Goal: Task Accomplishment & Management: Use online tool/utility

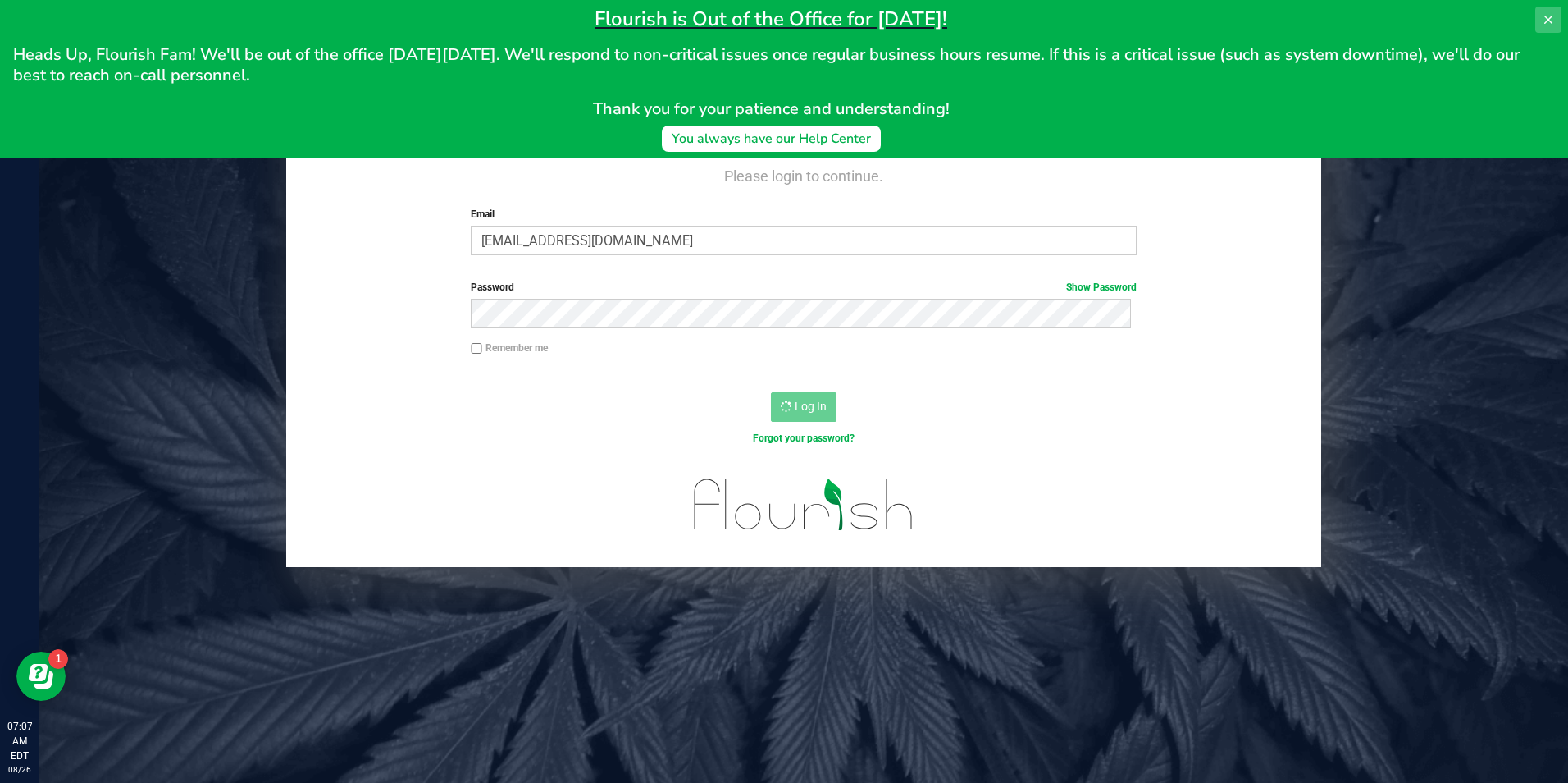
click at [1545, 19] on icon at bounding box center [1549, 20] width 14 height 14
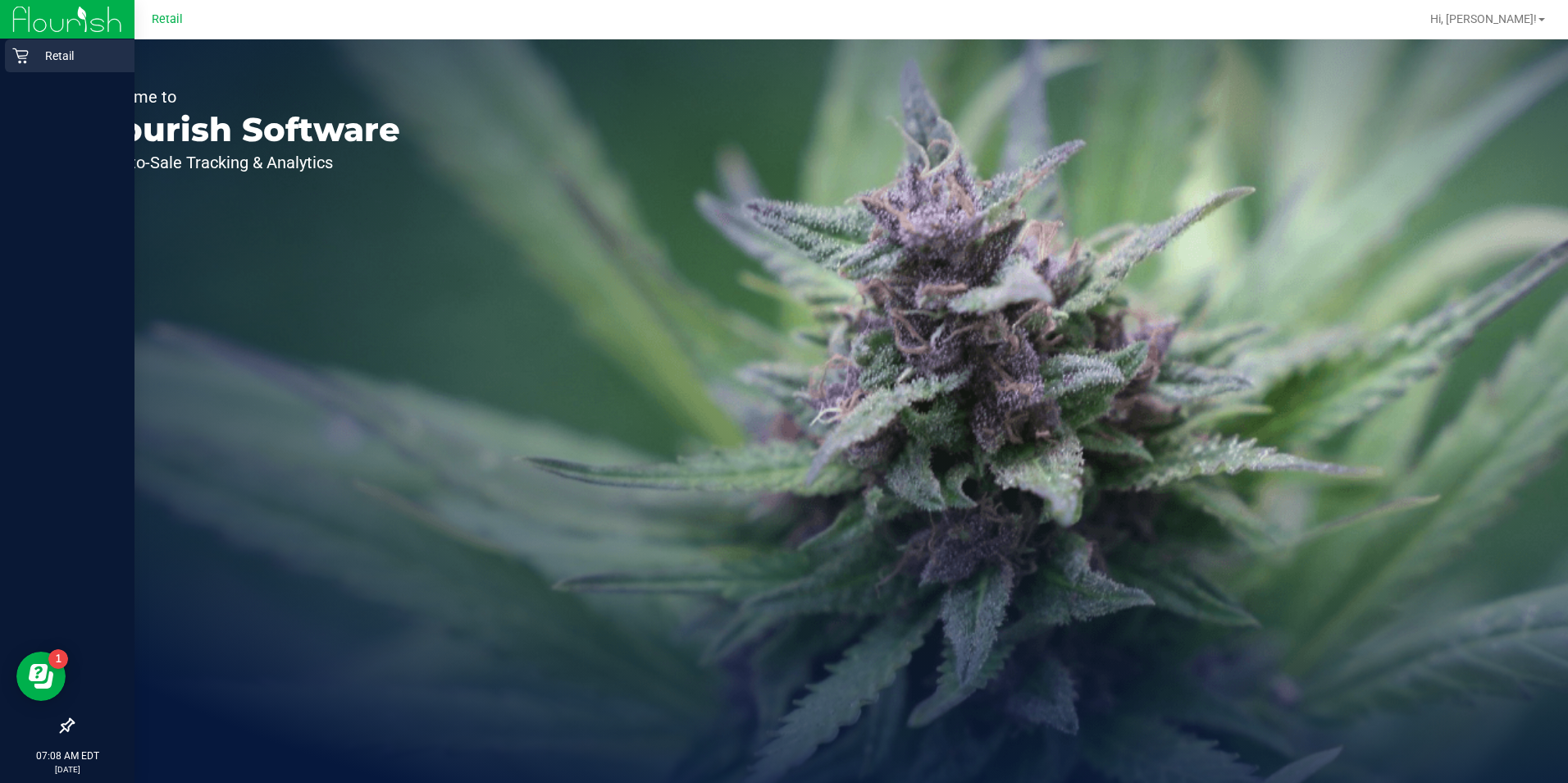
click at [22, 47] on div "Retail" at bounding box center [69, 56] width 129 height 33
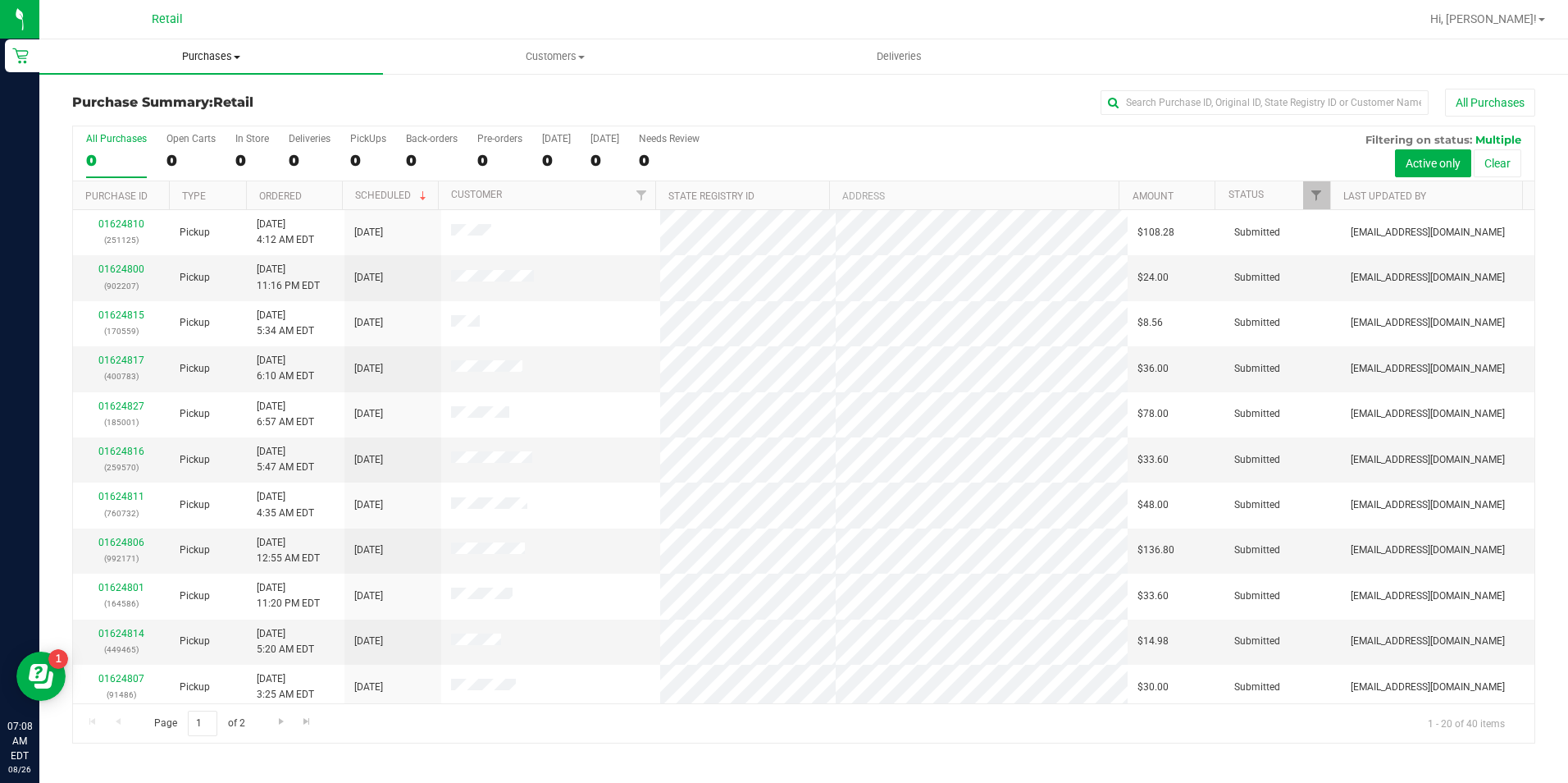
click at [207, 52] on span "Purchases" at bounding box center [211, 56] width 344 height 14
click at [161, 119] on li "Fulfillment" at bounding box center [211, 118] width 344 height 19
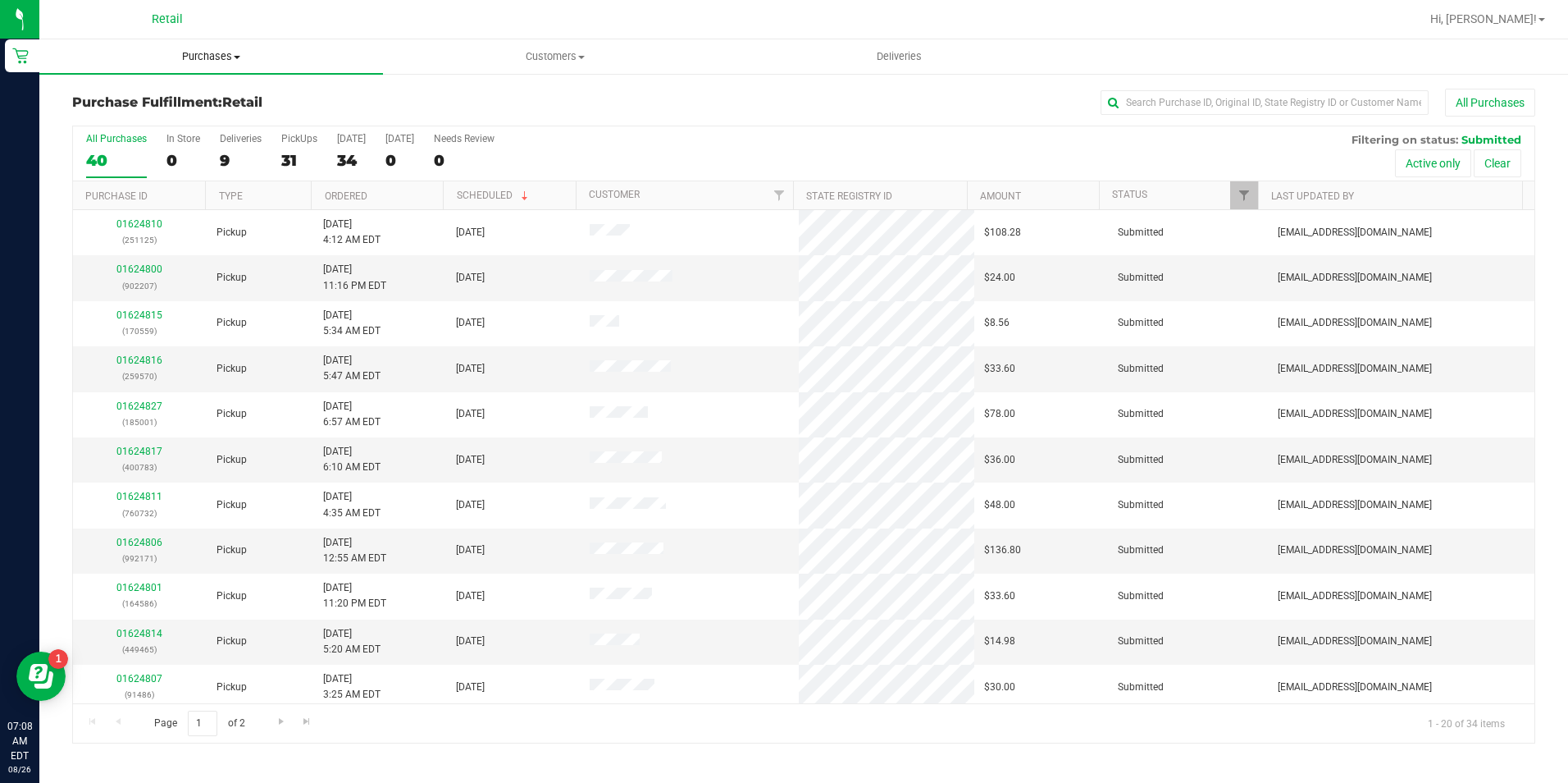
click at [196, 56] on span "Purchases" at bounding box center [211, 56] width 344 height 14
click at [194, 92] on span "Summary of purchases" at bounding box center [123, 99] width 168 height 14
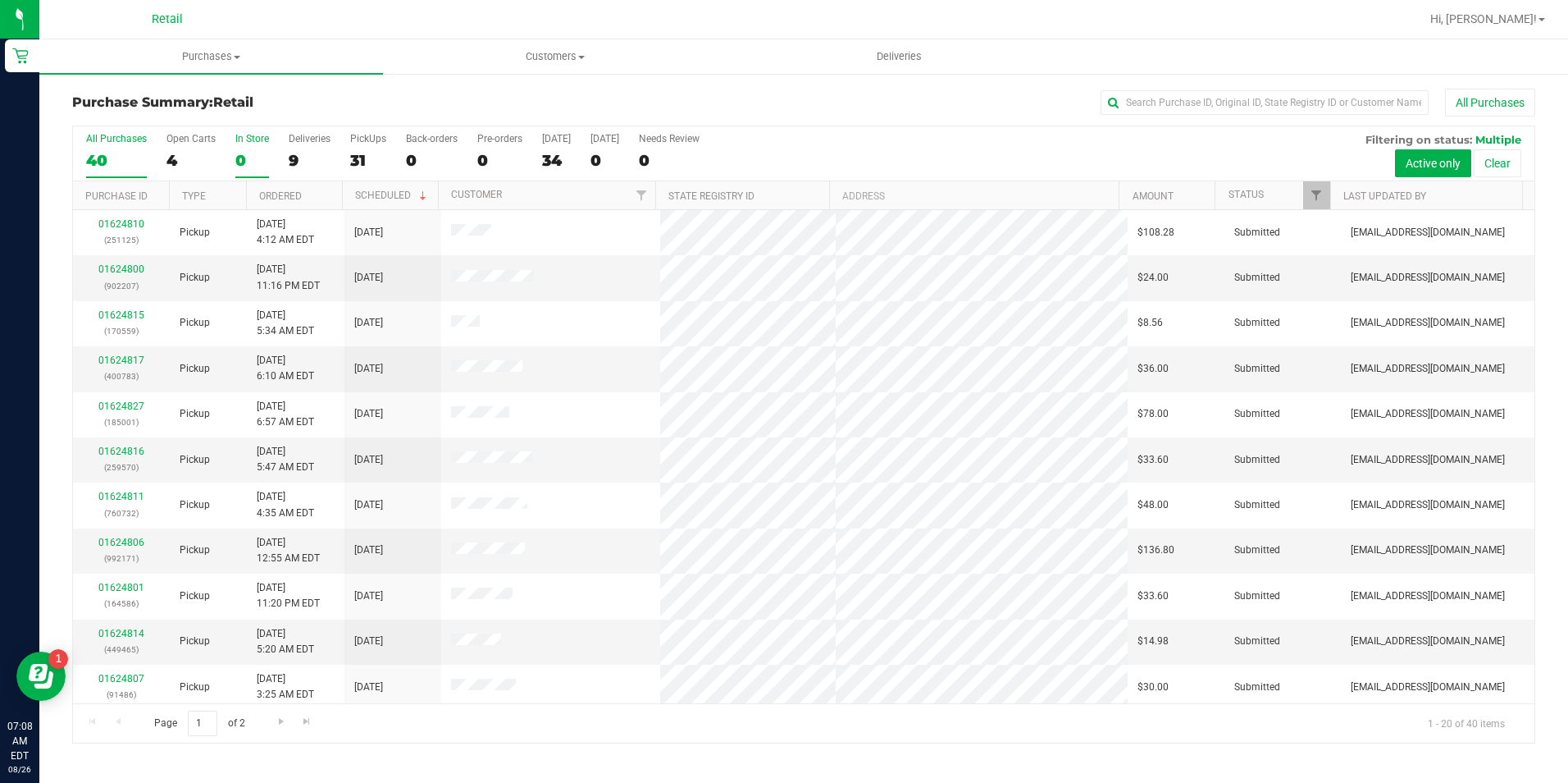
click at [240, 149] on label "In Store 0" at bounding box center [252, 155] width 34 height 45
click at [0, 0] on input "In Store 0" at bounding box center [0, 0] width 0 height 0
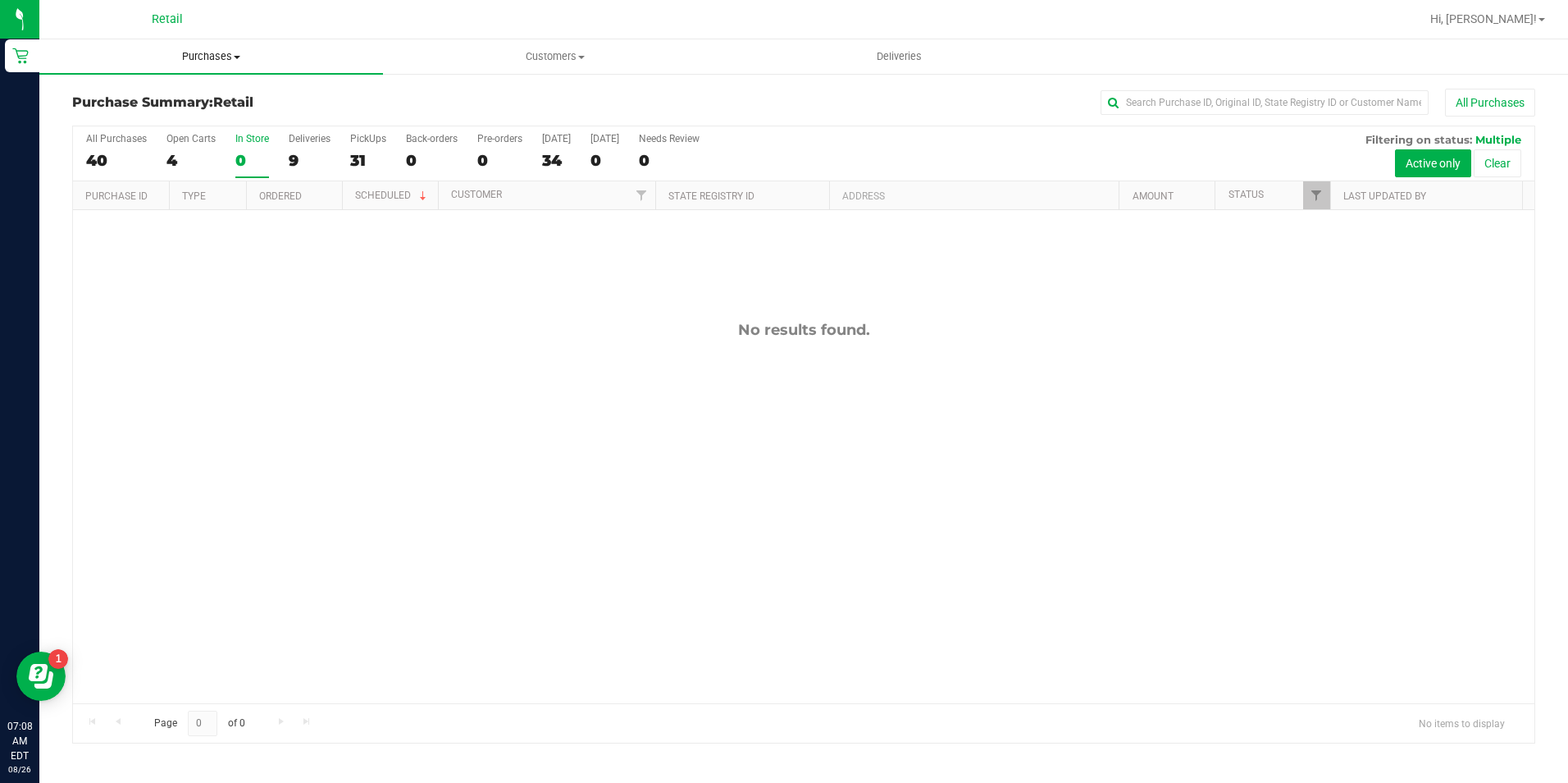
click at [205, 61] on span "Purchases" at bounding box center [211, 56] width 344 height 14
click at [233, 117] on li "Fulfillment" at bounding box center [211, 118] width 344 height 19
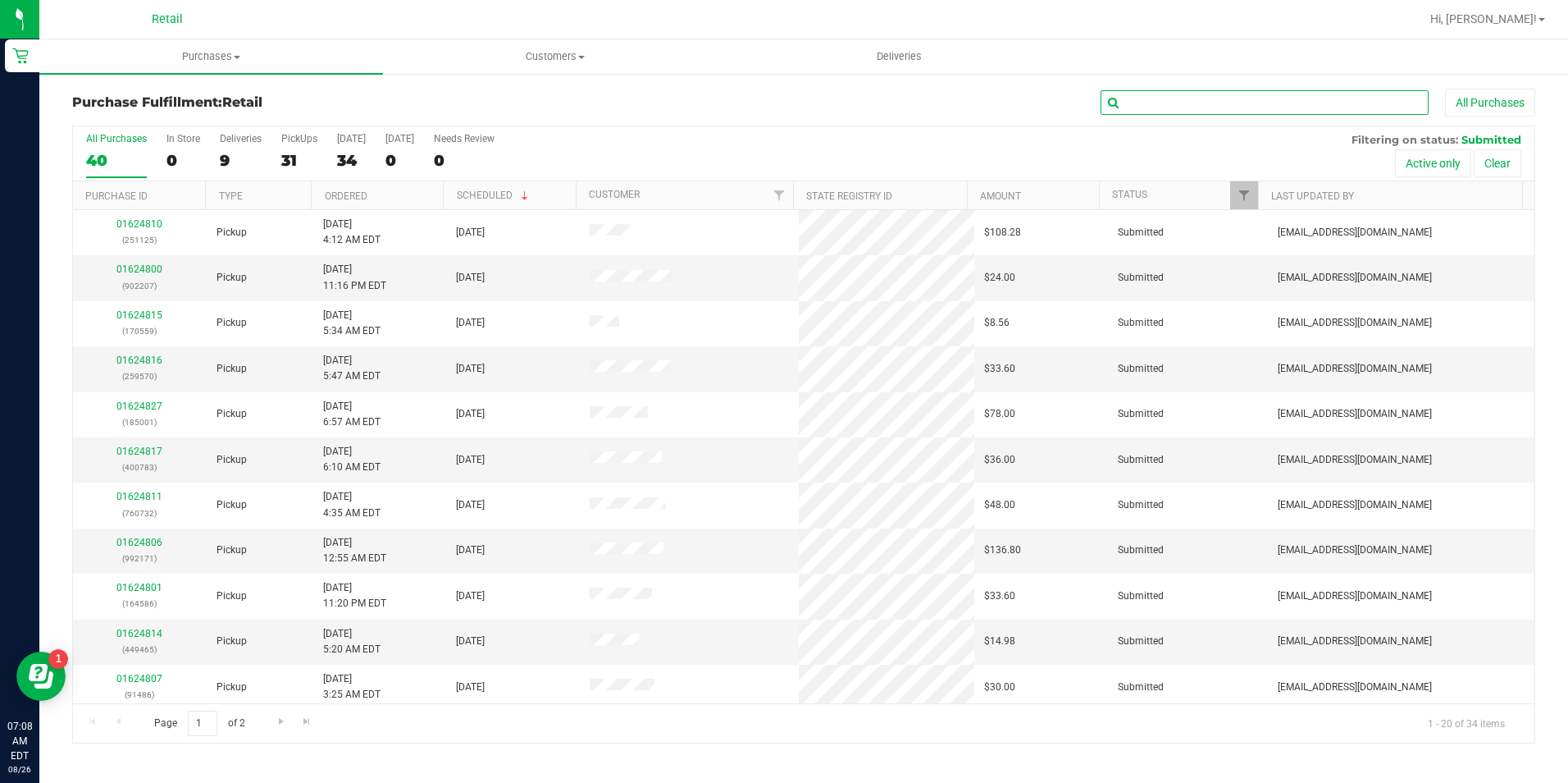
click at [1222, 112] on input "text" at bounding box center [1265, 102] width 328 height 25
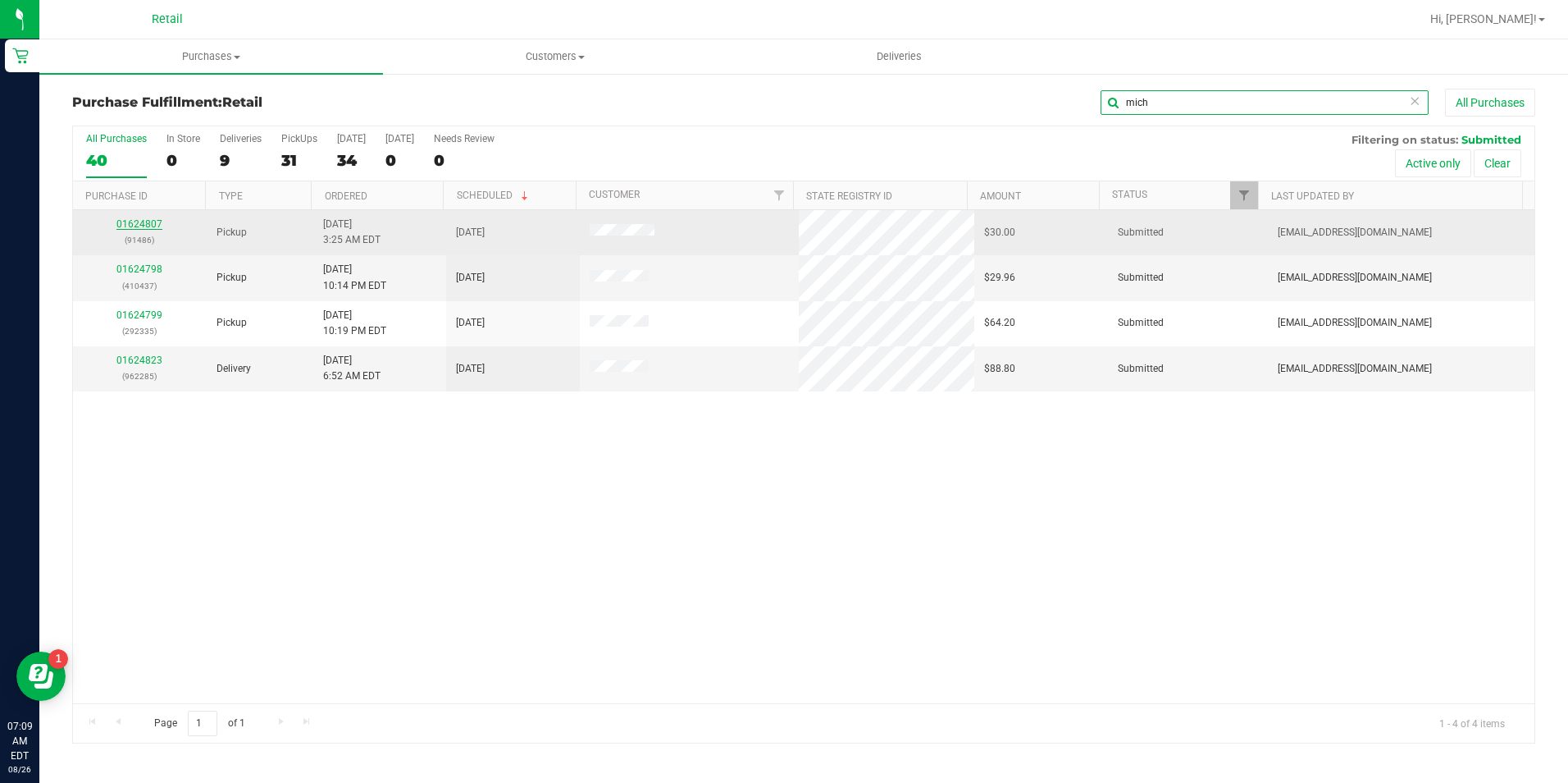
type input "mich"
click at [150, 222] on link "01624807" at bounding box center [139, 224] width 46 height 12
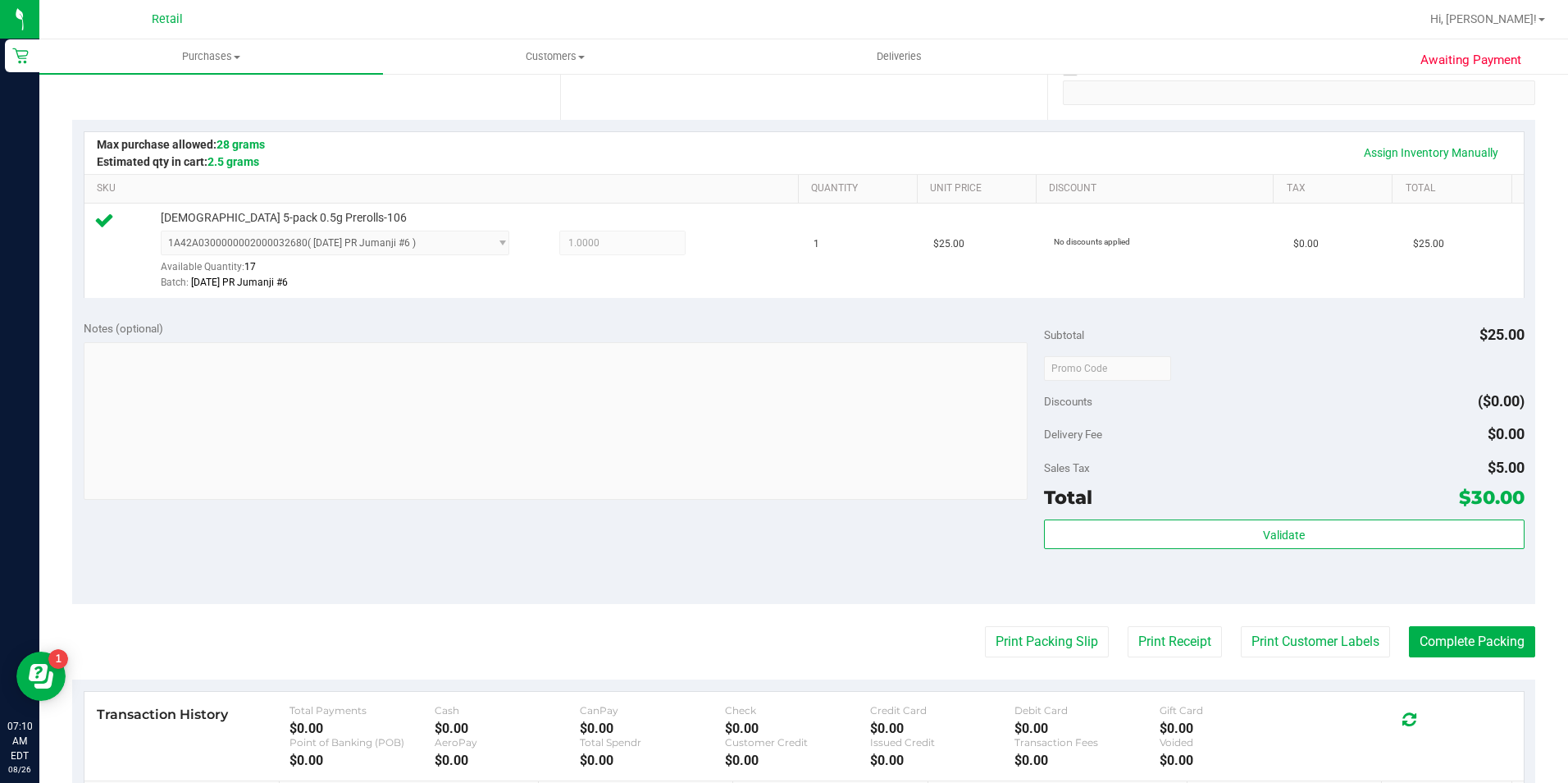
scroll to position [328, 0]
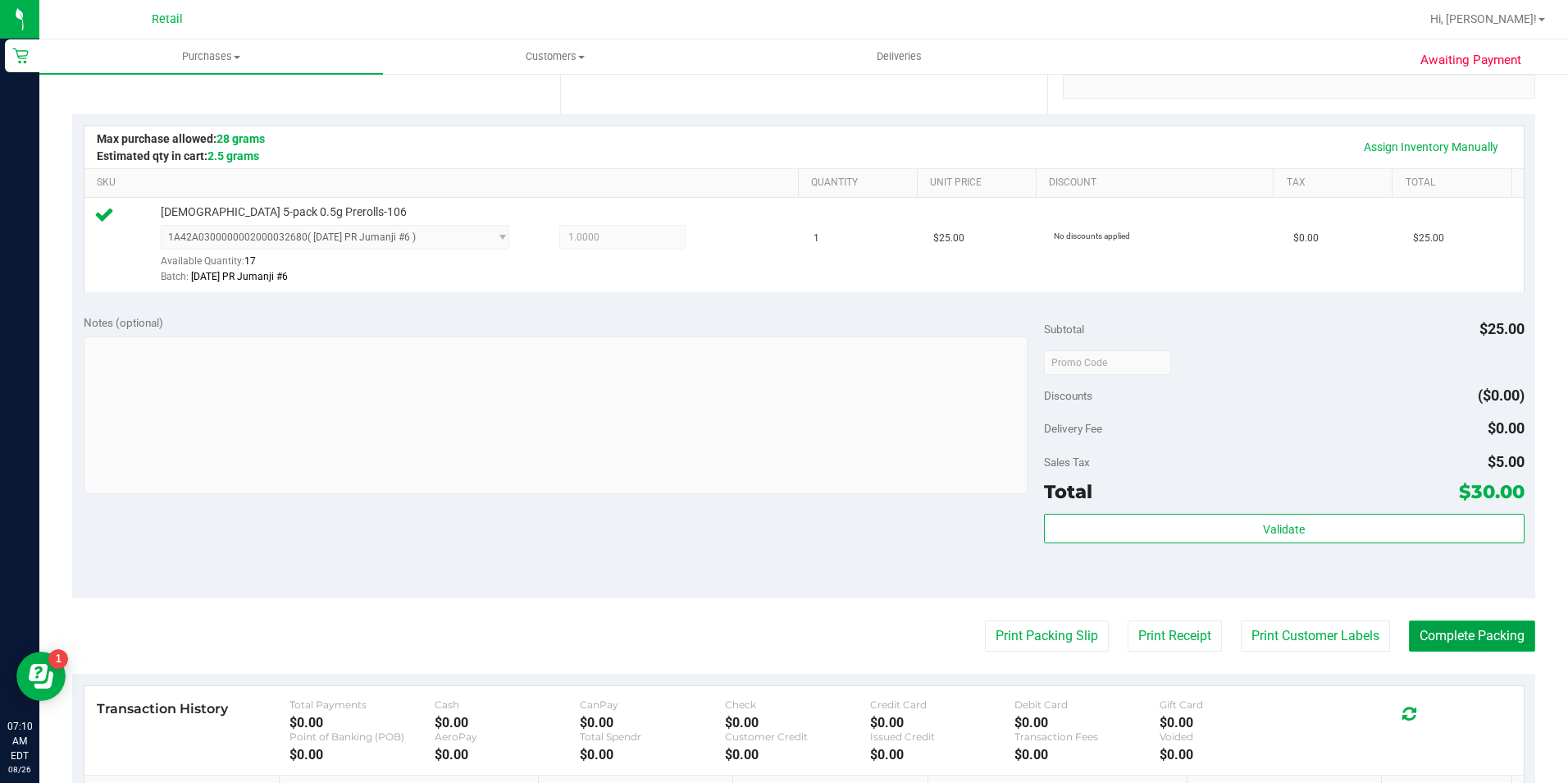
click at [1428, 643] on button "Complete Packing" at bounding box center [1472, 636] width 126 height 31
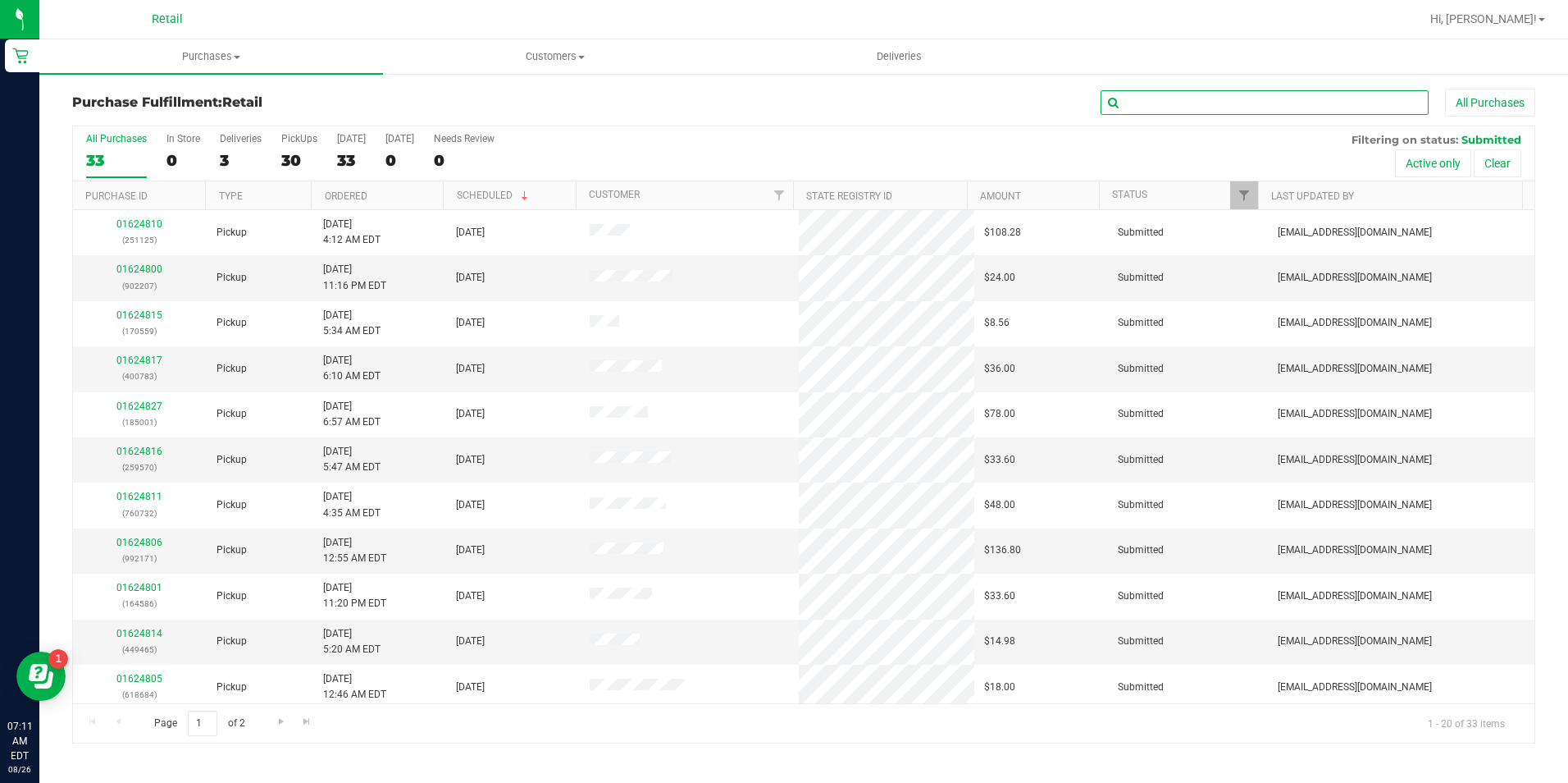
click at [1178, 109] on input "text" at bounding box center [1265, 102] width 328 height 25
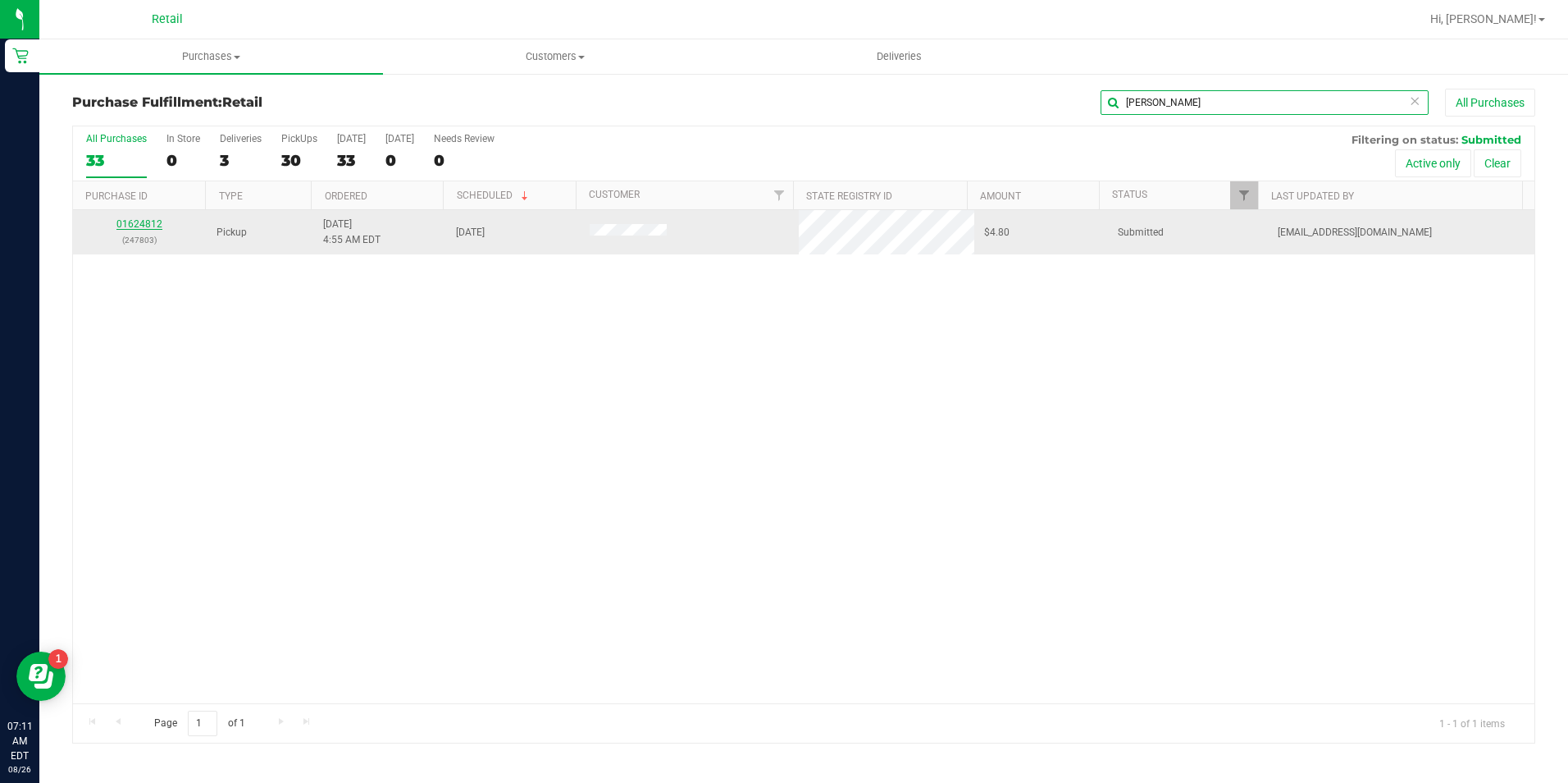
type input "jess"
click at [142, 220] on link "01624812" at bounding box center [139, 224] width 46 height 12
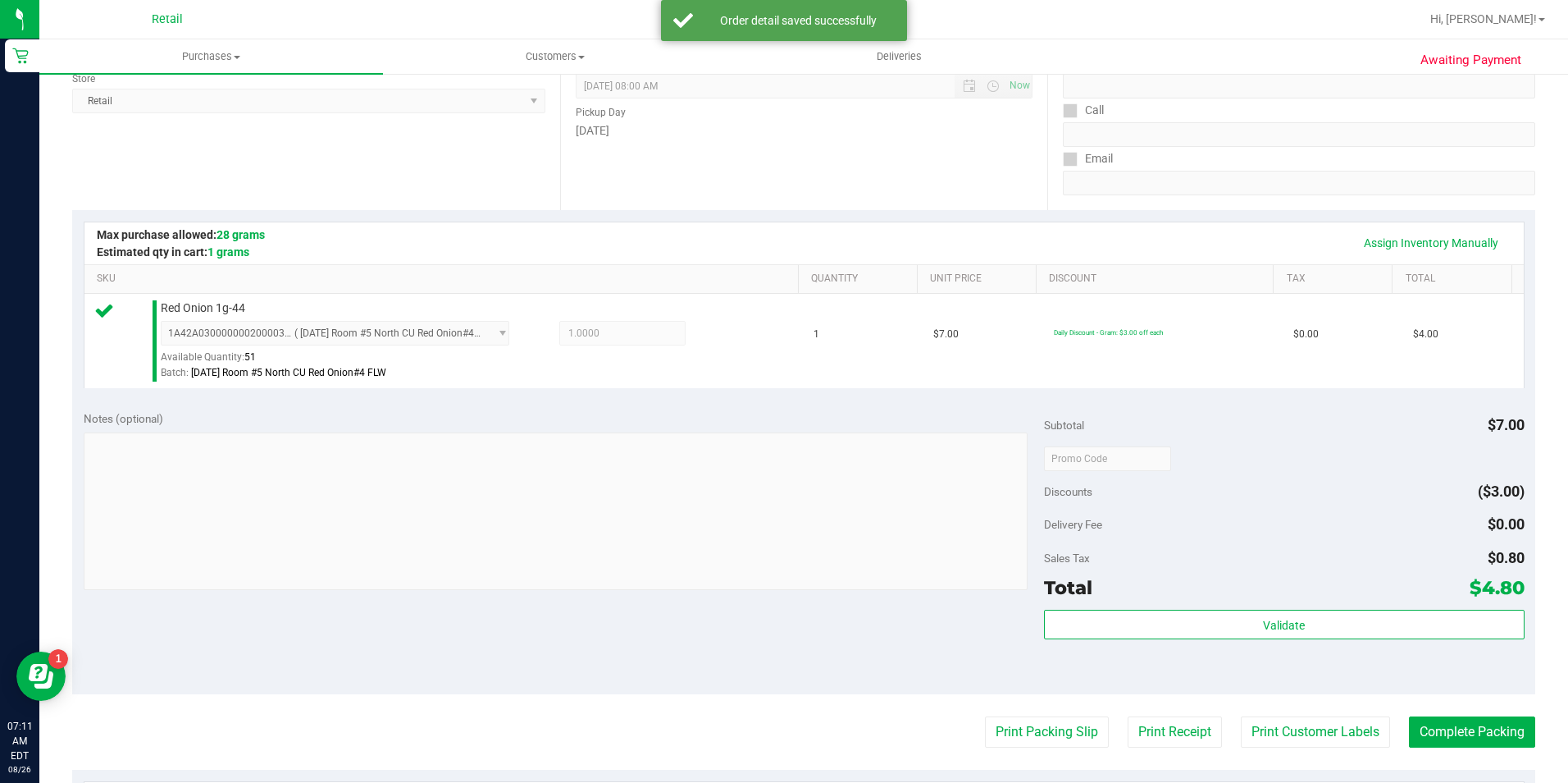
scroll to position [246, 0]
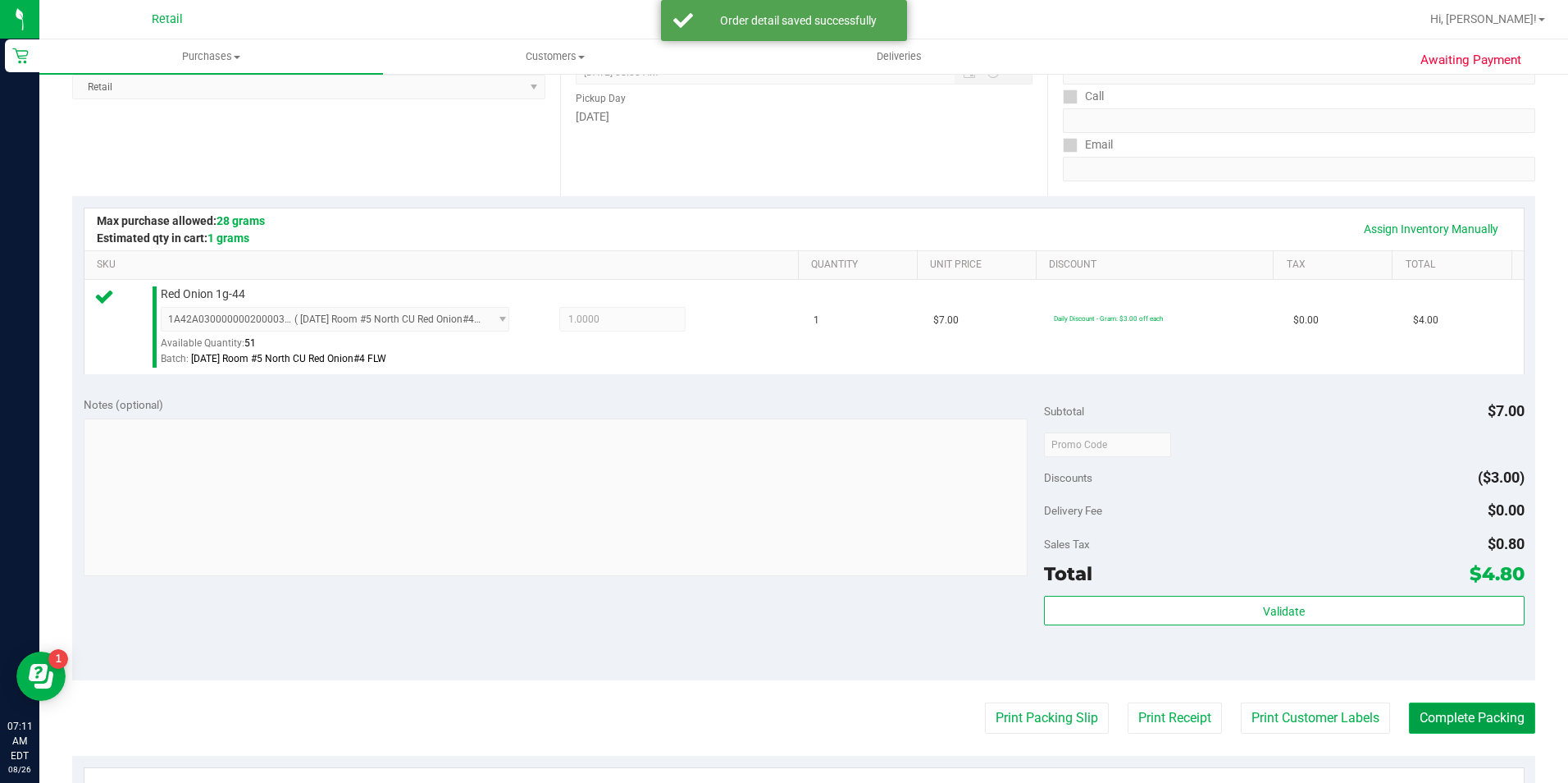
click at [1425, 715] on button "Complete Packing" at bounding box center [1472, 718] width 126 height 31
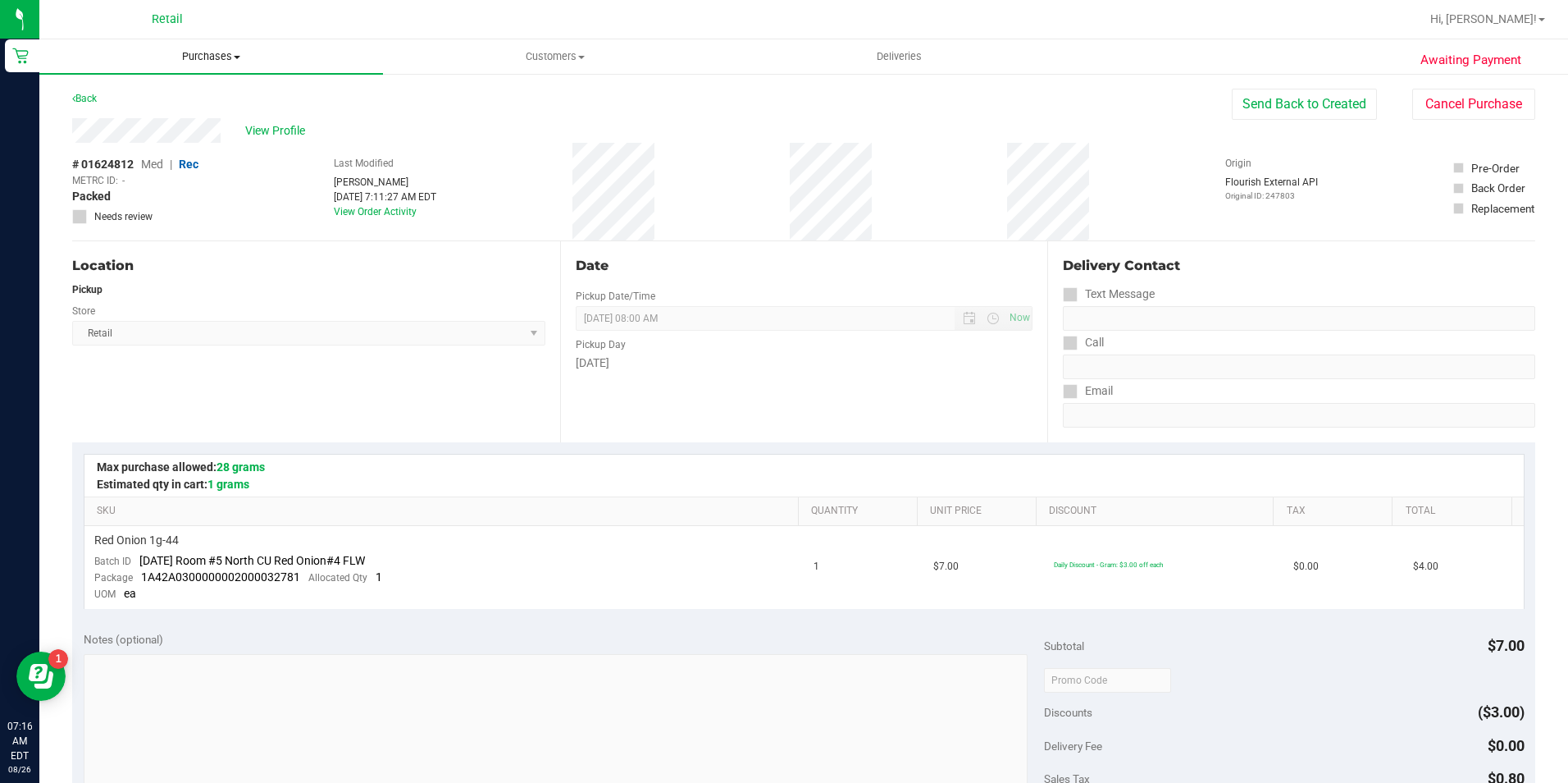
click at [199, 57] on span "Purchases" at bounding box center [211, 56] width 344 height 14
click at [216, 122] on li "Fulfillment" at bounding box center [211, 118] width 344 height 19
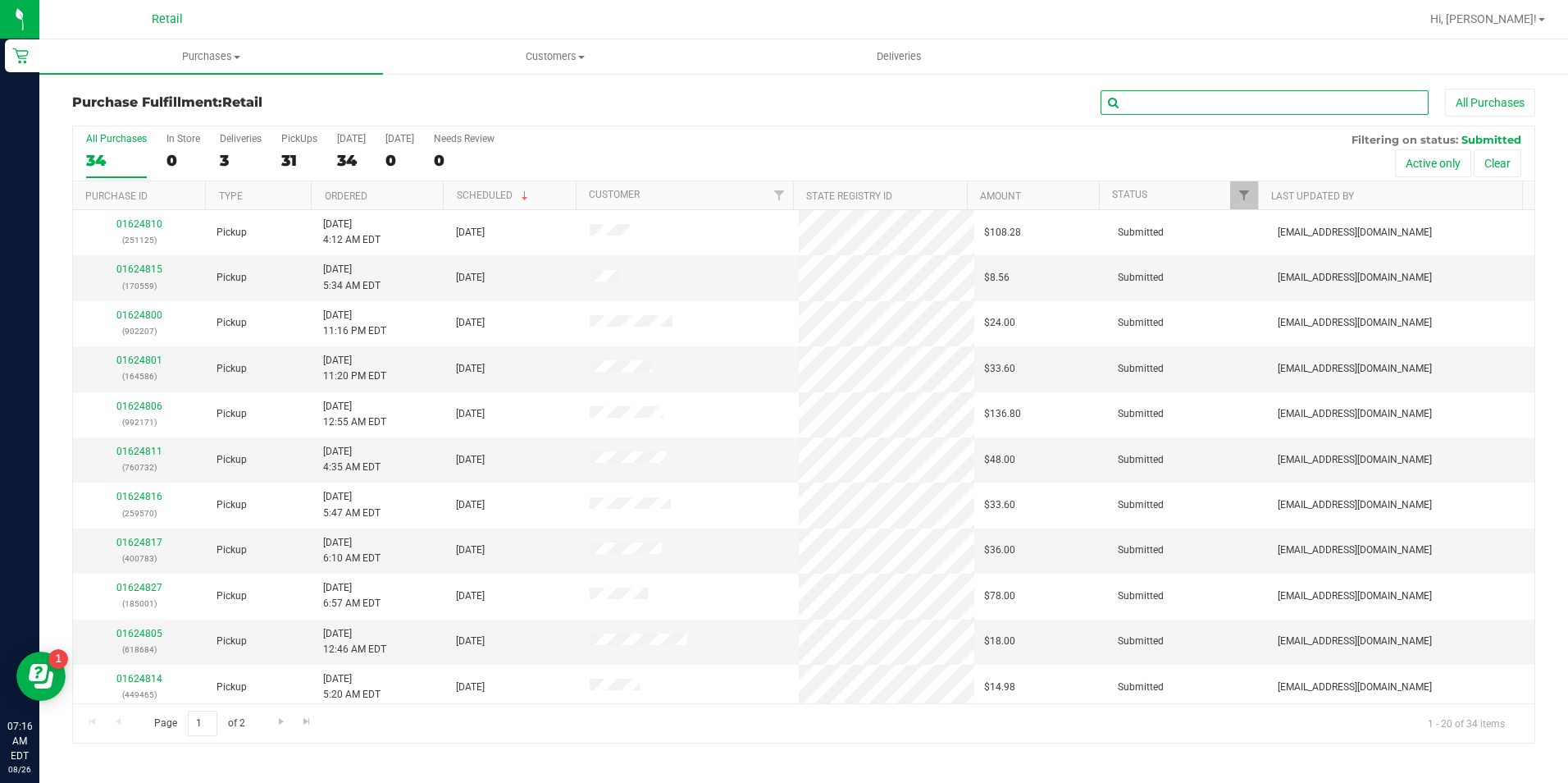
click at [1210, 111] on input "text" at bounding box center [1265, 102] width 328 height 25
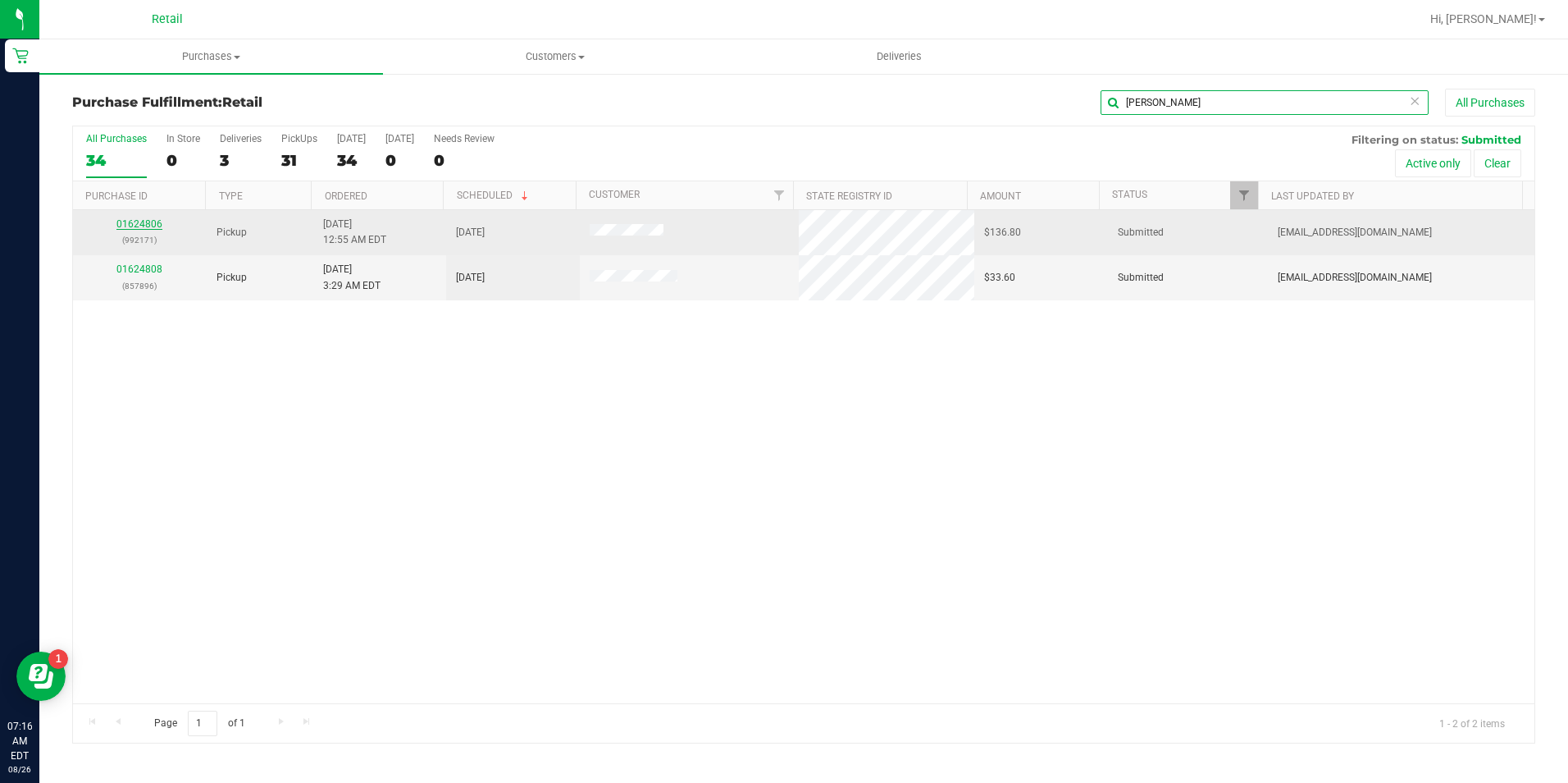
type input "ron"
click at [141, 221] on link "01624806" at bounding box center [139, 224] width 46 height 12
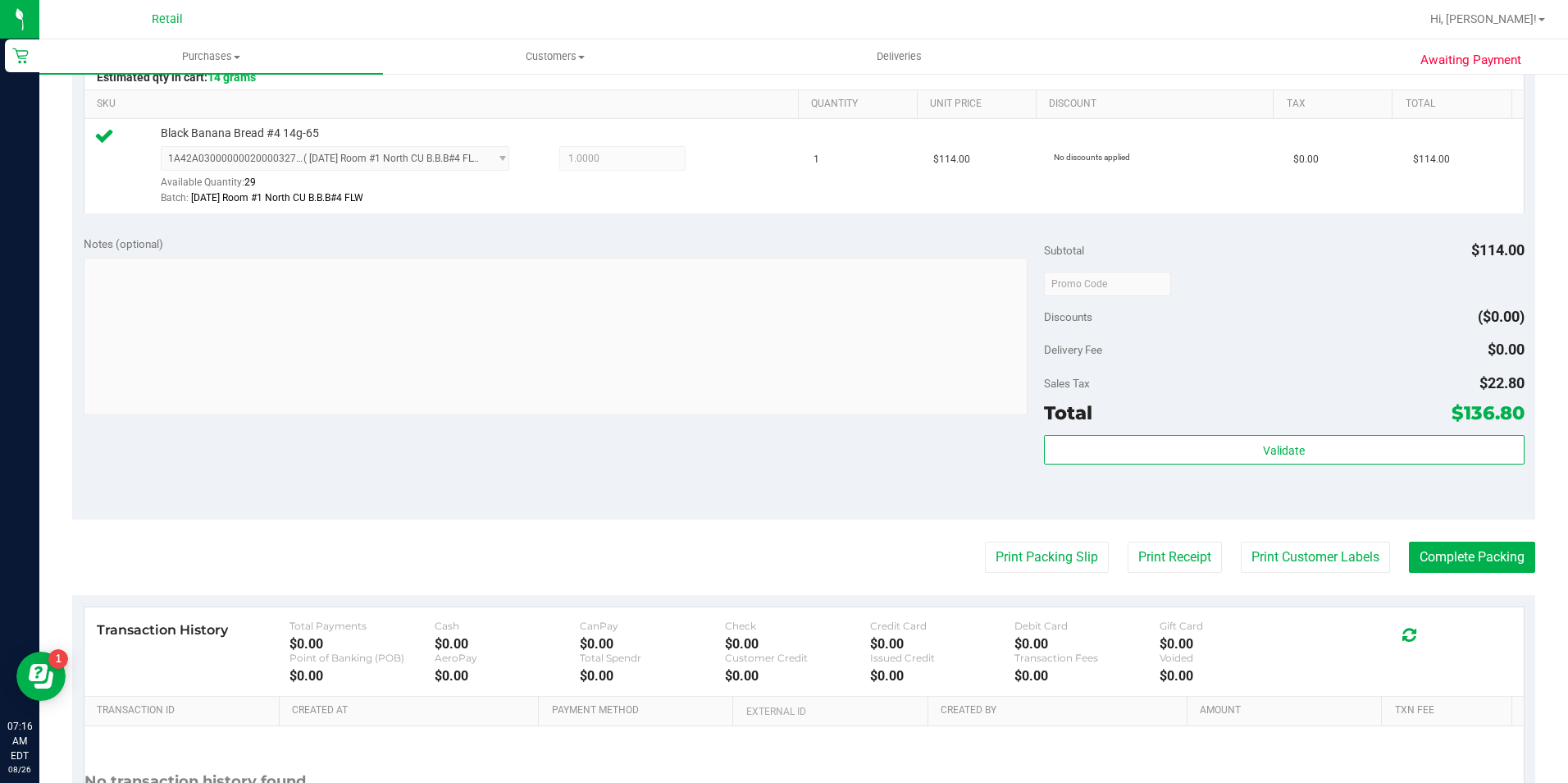
scroll to position [410, 0]
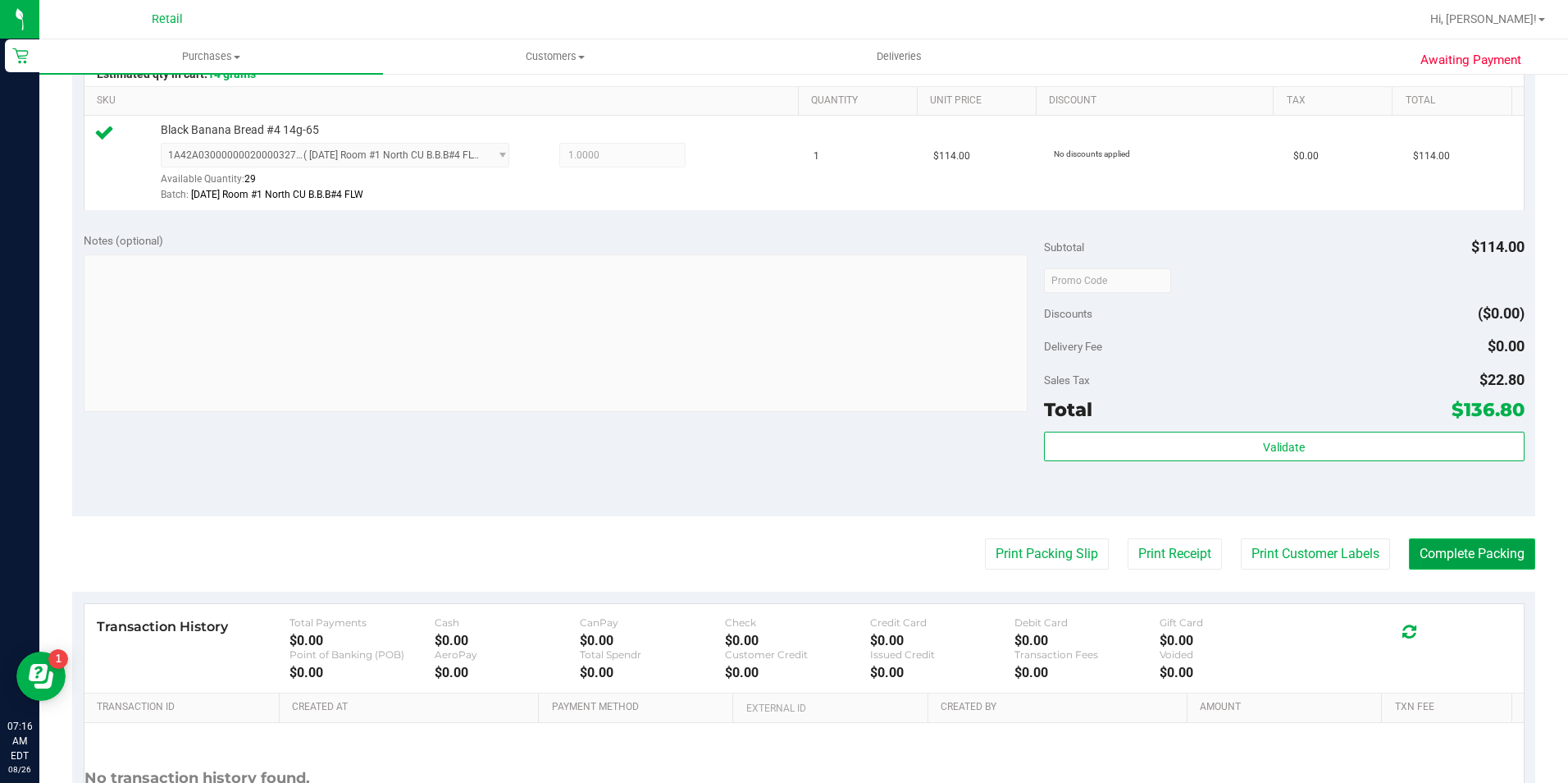
click at [1440, 548] on button "Complete Packing" at bounding box center [1472, 554] width 126 height 31
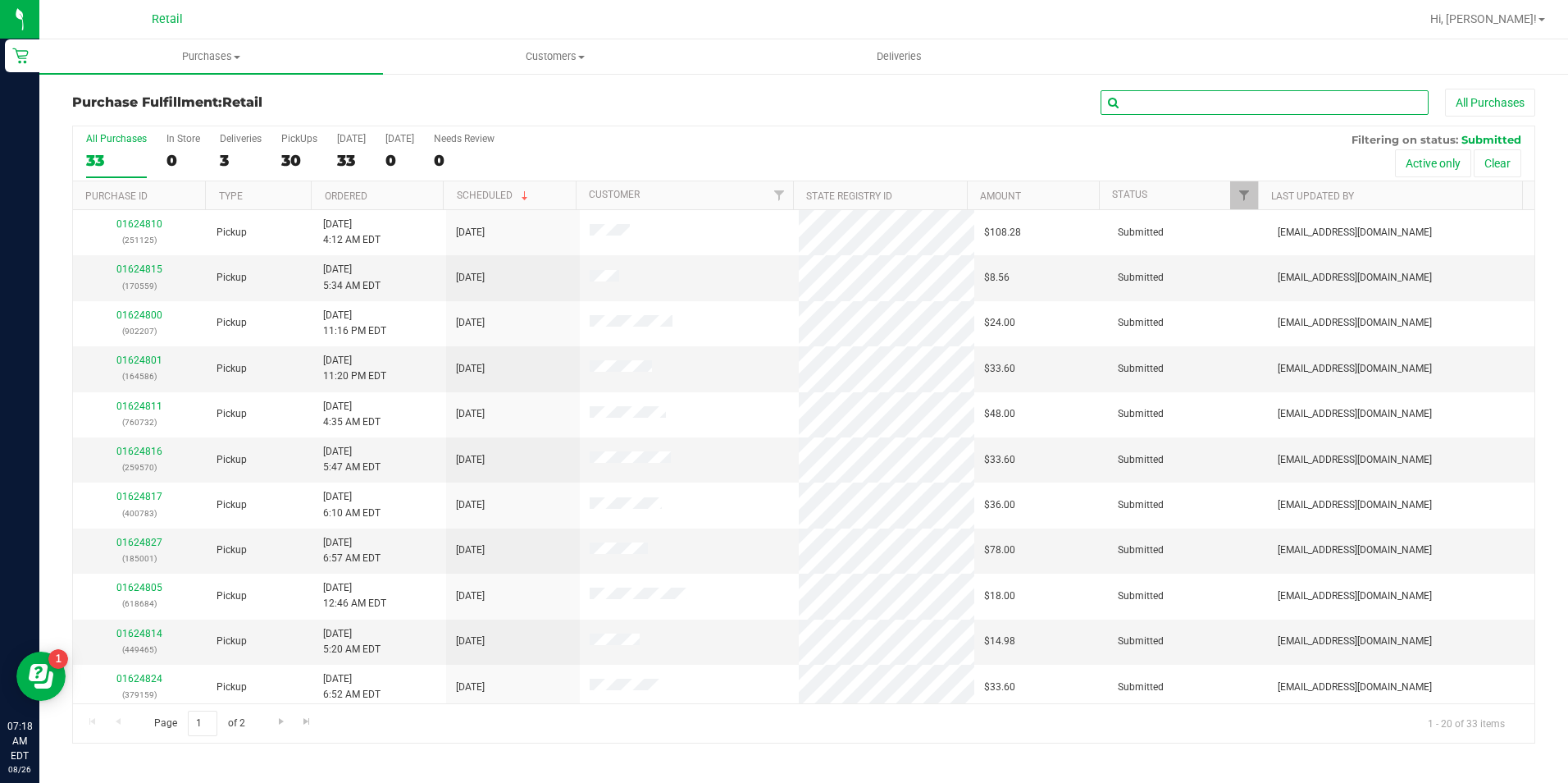
click at [1356, 107] on input "text" at bounding box center [1265, 102] width 328 height 25
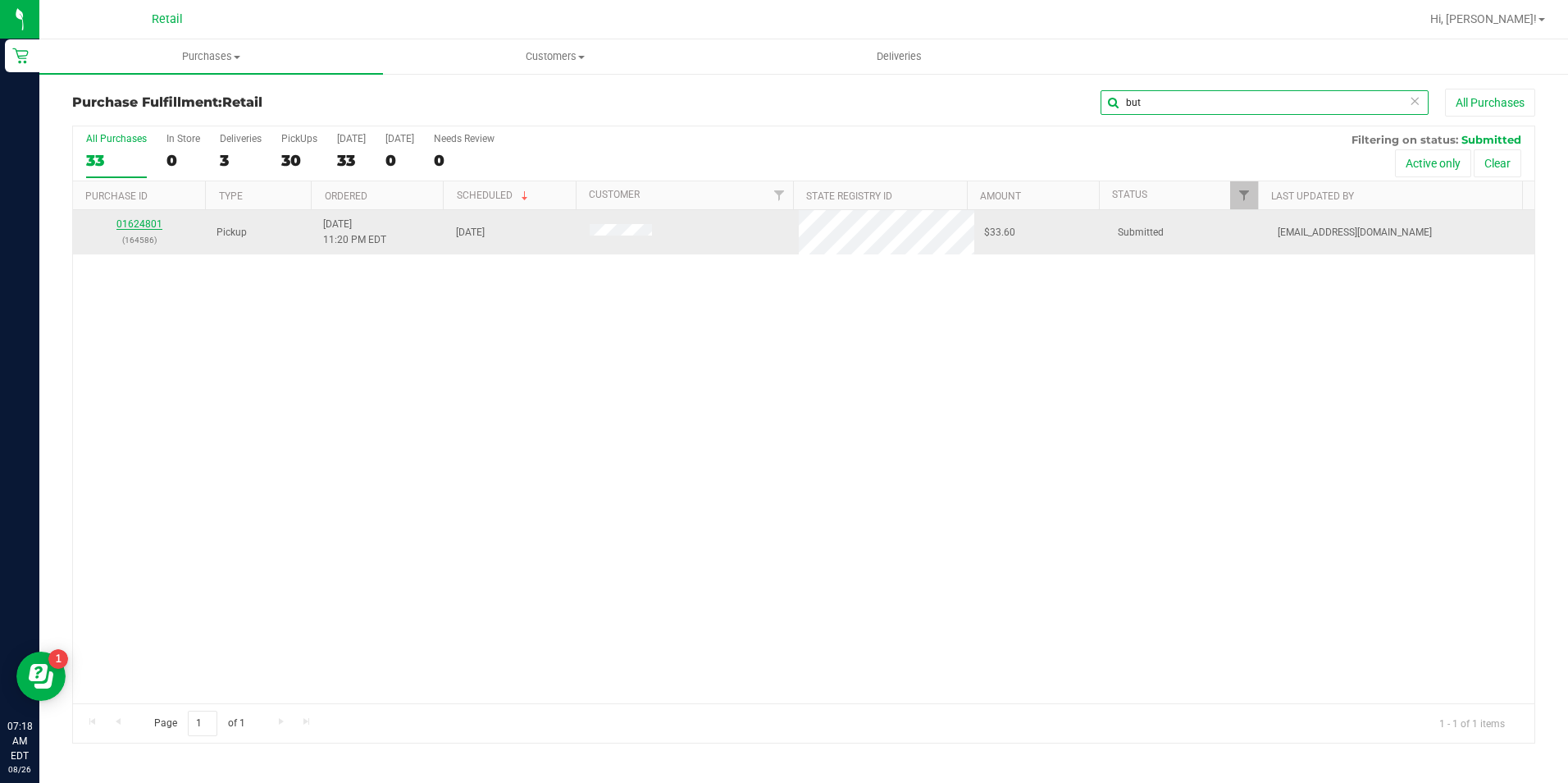
type input "but"
click at [145, 229] on link "01624801" at bounding box center [139, 224] width 46 height 12
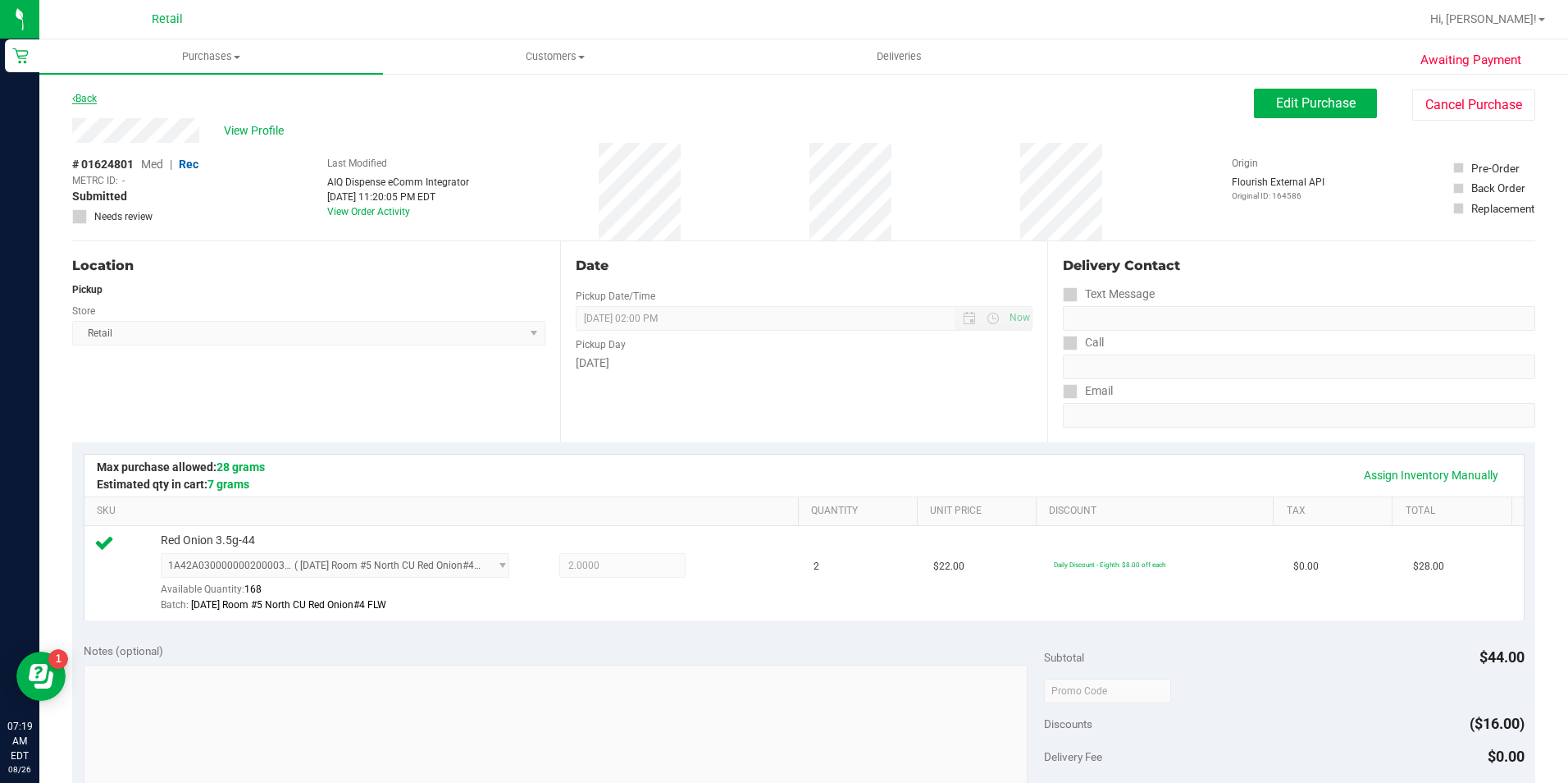
click at [85, 97] on link "Back" at bounding box center [84, 99] width 25 height 12
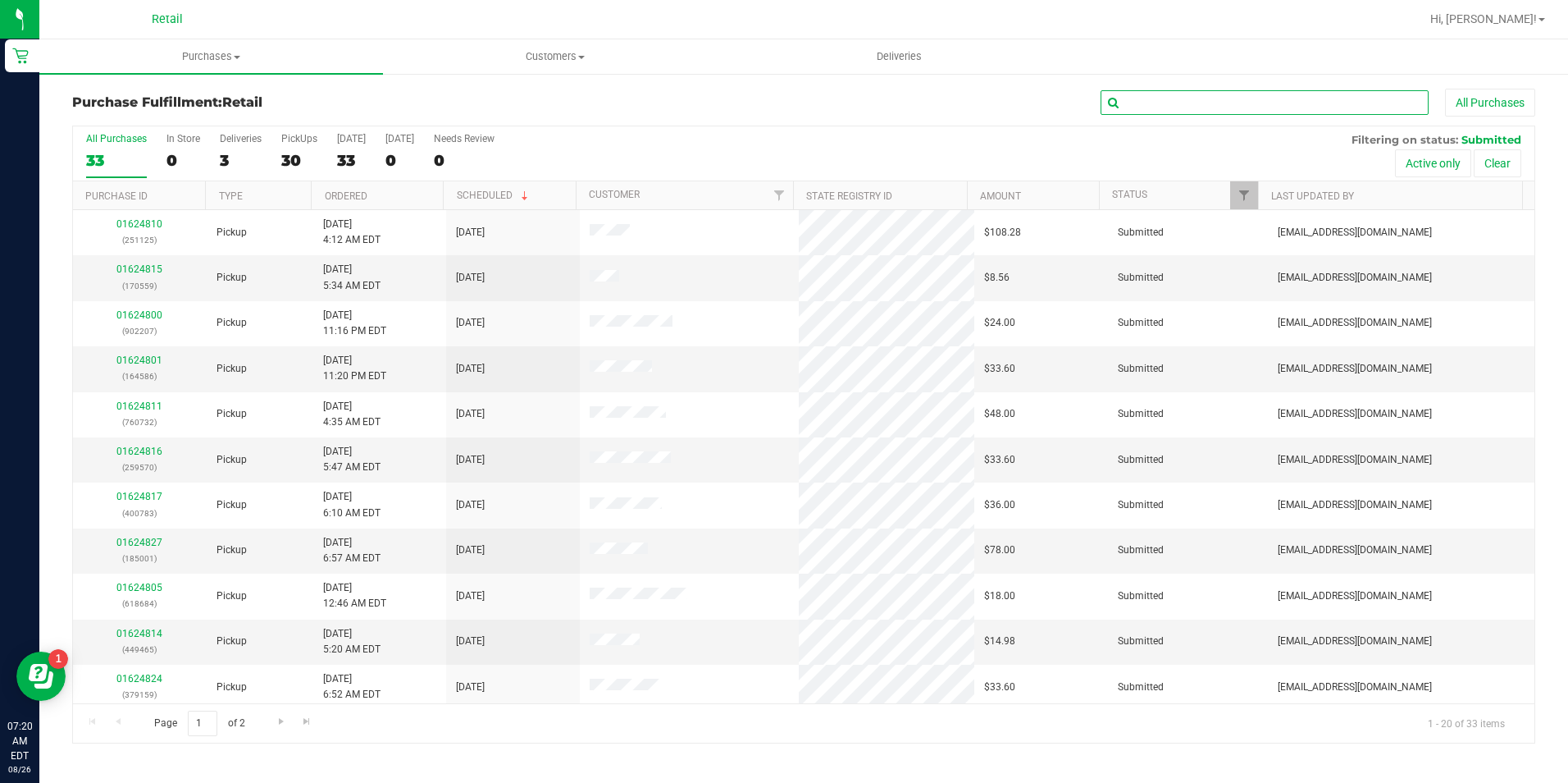
click at [1161, 106] on input "text" at bounding box center [1265, 102] width 328 height 25
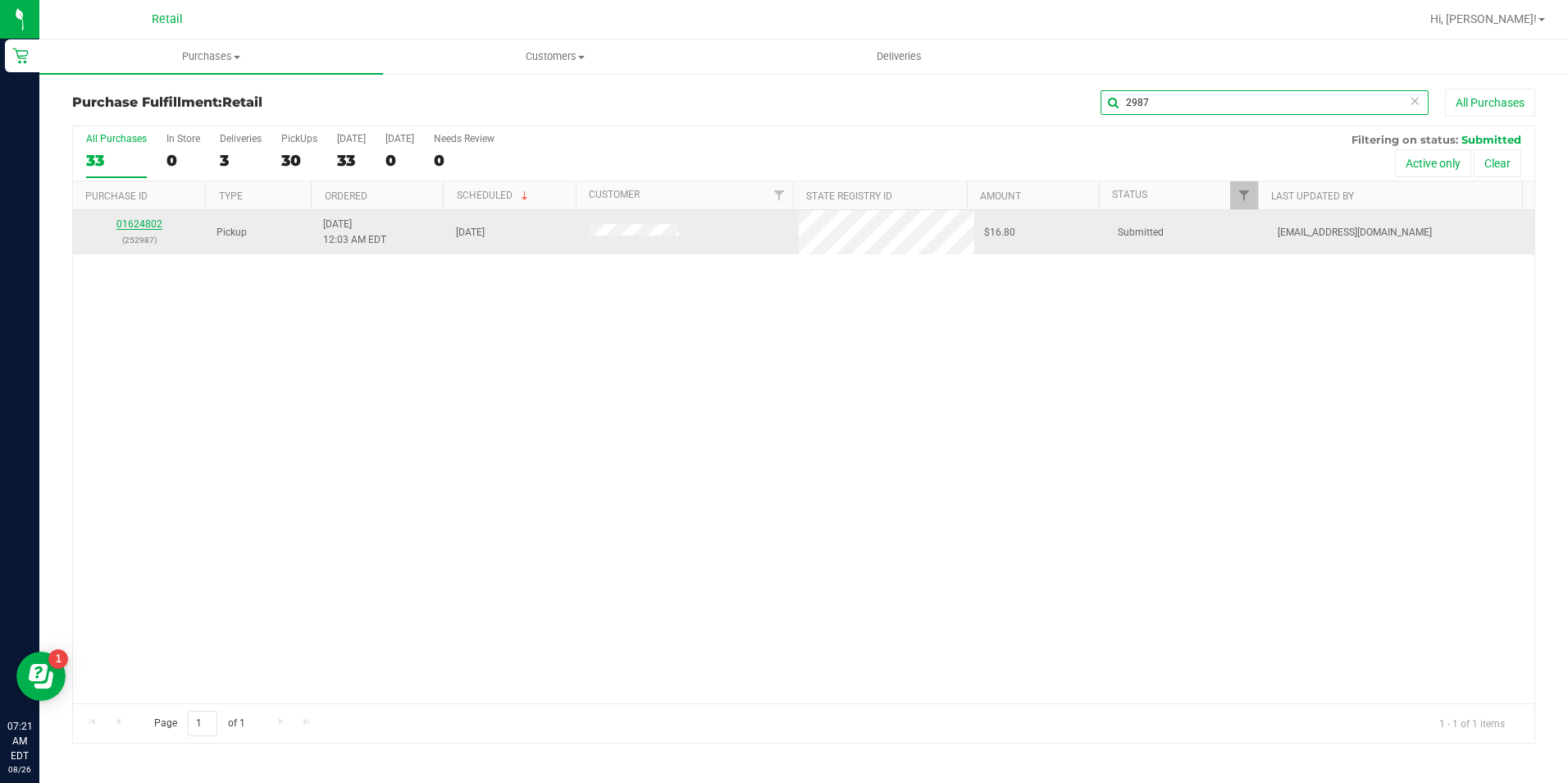
type input "2987"
click at [142, 225] on link "01624802" at bounding box center [139, 224] width 46 height 12
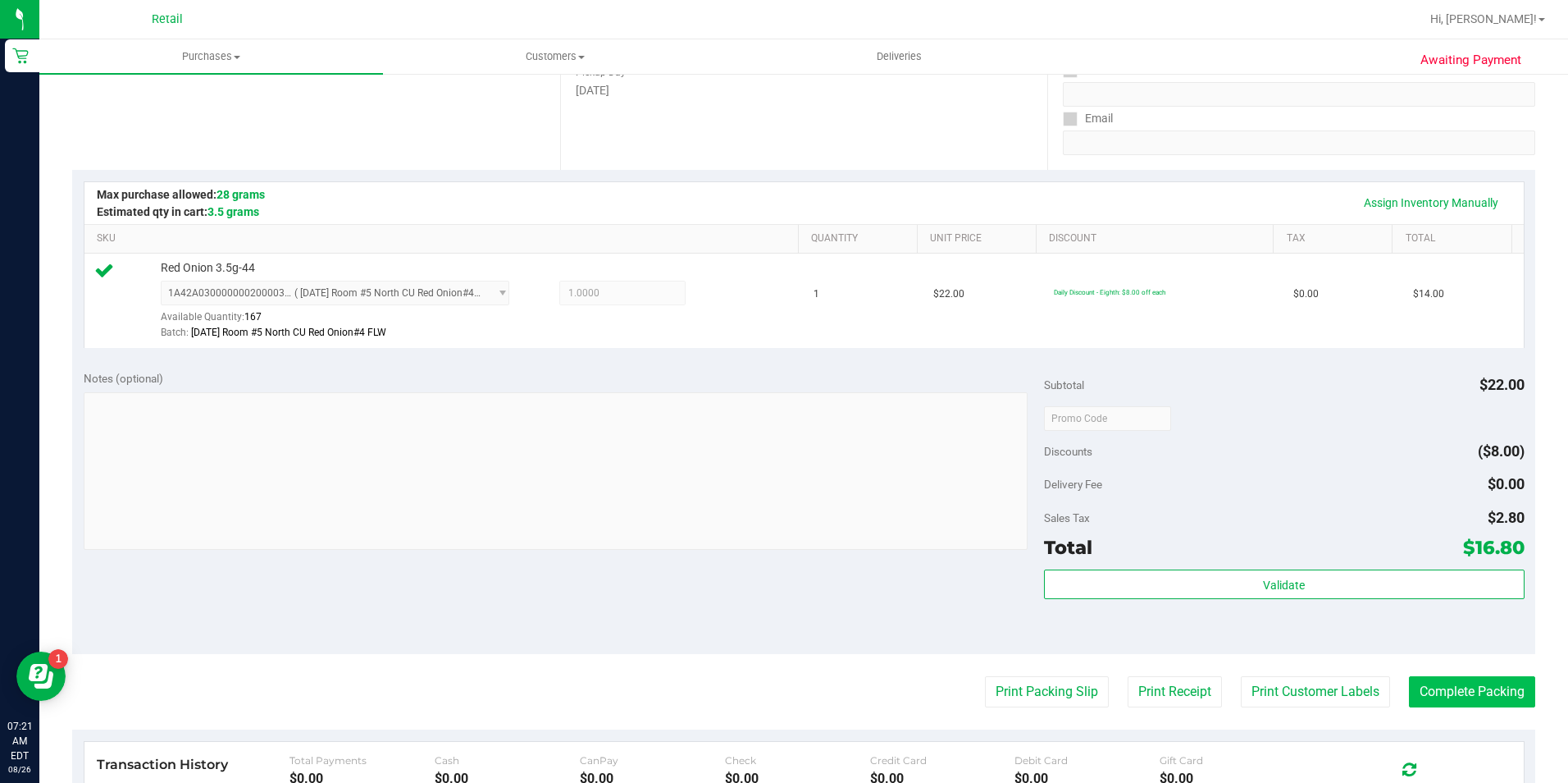
scroll to position [328, 0]
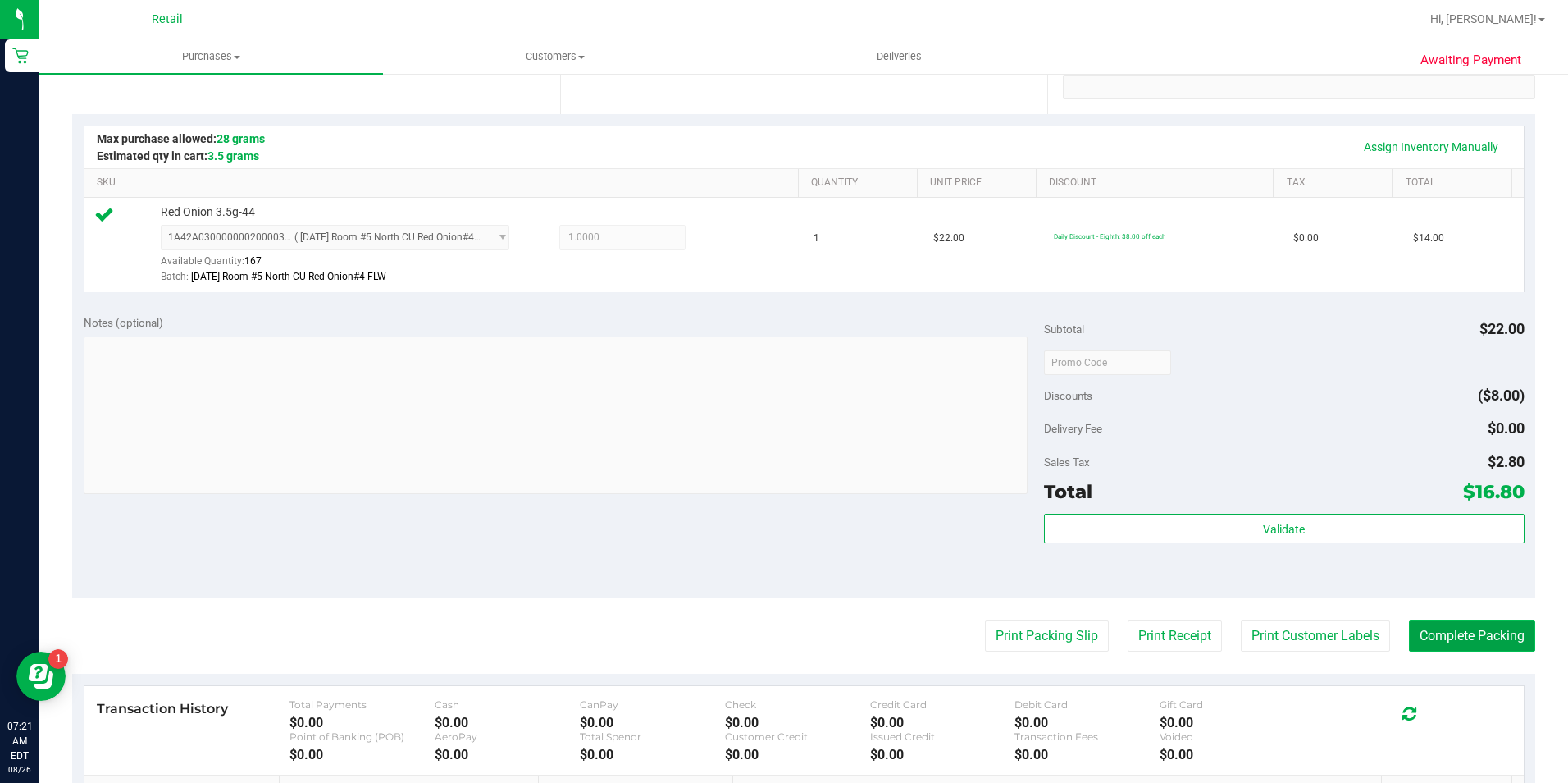
click at [1428, 633] on button "Complete Packing" at bounding box center [1472, 636] width 126 height 31
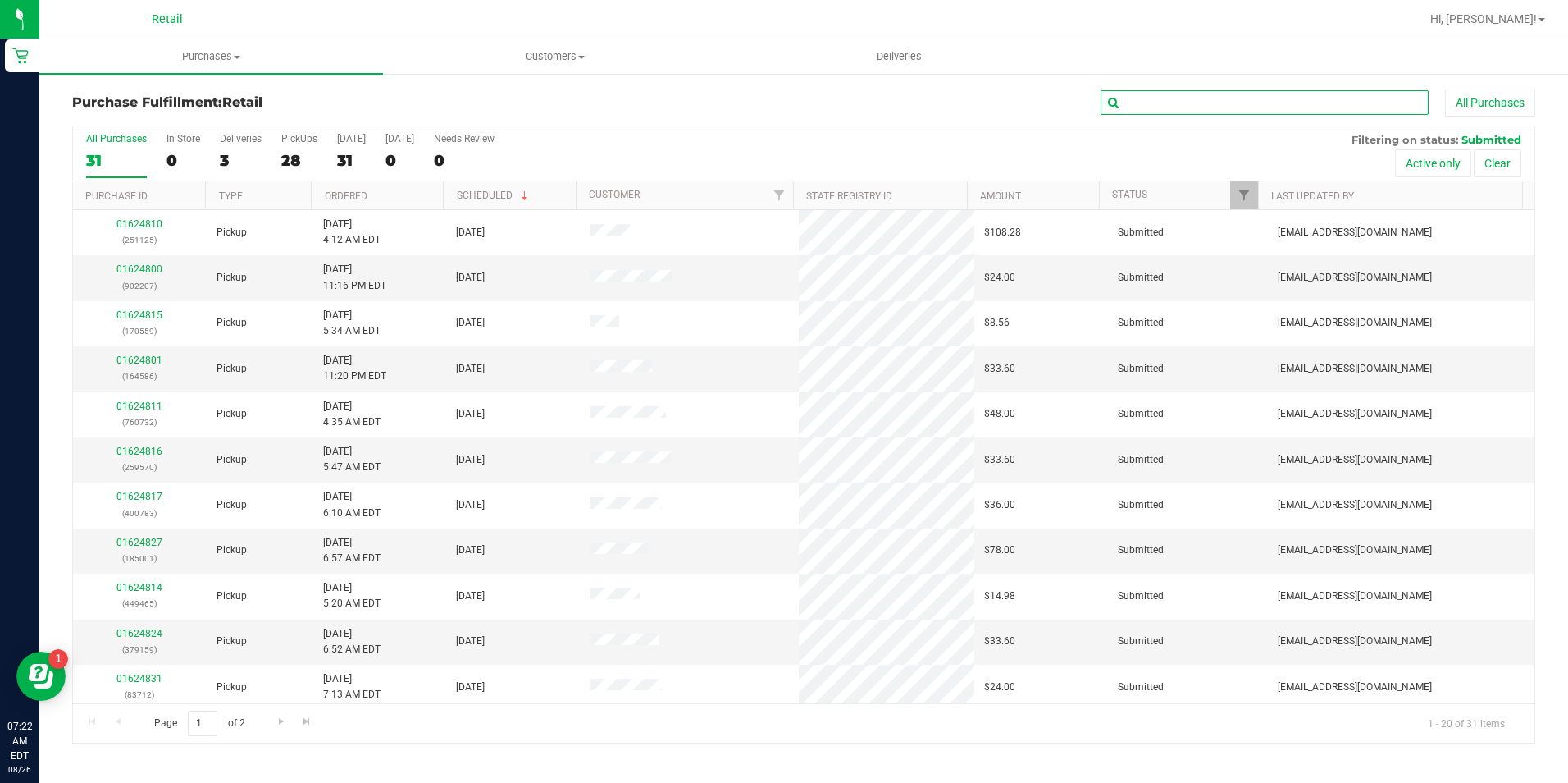
click at [1319, 96] on input "text" at bounding box center [1265, 102] width 328 height 25
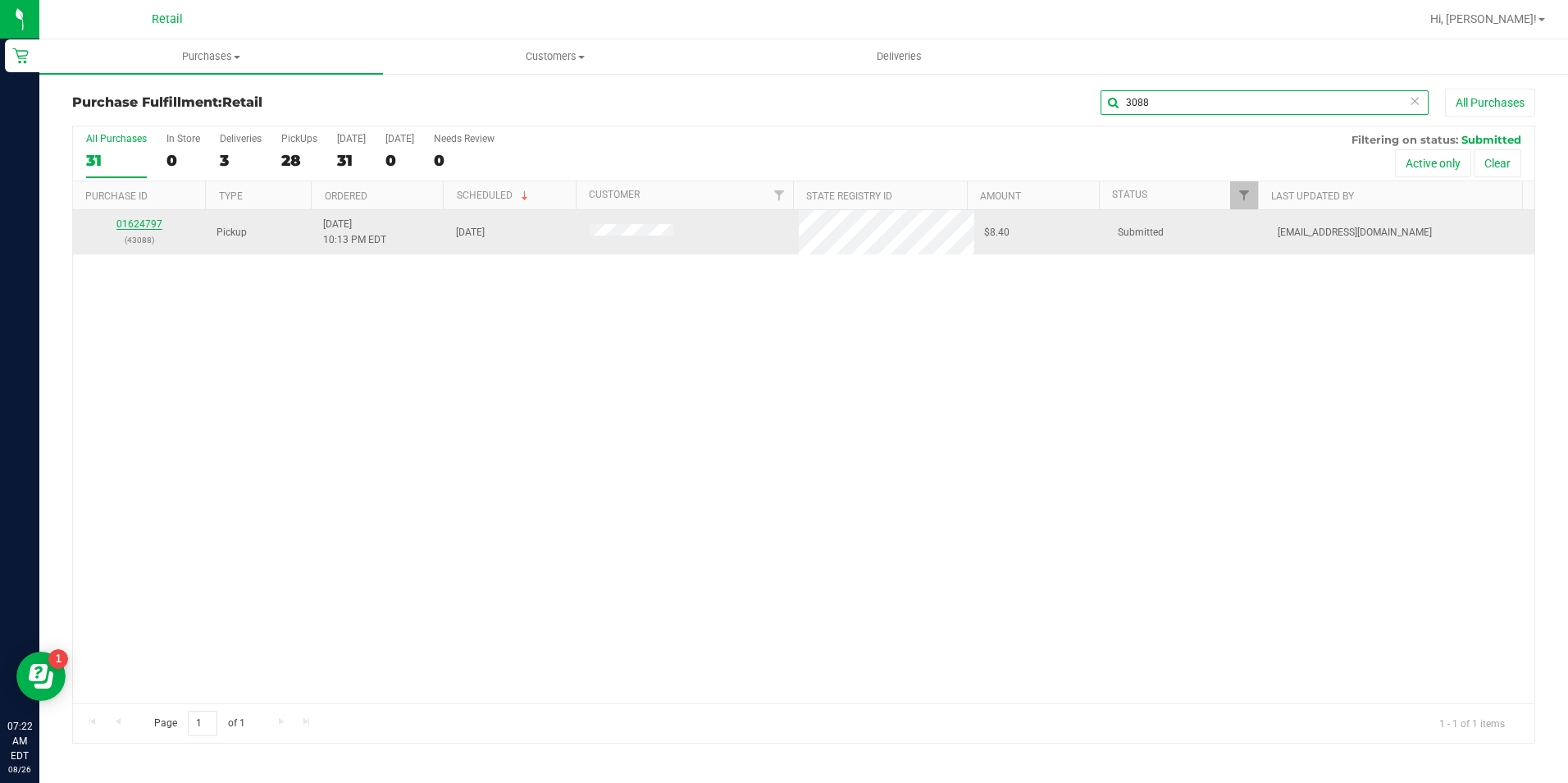
type input "3088"
click at [143, 227] on link "01624797" at bounding box center [139, 224] width 46 height 12
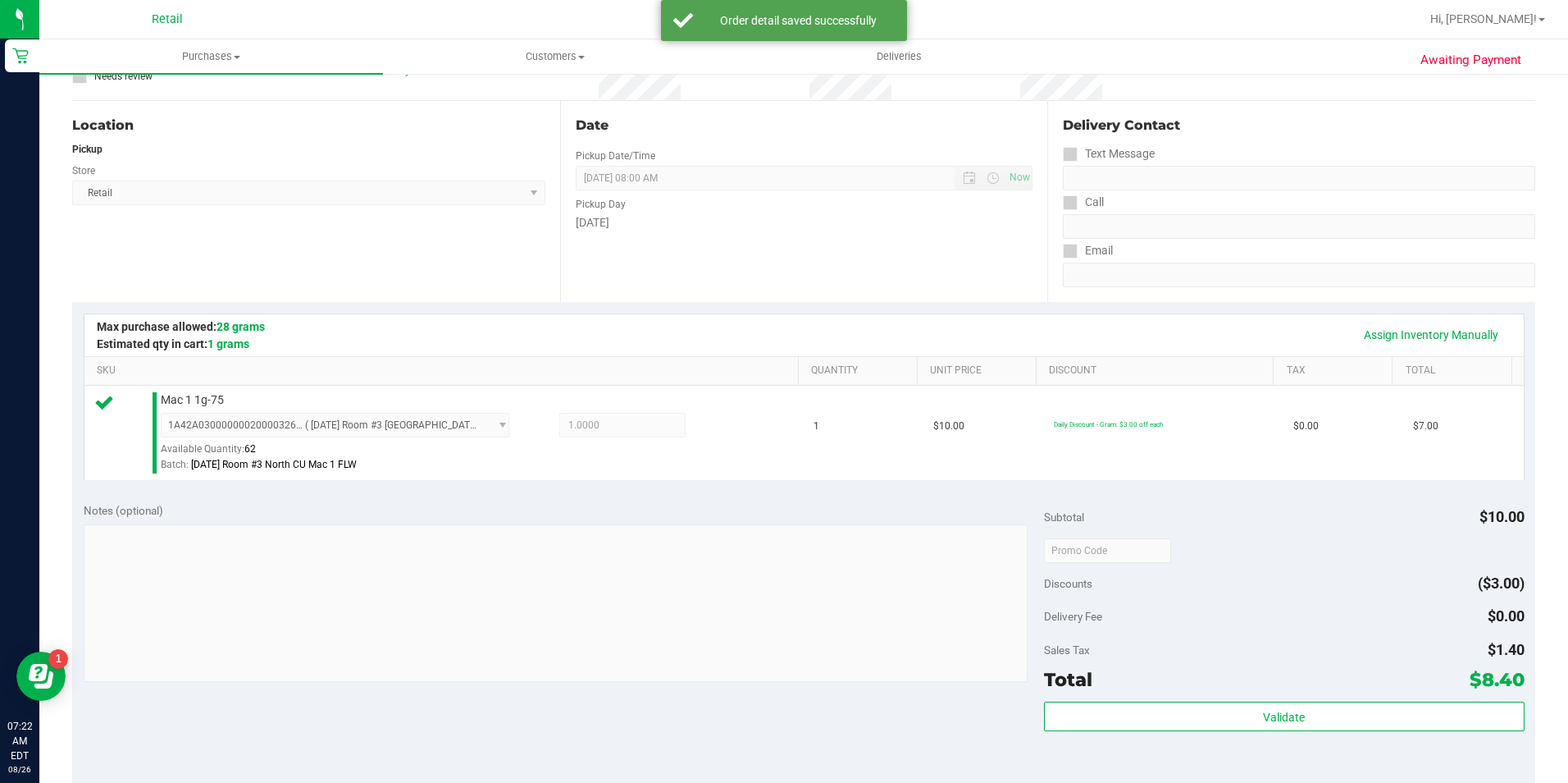
scroll to position [410, 0]
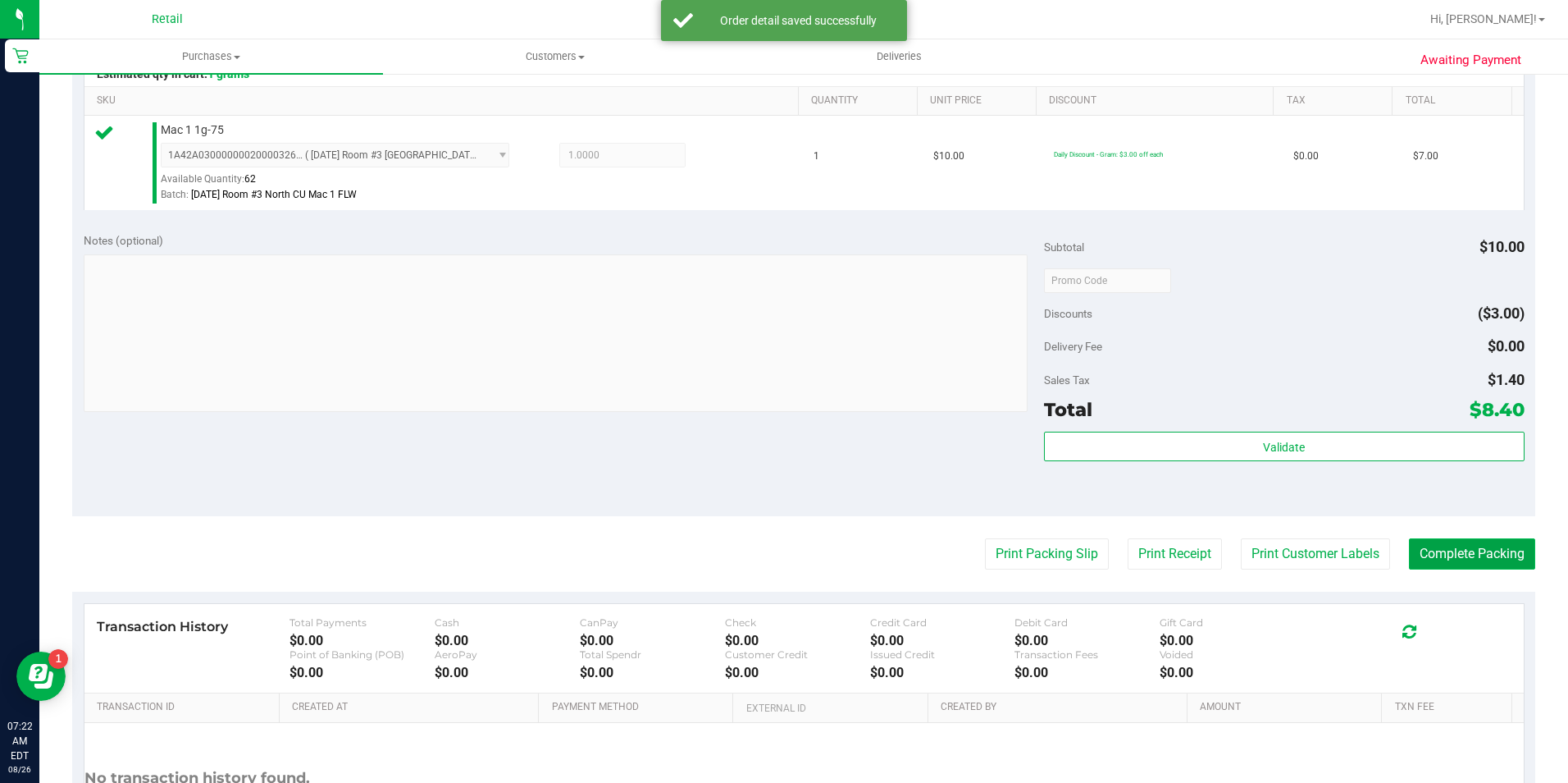
click at [1480, 542] on button "Complete Packing" at bounding box center [1472, 554] width 126 height 31
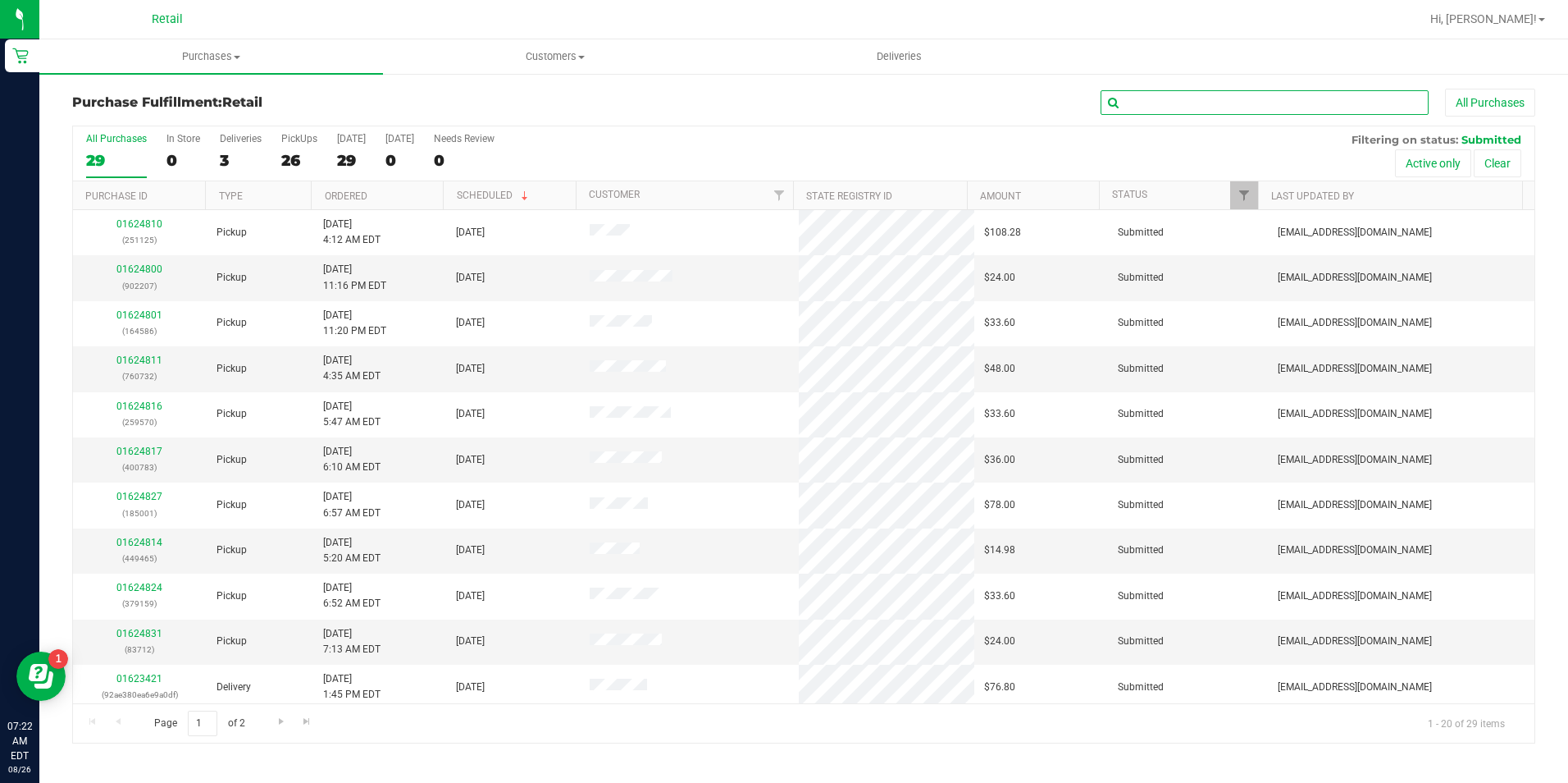
click at [1251, 110] on input "text" at bounding box center [1265, 102] width 328 height 25
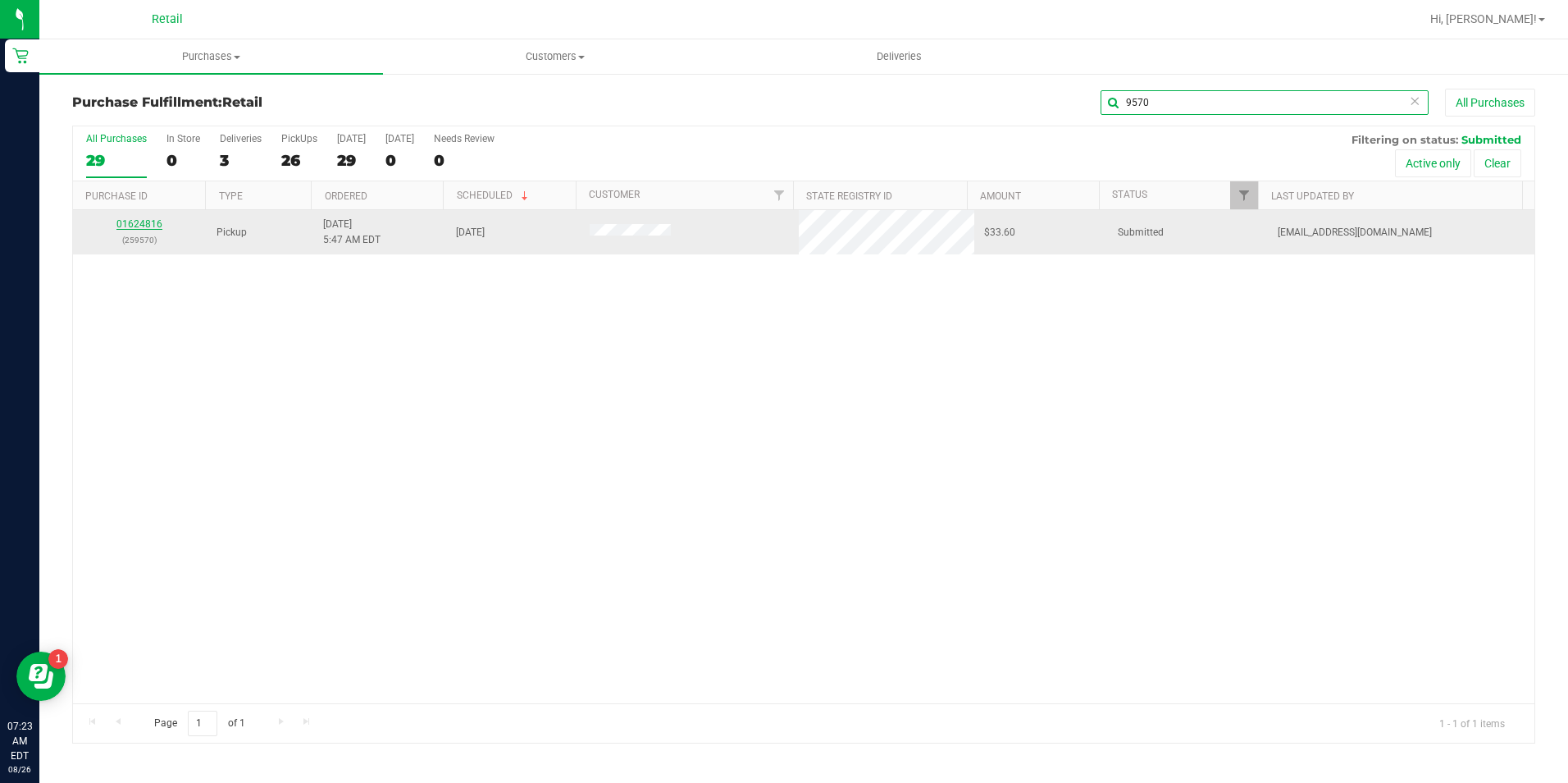
type input "9570"
click at [152, 227] on link "01624816" at bounding box center [139, 224] width 46 height 12
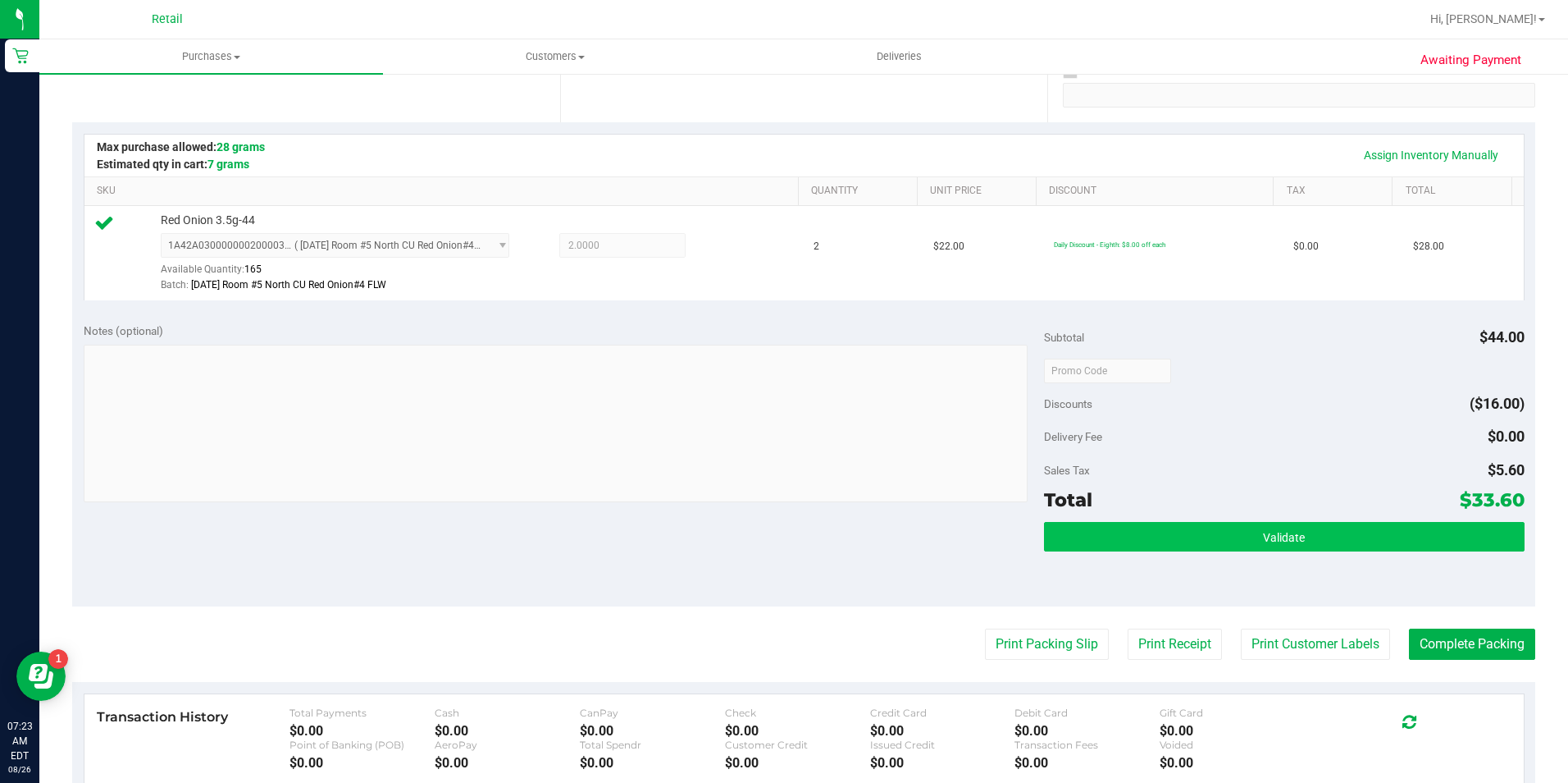
scroll to position [410, 0]
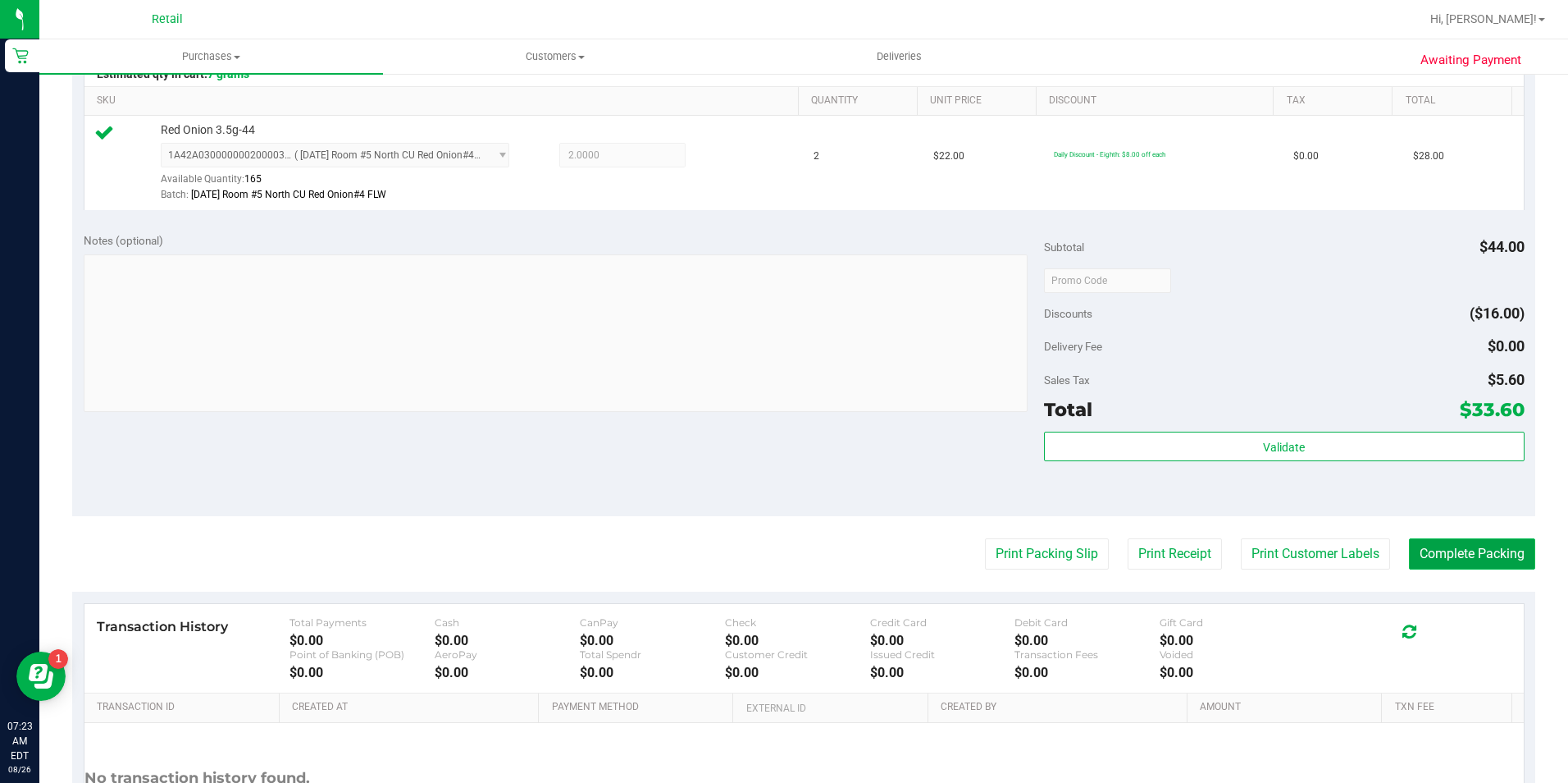
click at [1422, 545] on button "Complete Packing" at bounding box center [1472, 554] width 126 height 31
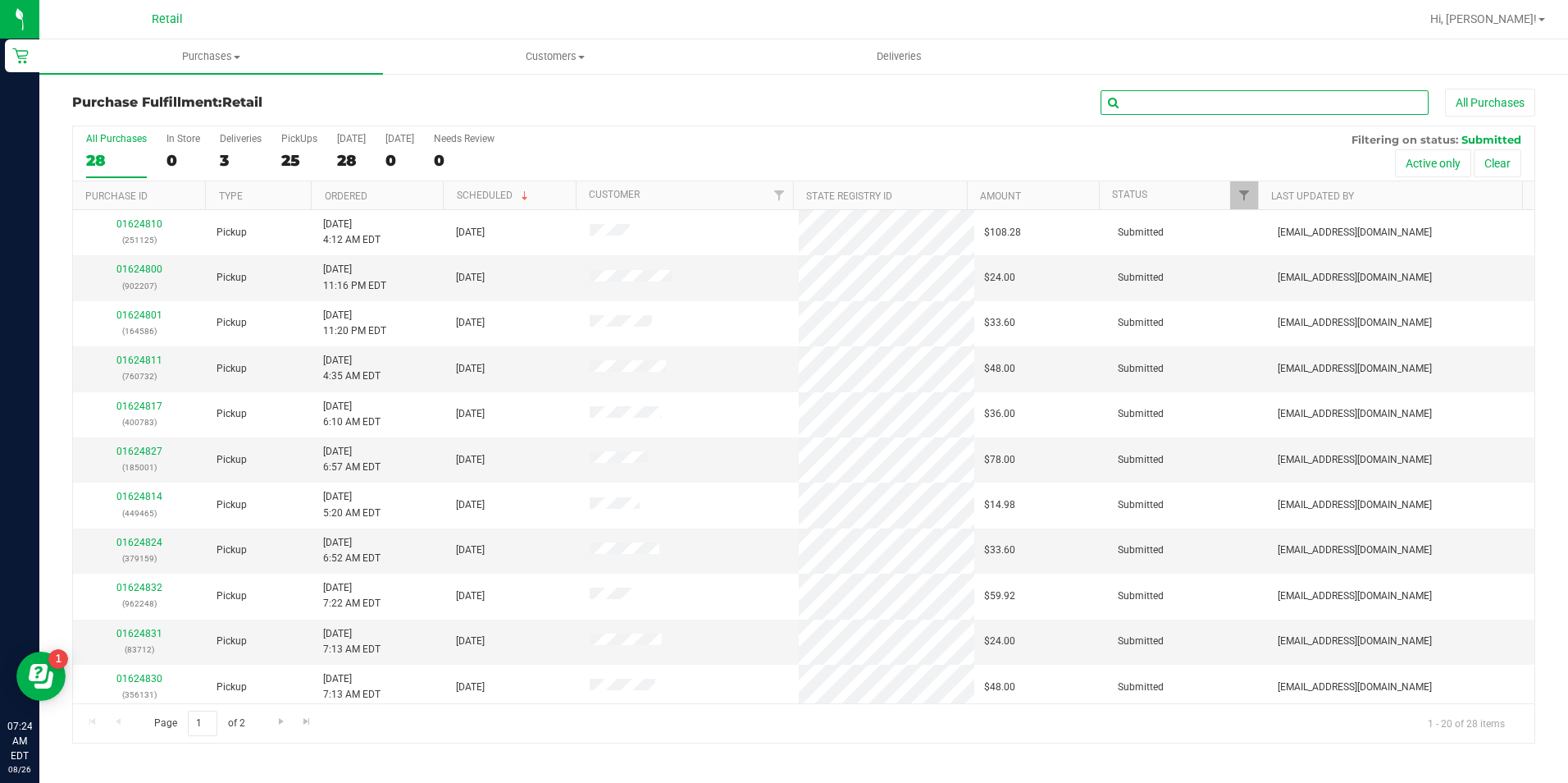
click at [1256, 106] on input "text" at bounding box center [1265, 102] width 328 height 25
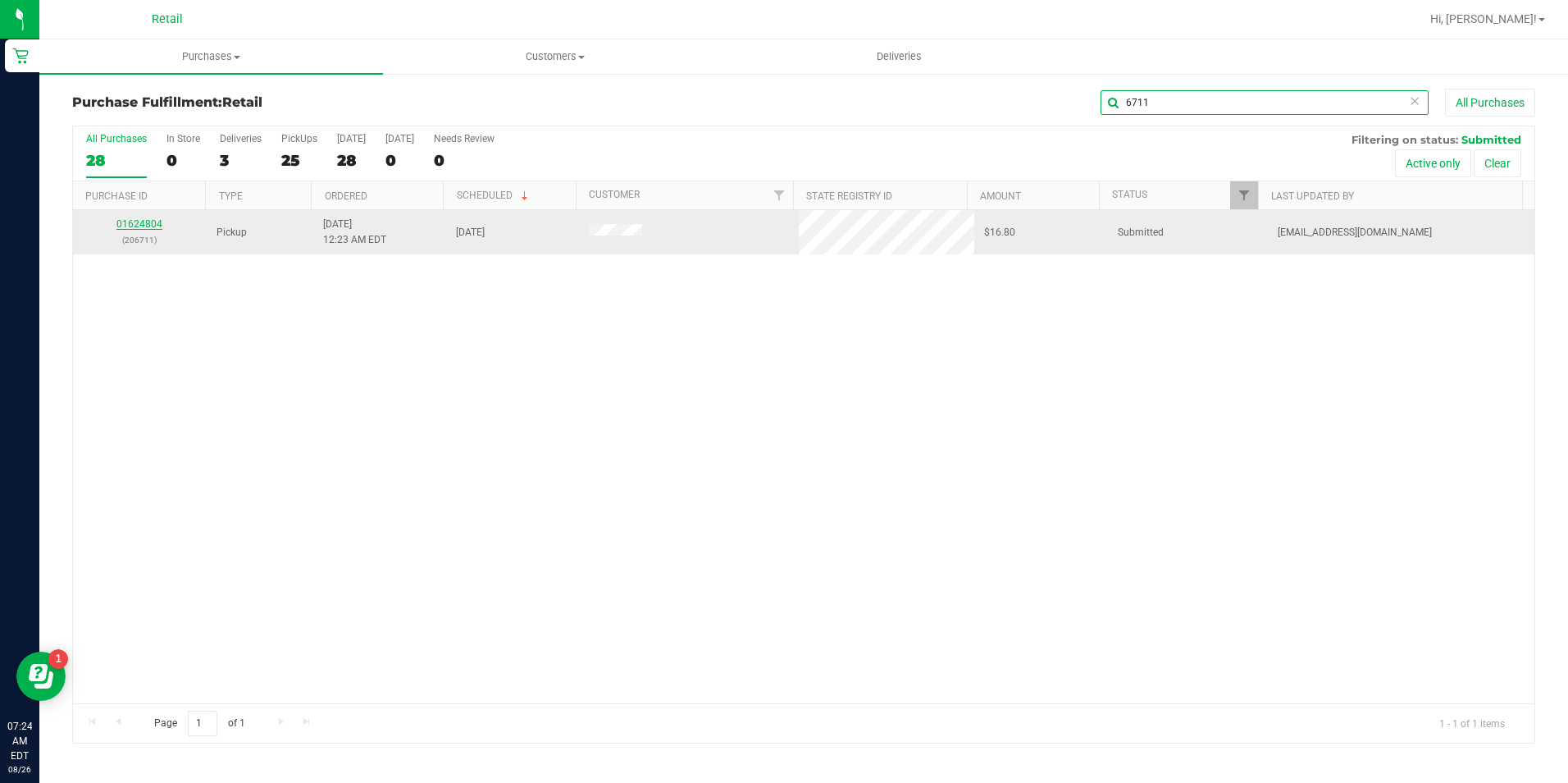
type input "6711"
click at [154, 223] on link "01624804" at bounding box center [139, 224] width 46 height 12
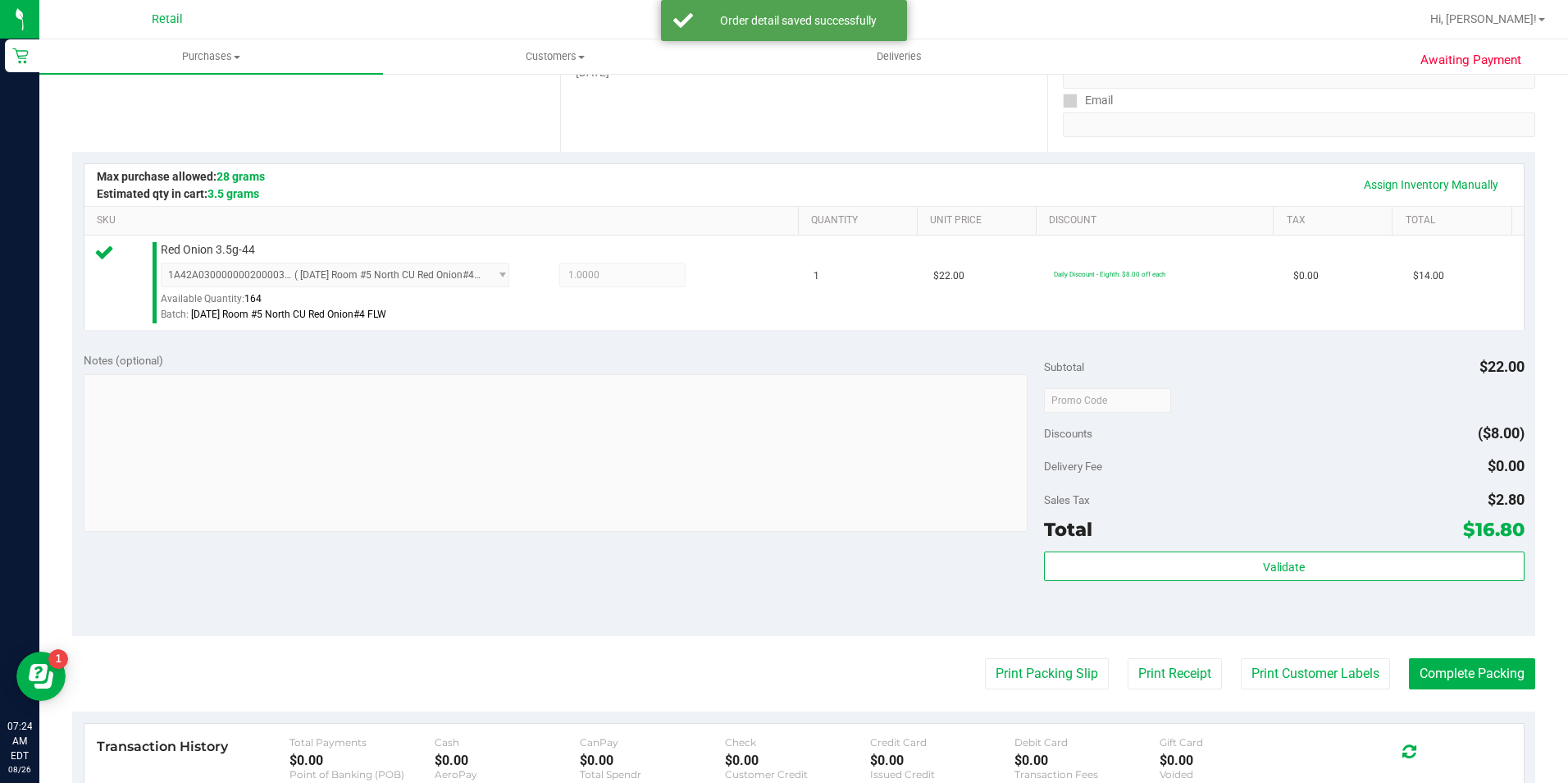
scroll to position [410, 0]
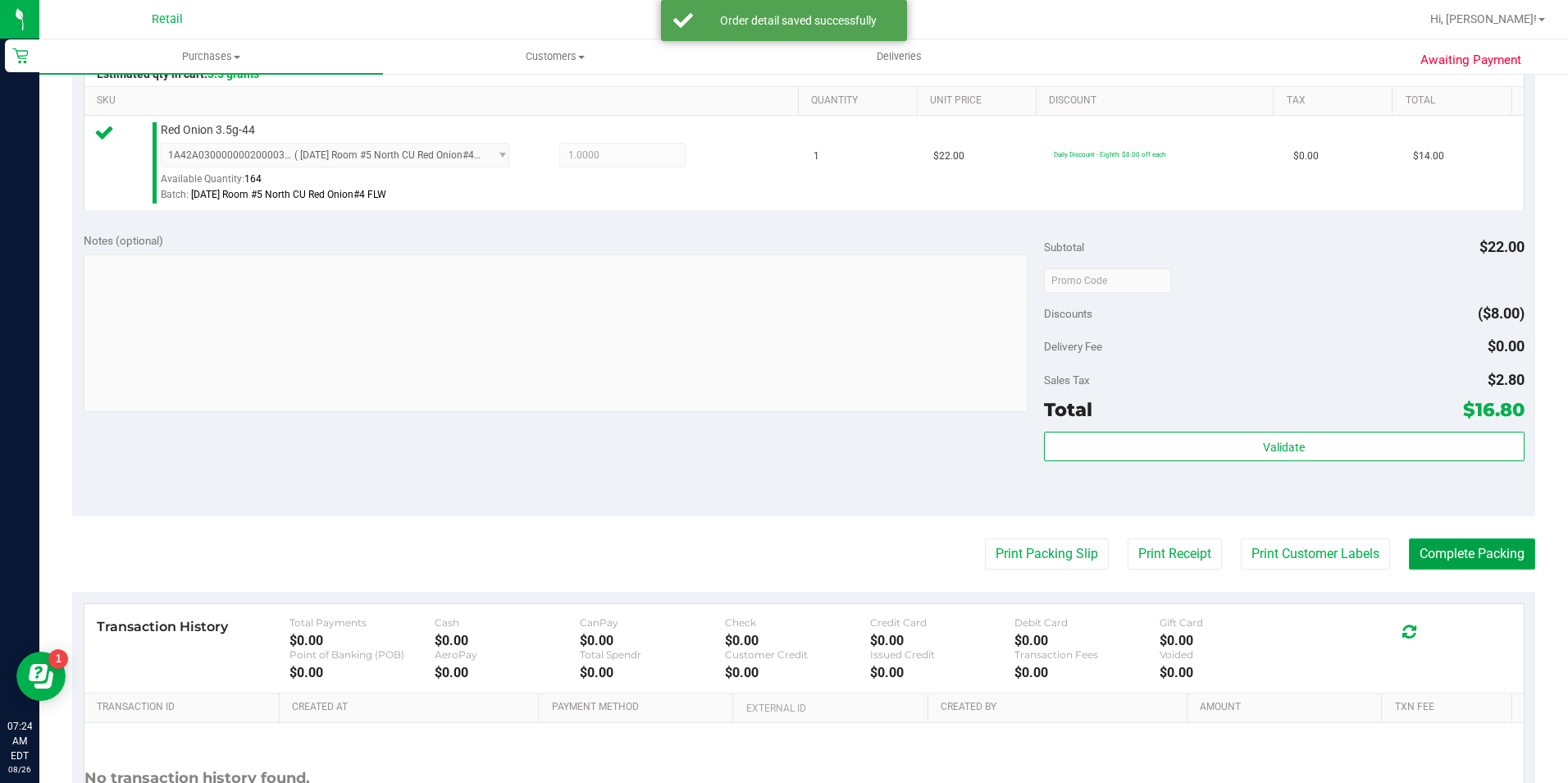
click at [1409, 551] on button "Complete Packing" at bounding box center [1472, 554] width 126 height 31
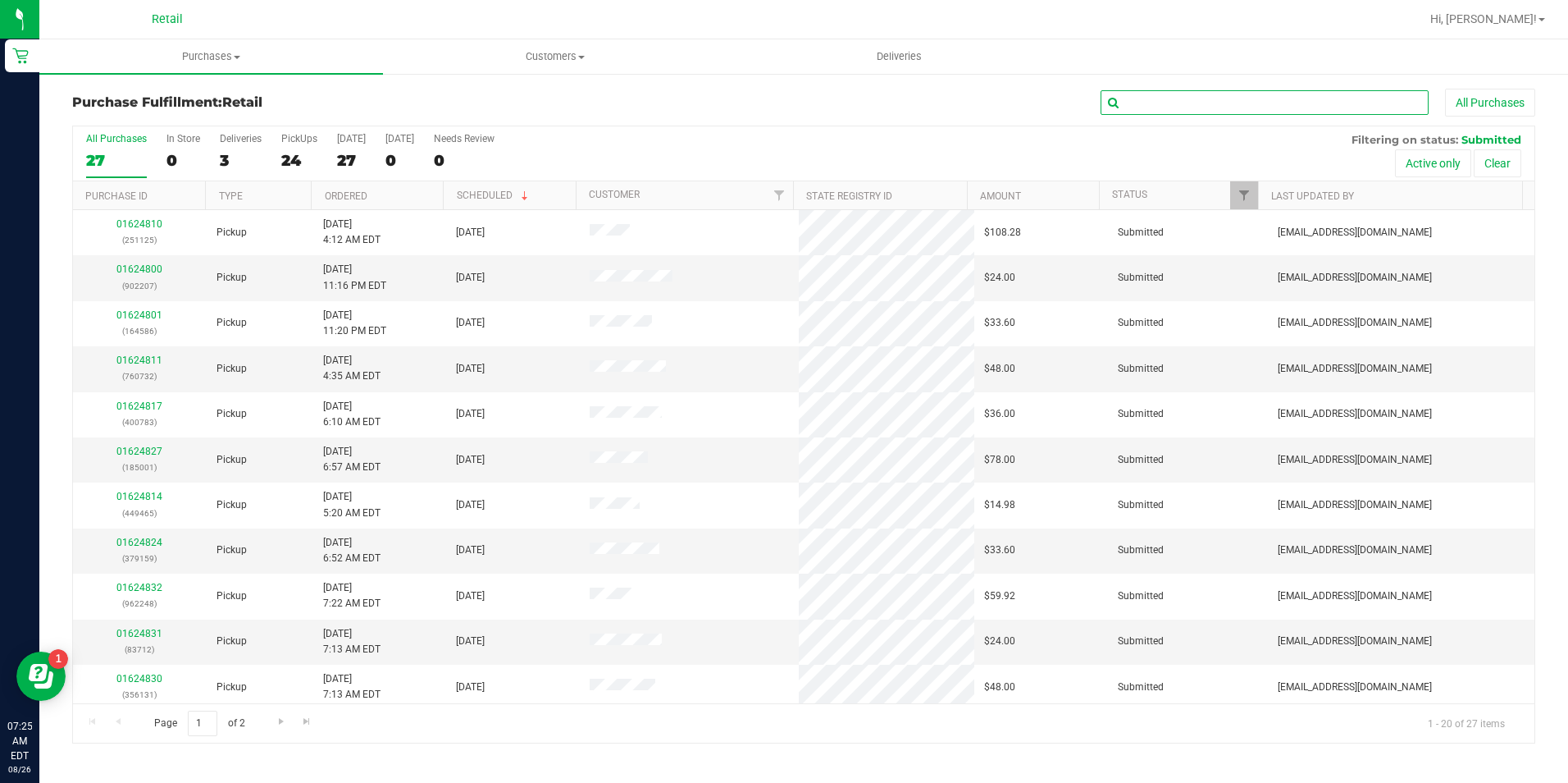
click at [1248, 98] on input "text" at bounding box center [1265, 102] width 328 height 25
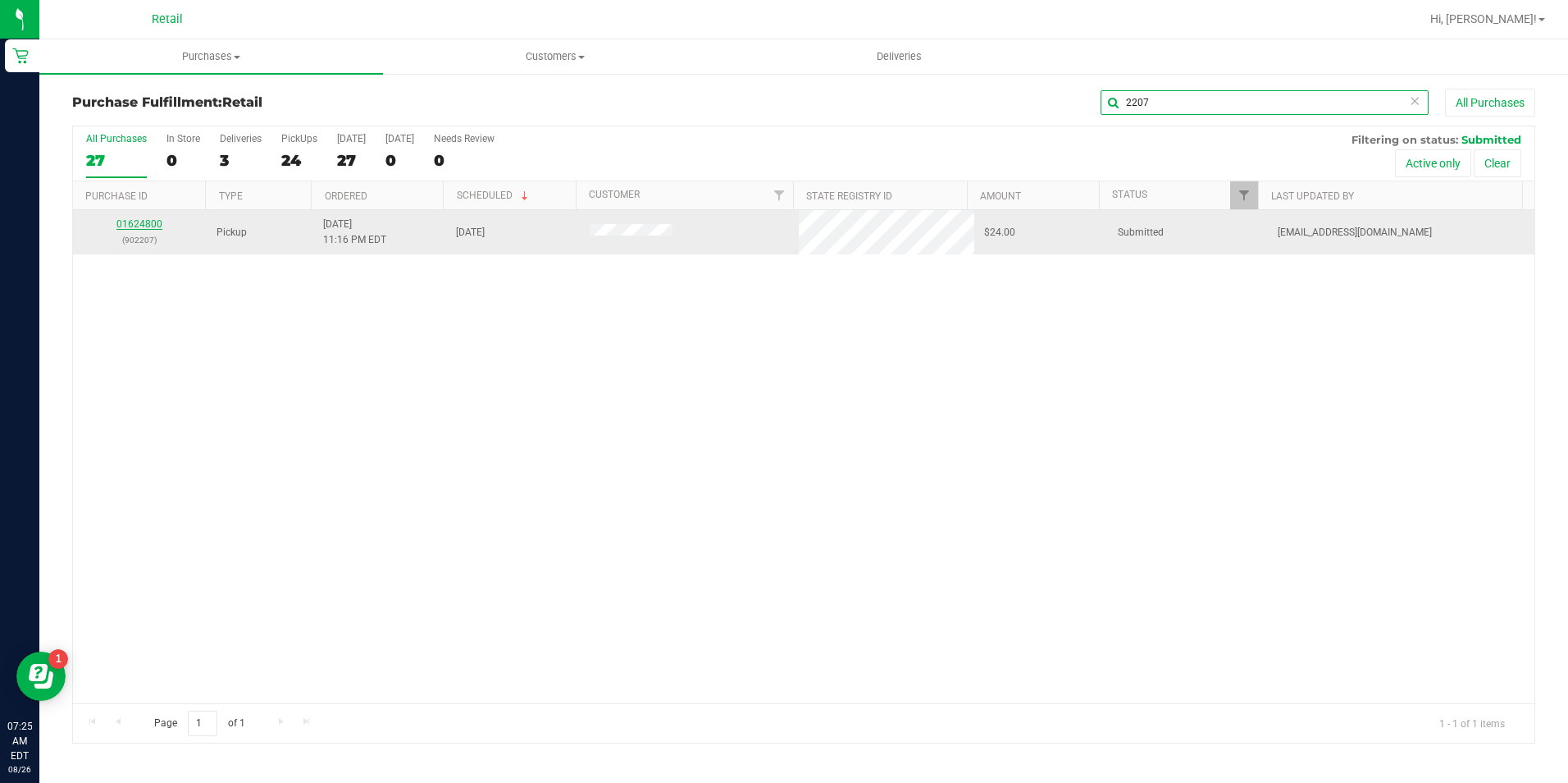
type input "2207"
click at [149, 225] on link "01624800" at bounding box center [139, 224] width 46 height 12
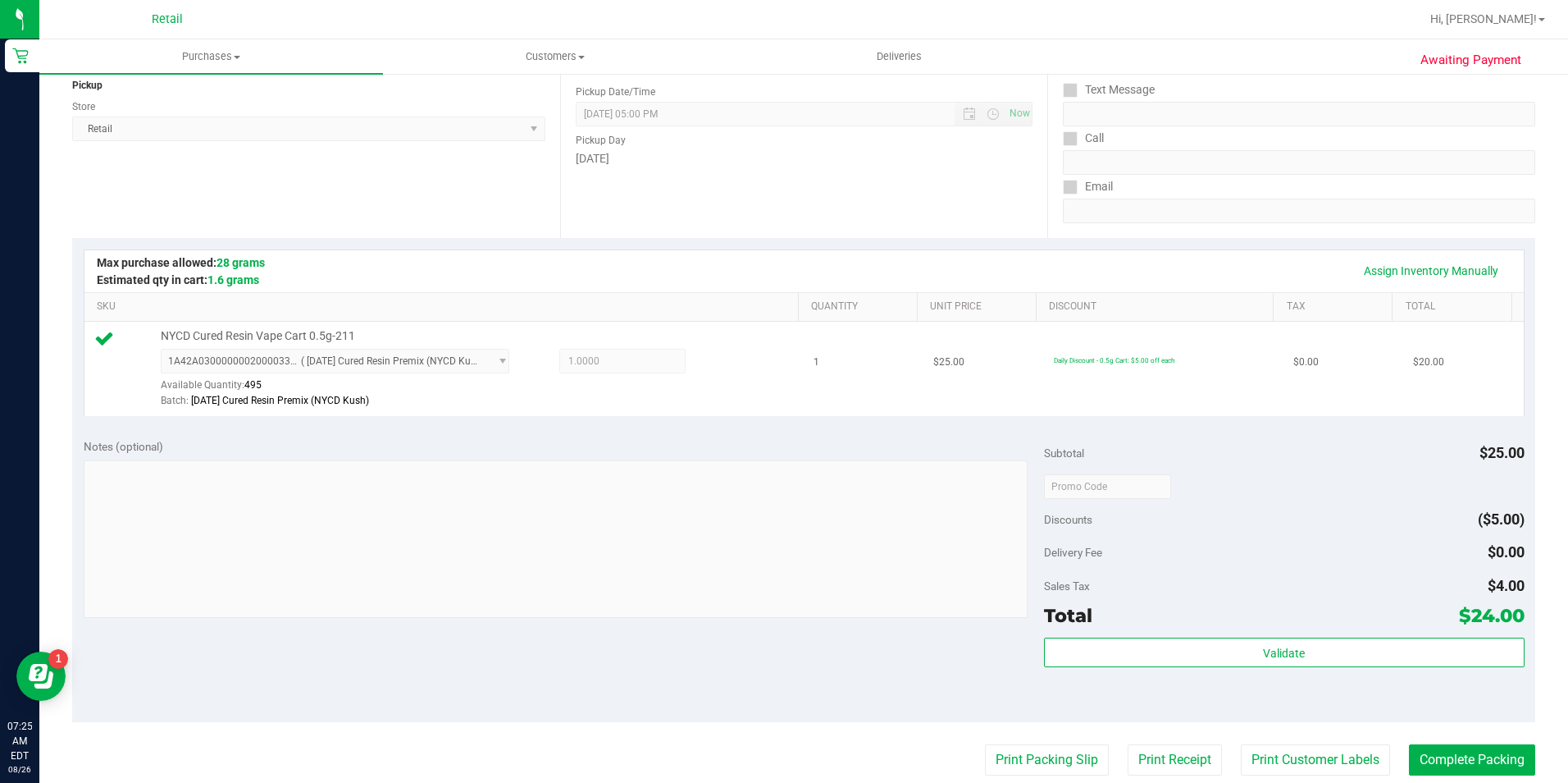
scroll to position [328, 0]
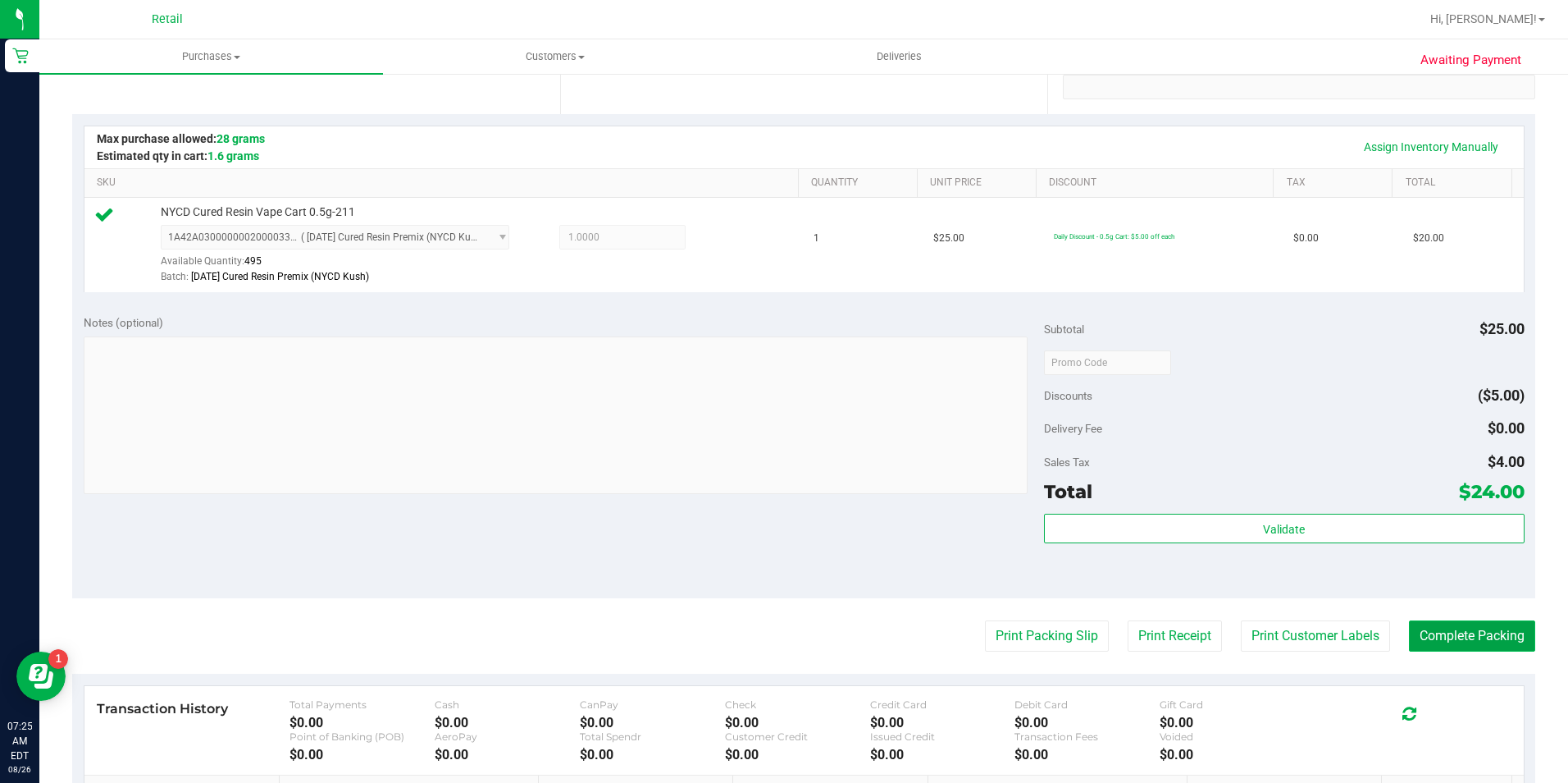
click at [1444, 643] on button "Complete Packing" at bounding box center [1472, 636] width 126 height 31
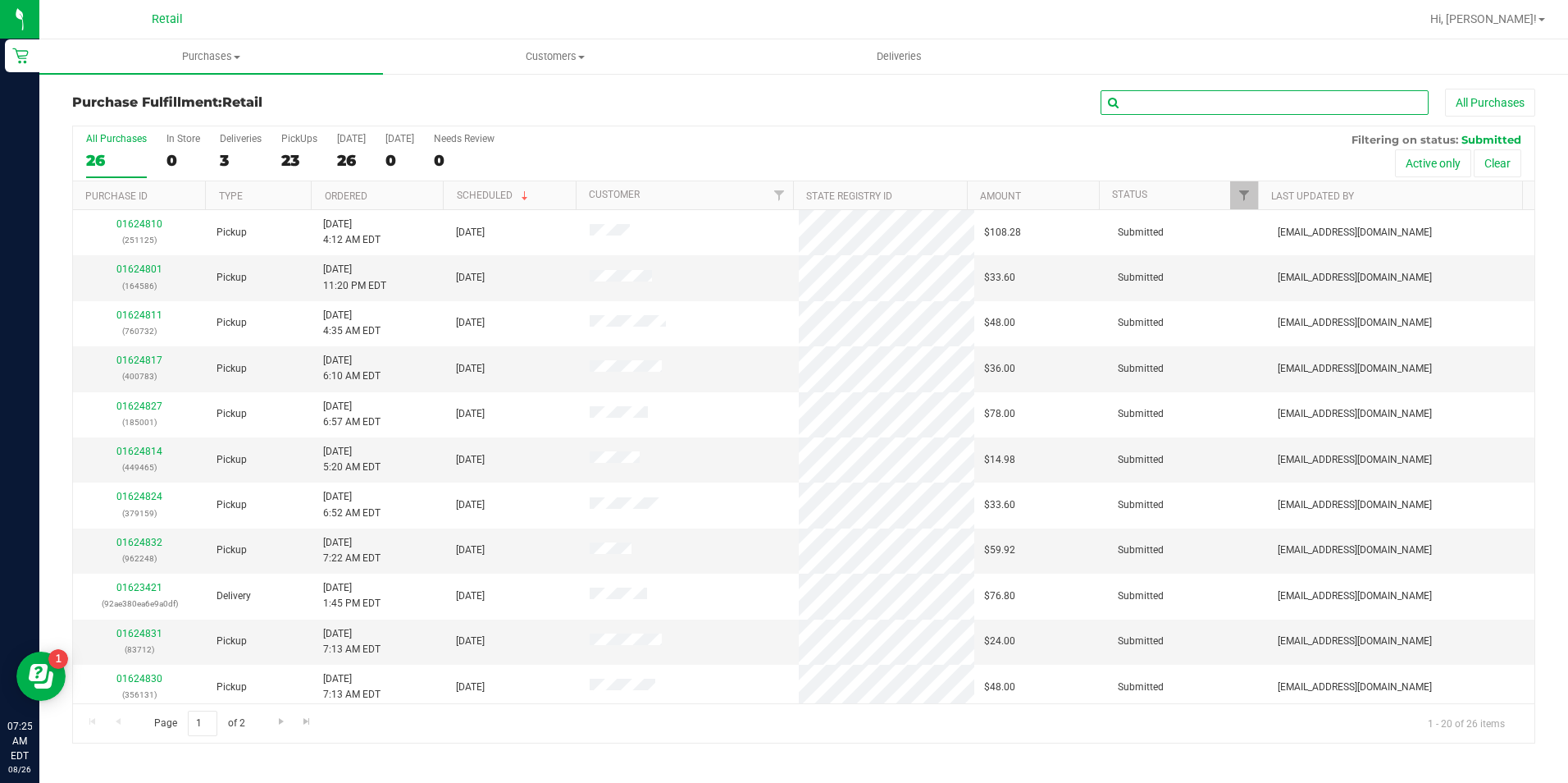
click at [1177, 96] on input "text" at bounding box center [1265, 102] width 328 height 25
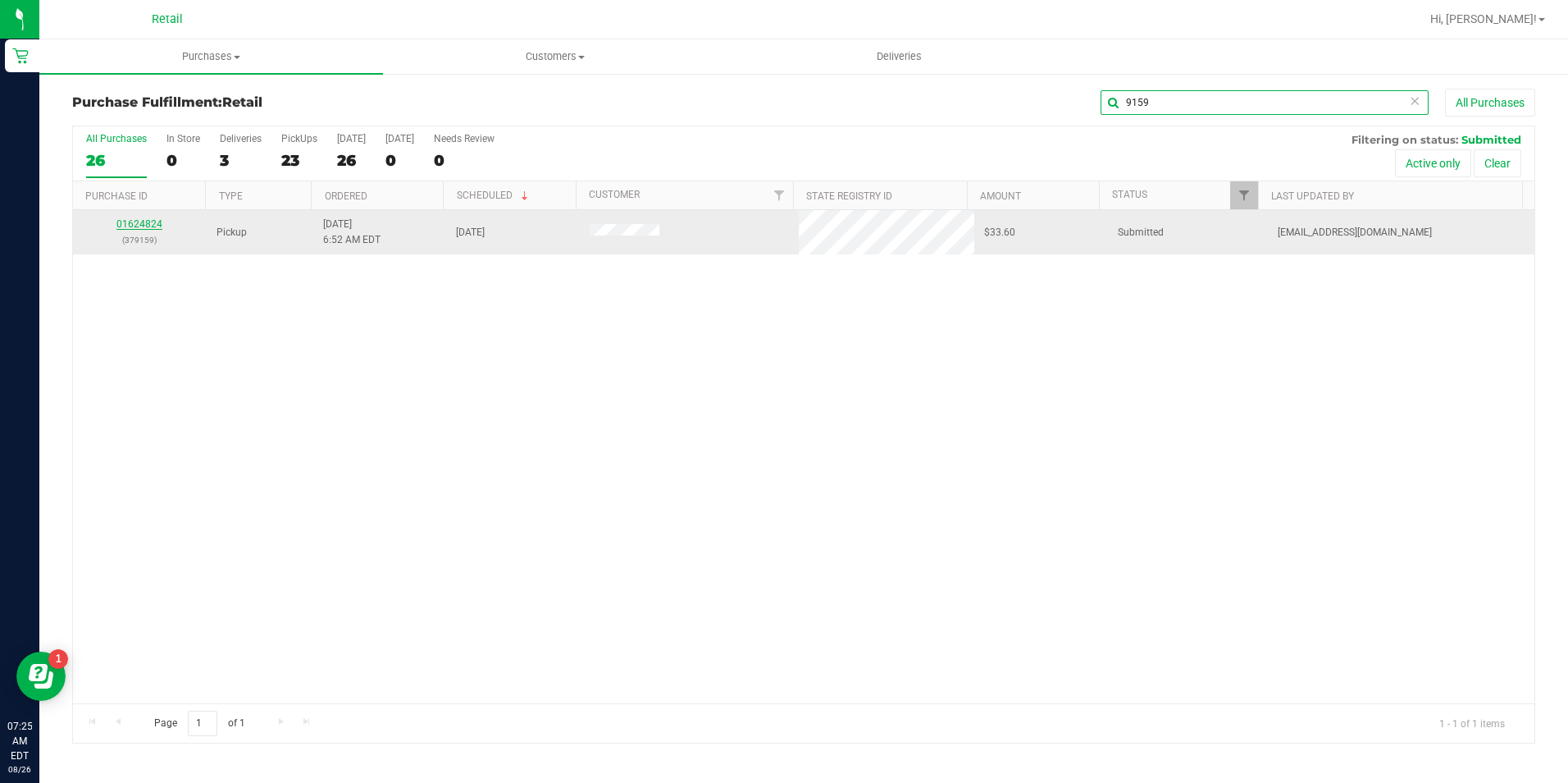
type input "9159"
click at [130, 221] on link "01624824" at bounding box center [139, 224] width 46 height 12
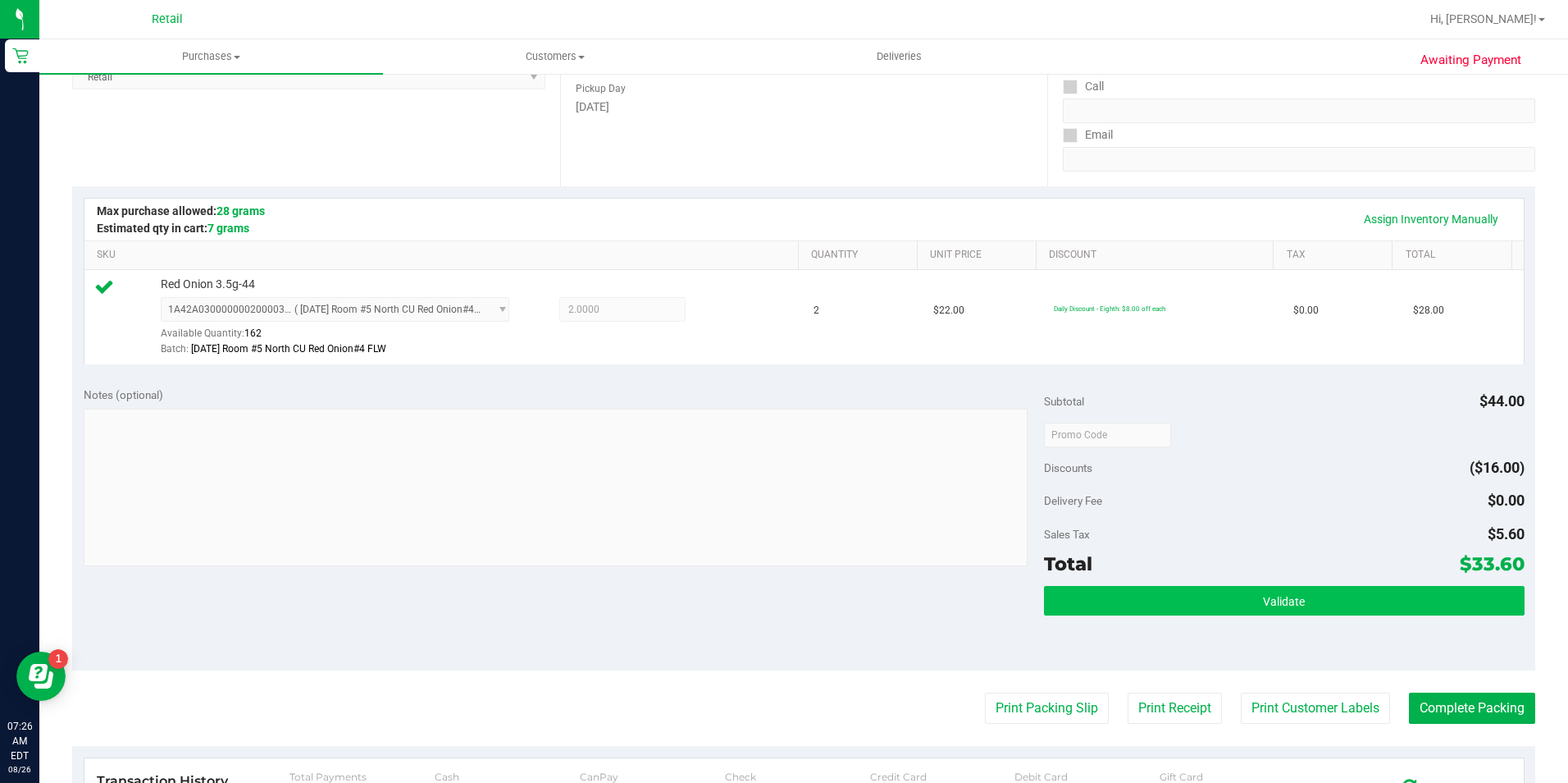
scroll to position [328, 0]
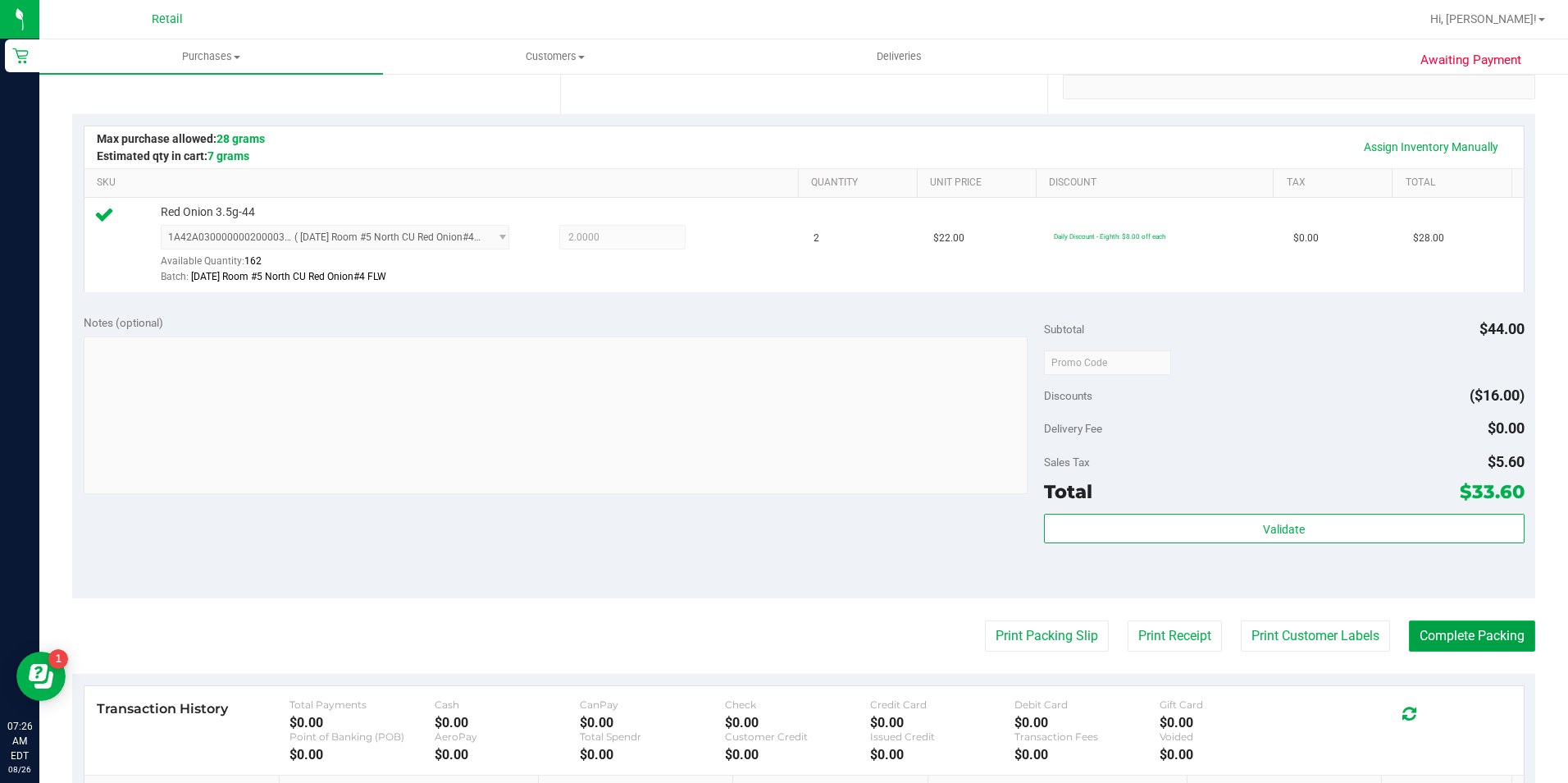
click at [1444, 641] on button "Complete Packing" at bounding box center [1472, 636] width 126 height 31
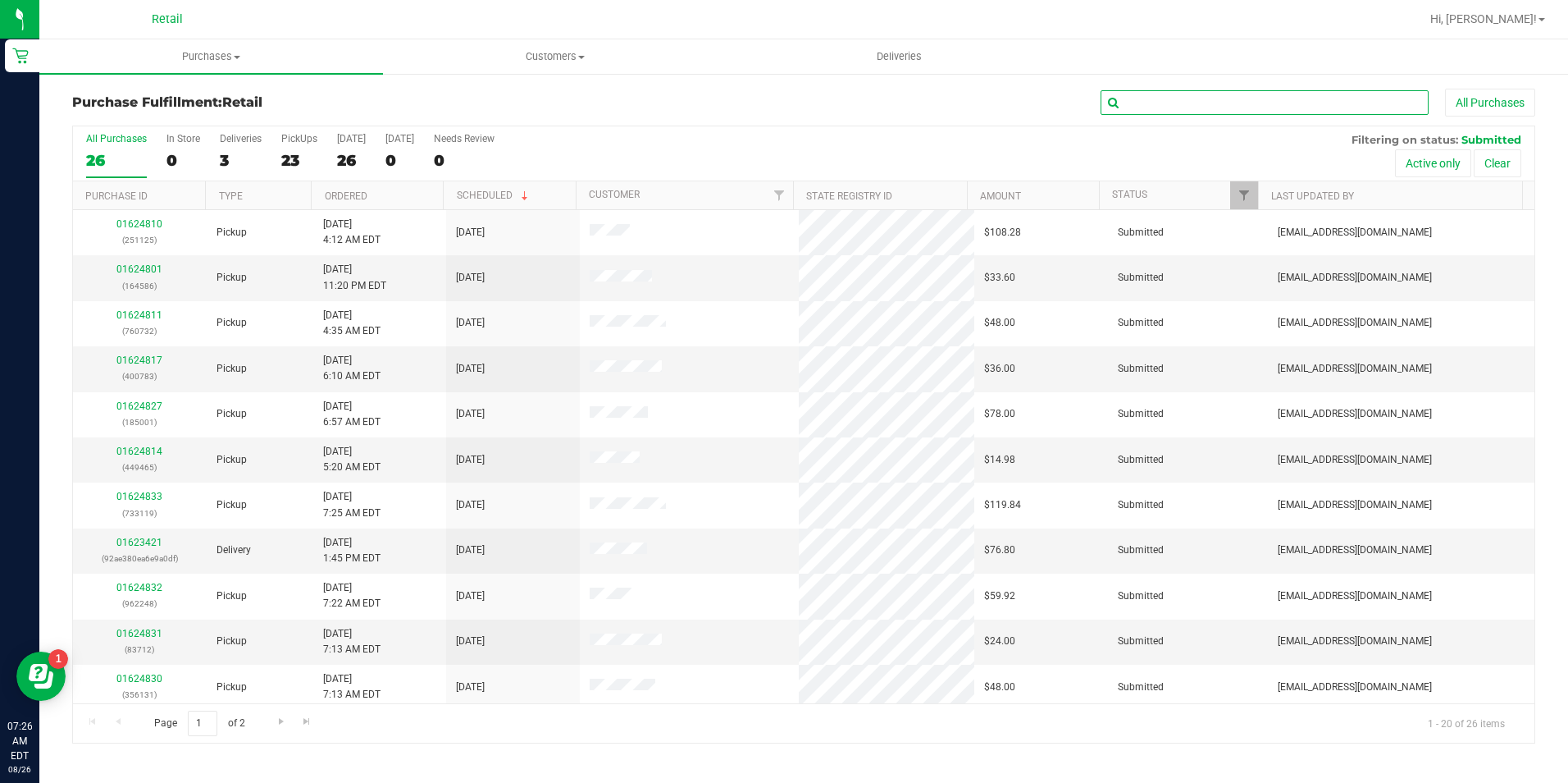
click at [1173, 104] on input "text" at bounding box center [1265, 102] width 328 height 25
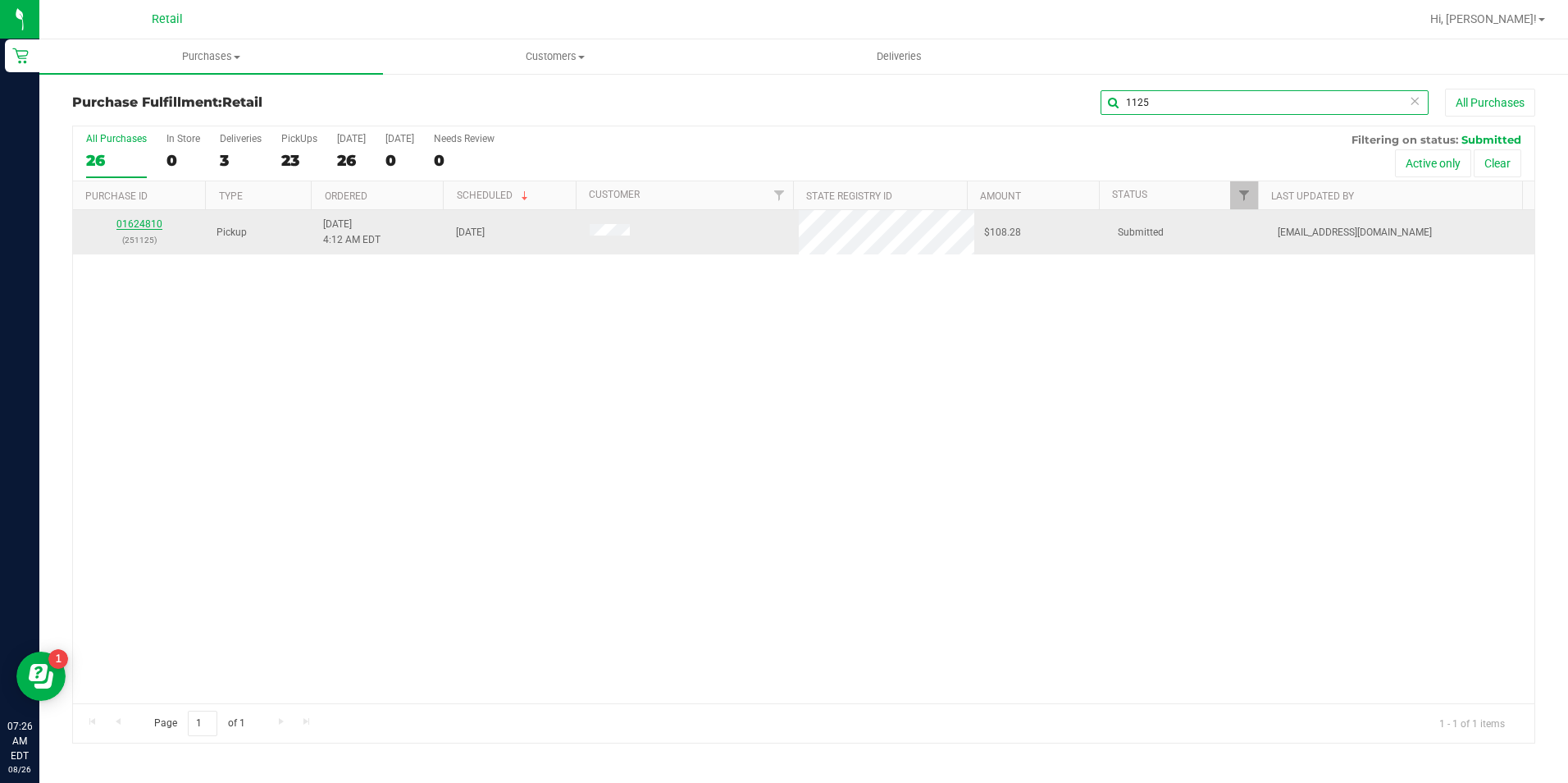
type input "1125"
click at [144, 228] on link "01624810" at bounding box center [139, 224] width 46 height 12
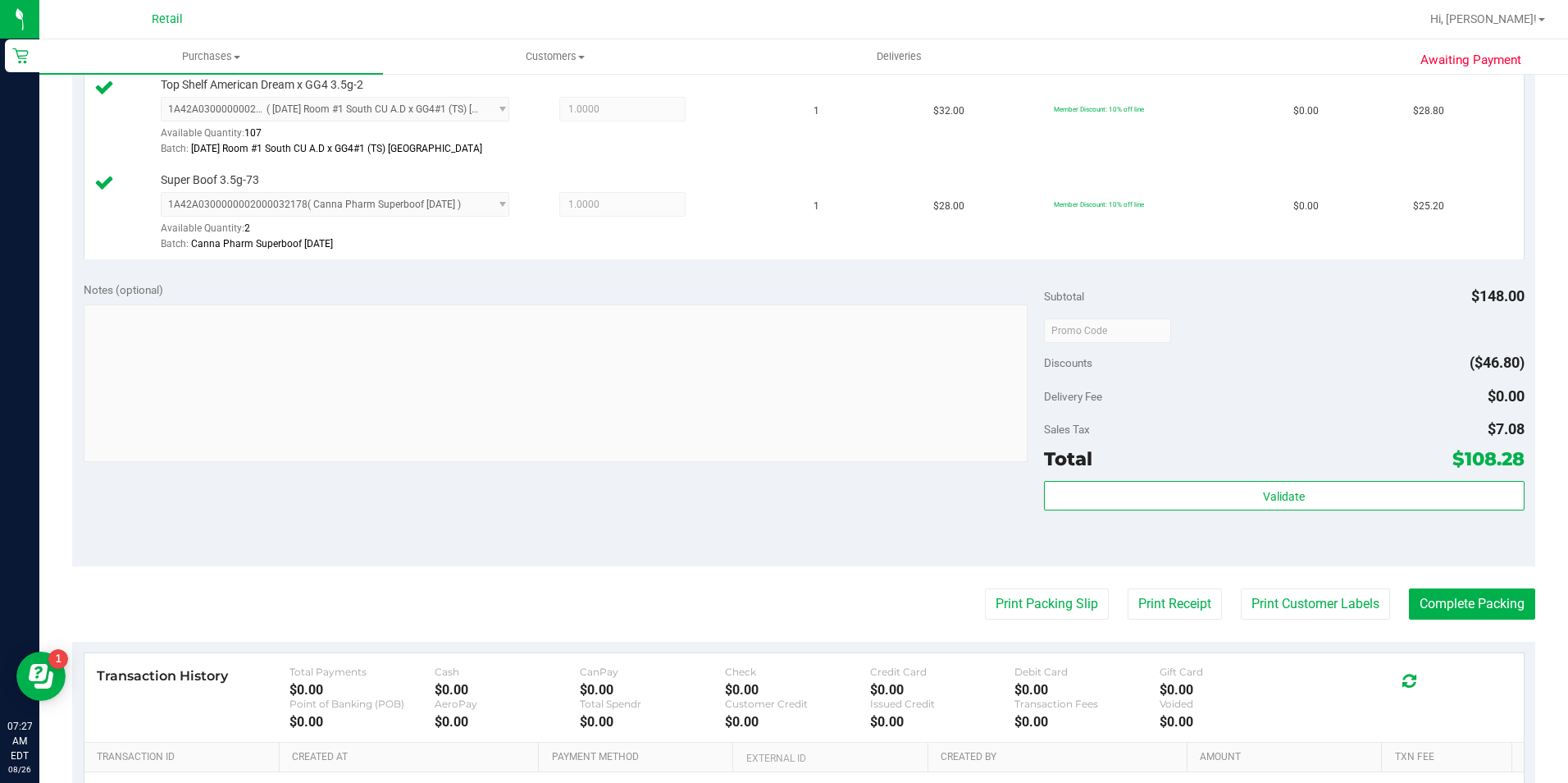
scroll to position [574, 0]
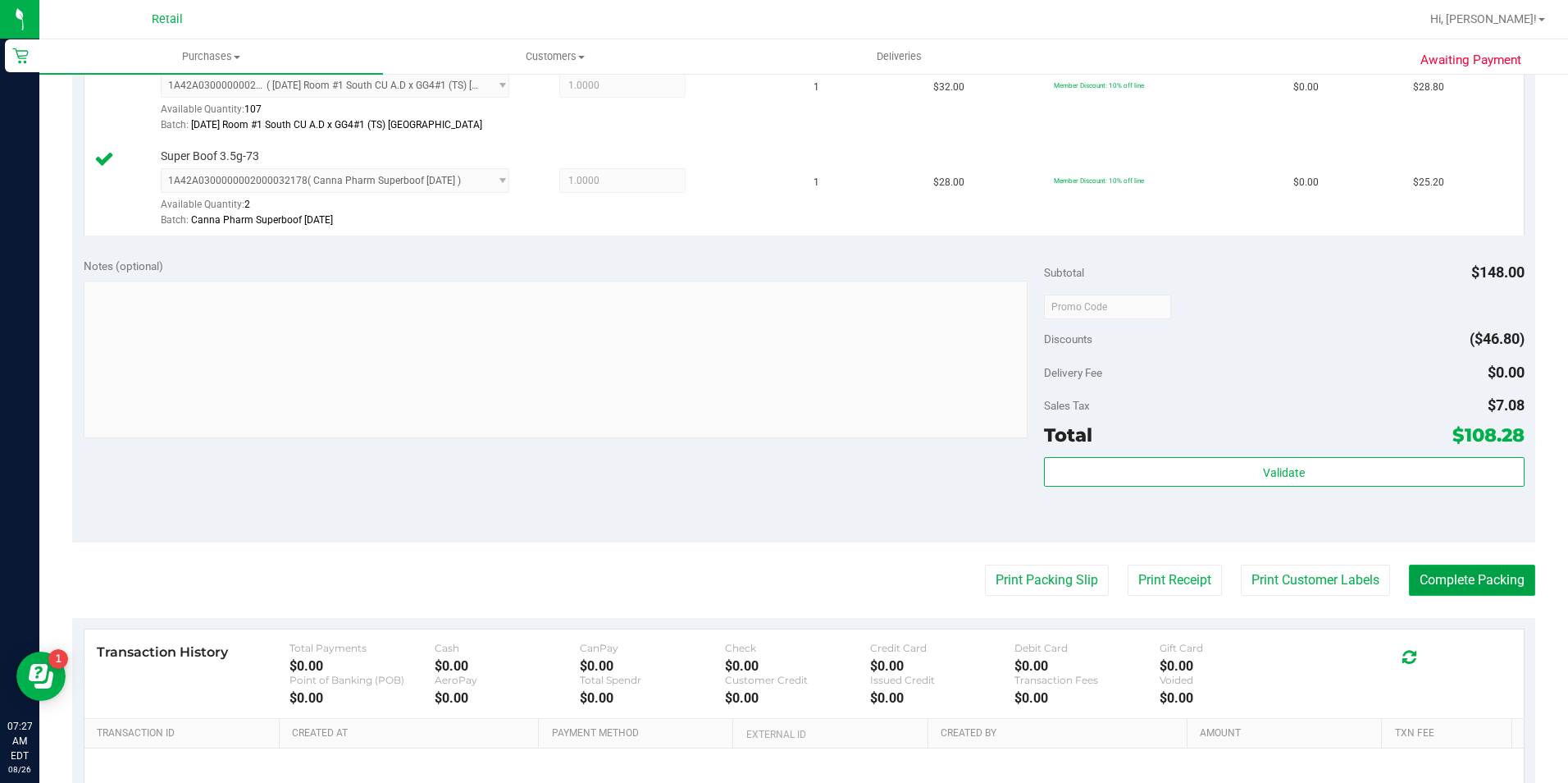
click at [1409, 584] on button "Complete Packing" at bounding box center [1472, 580] width 126 height 31
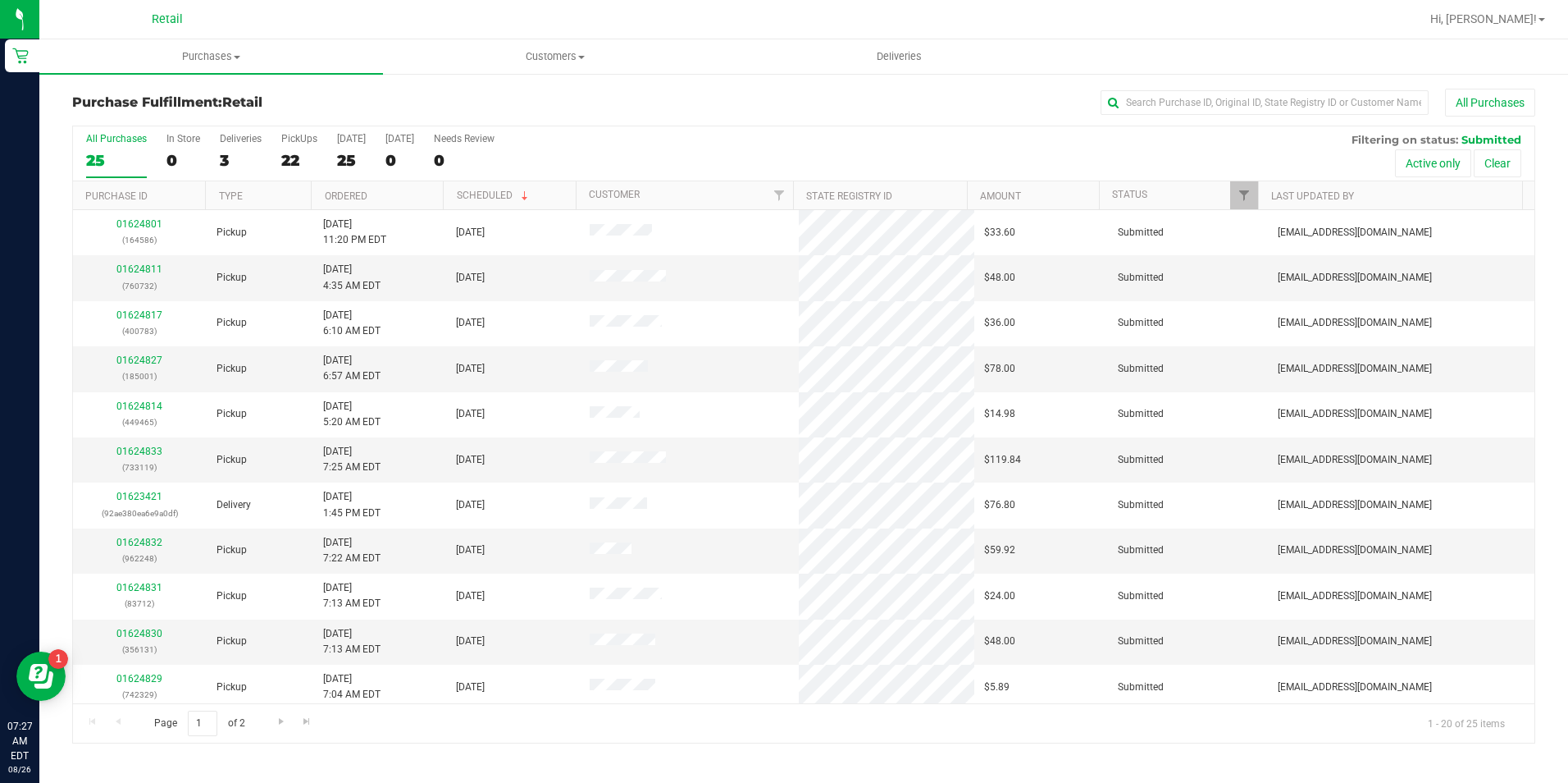
click at [1219, 87] on div "Purchase Fulfillment: Retail All Purchases All Purchases 25 In Store 0 Deliveri…" at bounding box center [804, 415] width 1529 height 687
click at [1219, 102] on input "text" at bounding box center [1265, 102] width 328 height 25
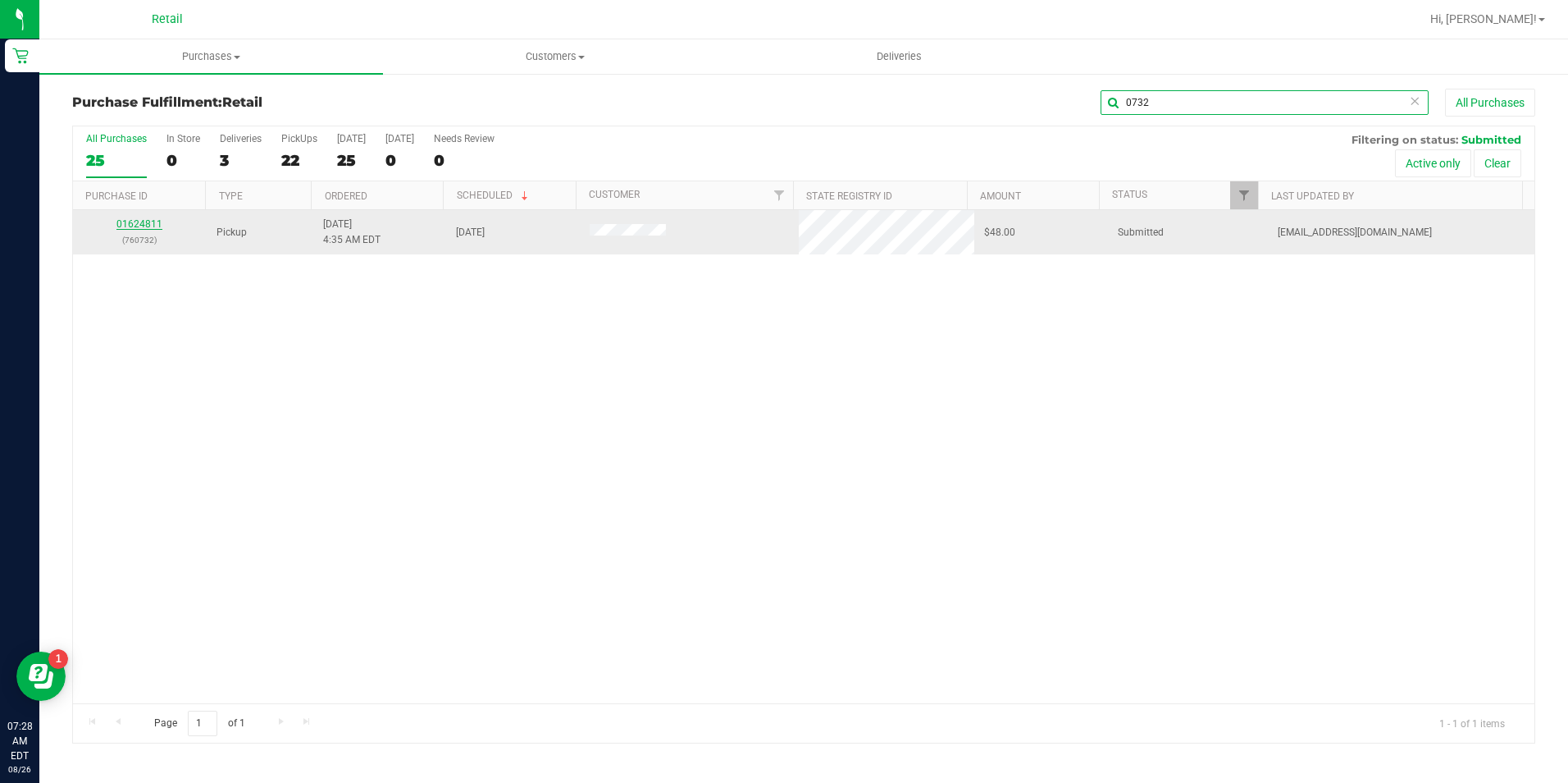
type input "0732"
click at [146, 227] on link "01624811" at bounding box center [139, 224] width 46 height 12
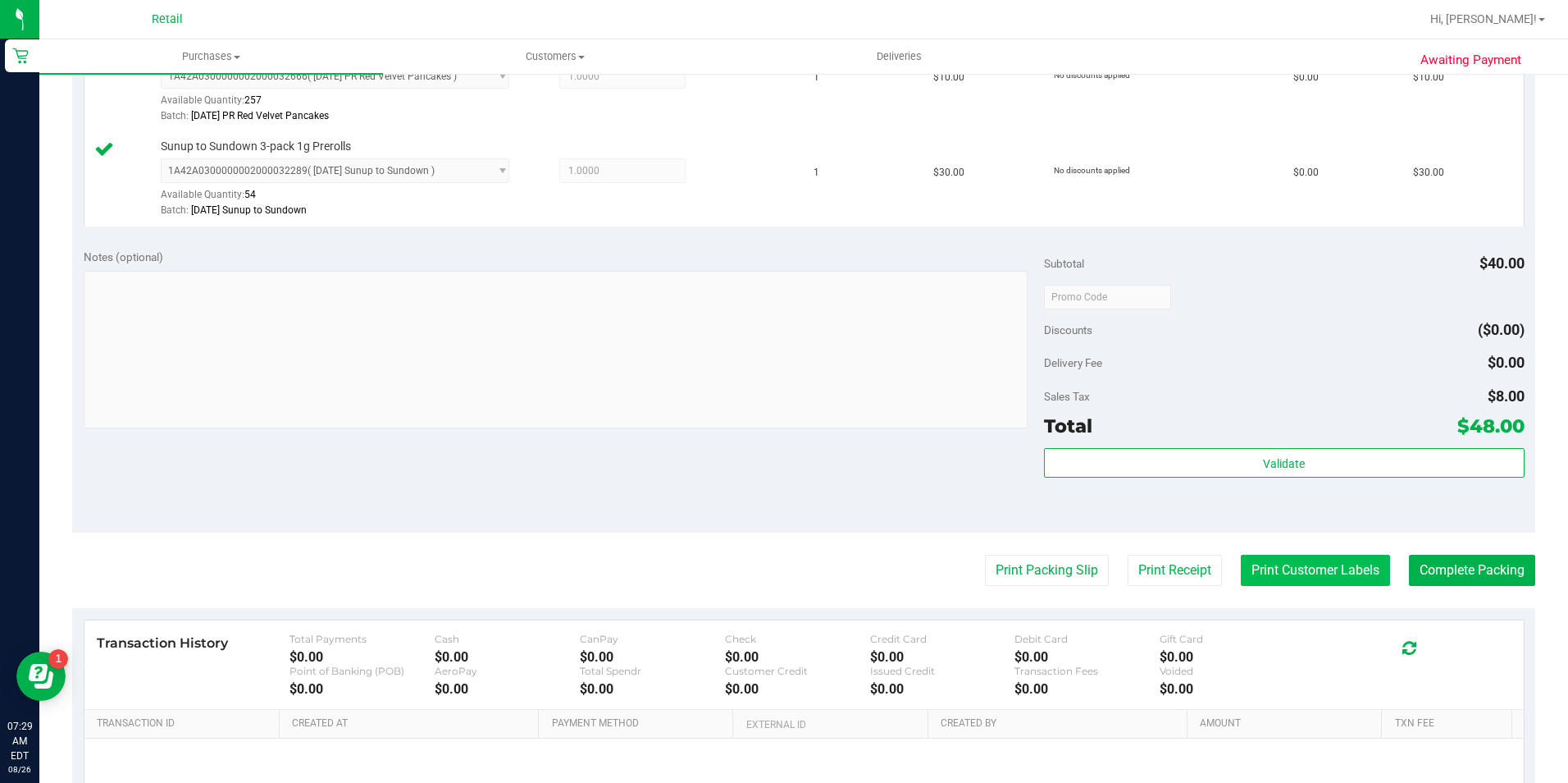
scroll to position [492, 0]
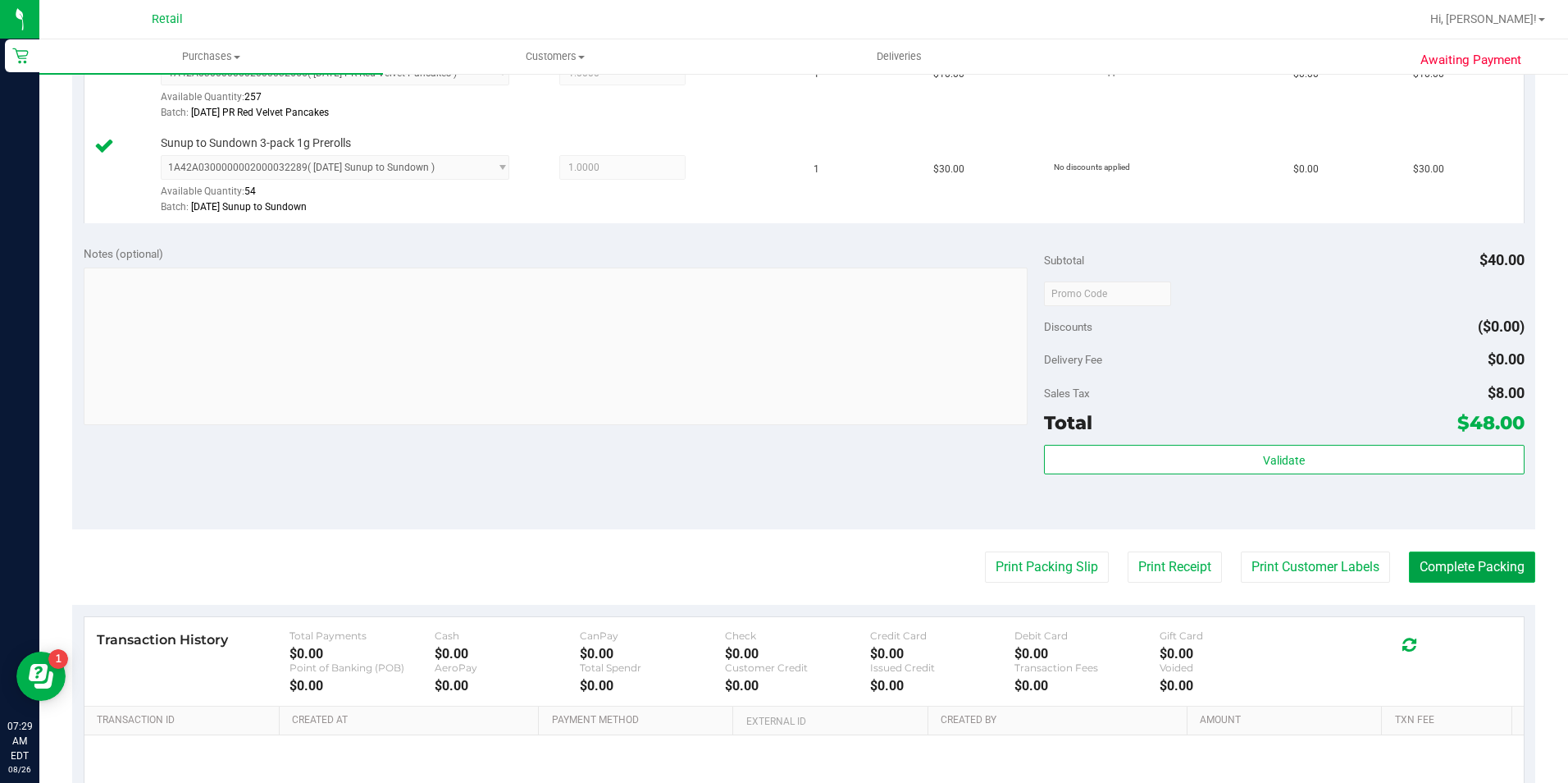
click at [1429, 571] on button "Complete Packing" at bounding box center [1472, 567] width 126 height 31
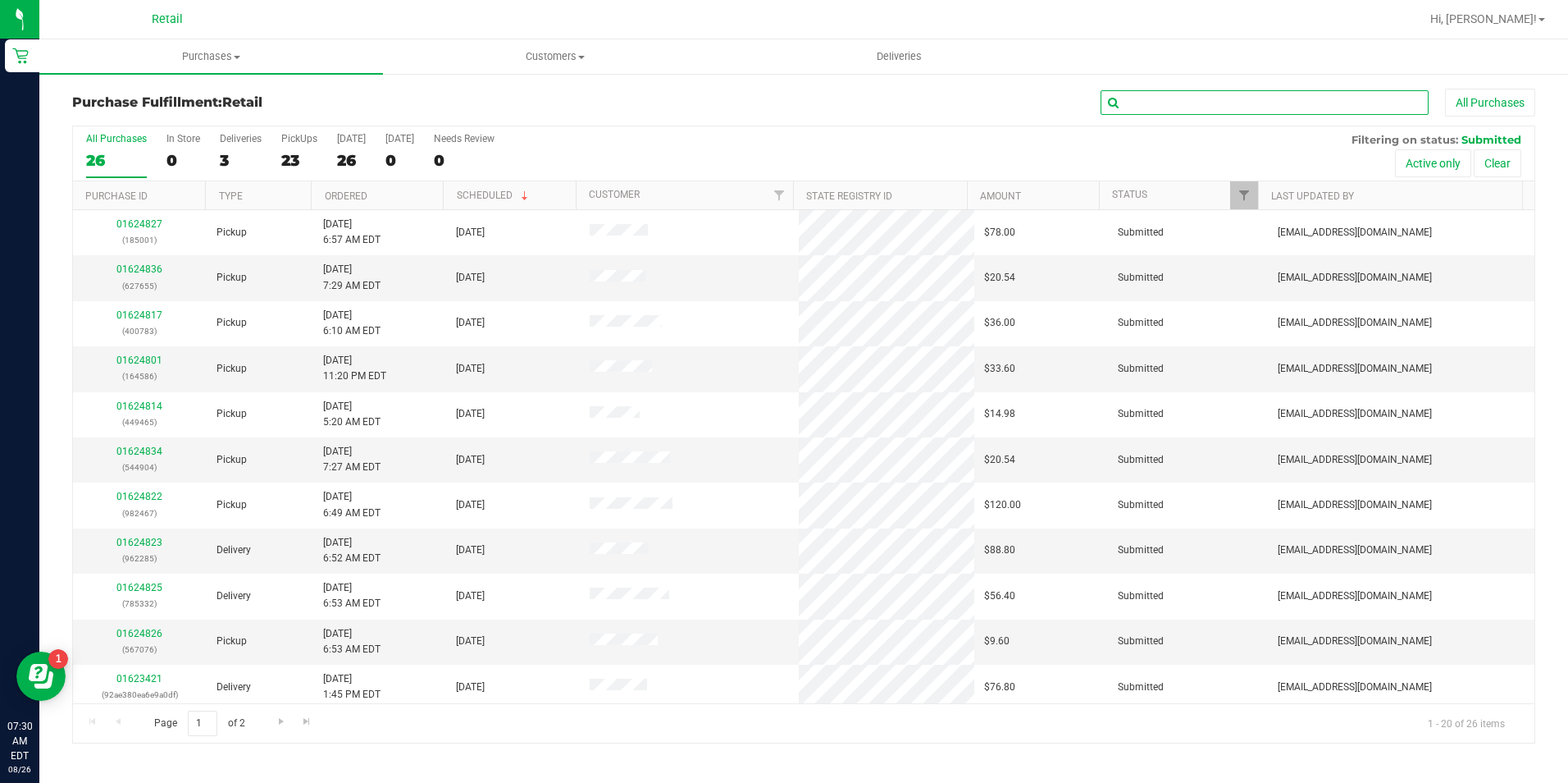
click at [1210, 100] on input "text" at bounding box center [1265, 102] width 328 height 25
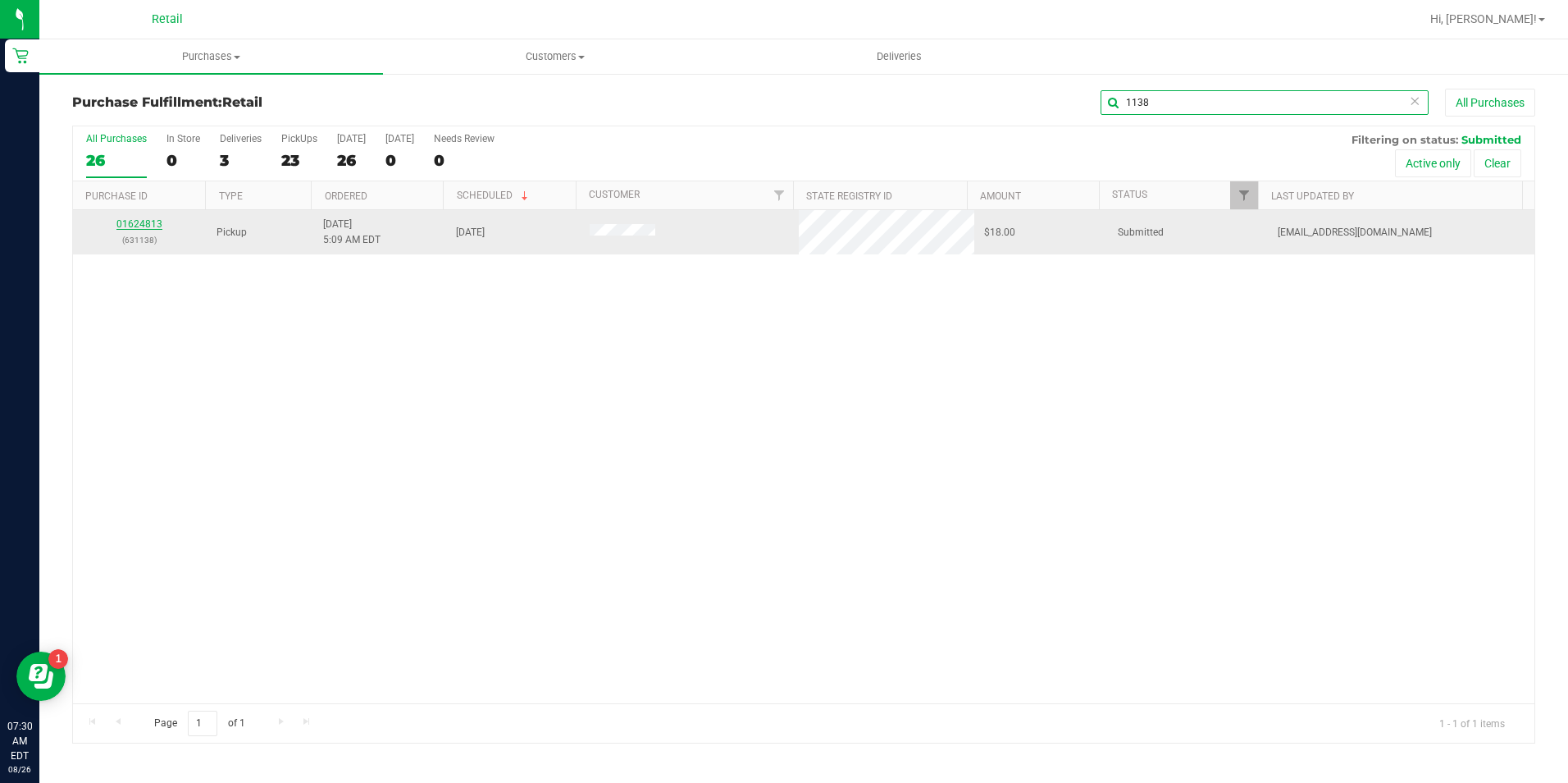
type input "1138"
click at [139, 228] on link "01624813" at bounding box center [139, 224] width 46 height 12
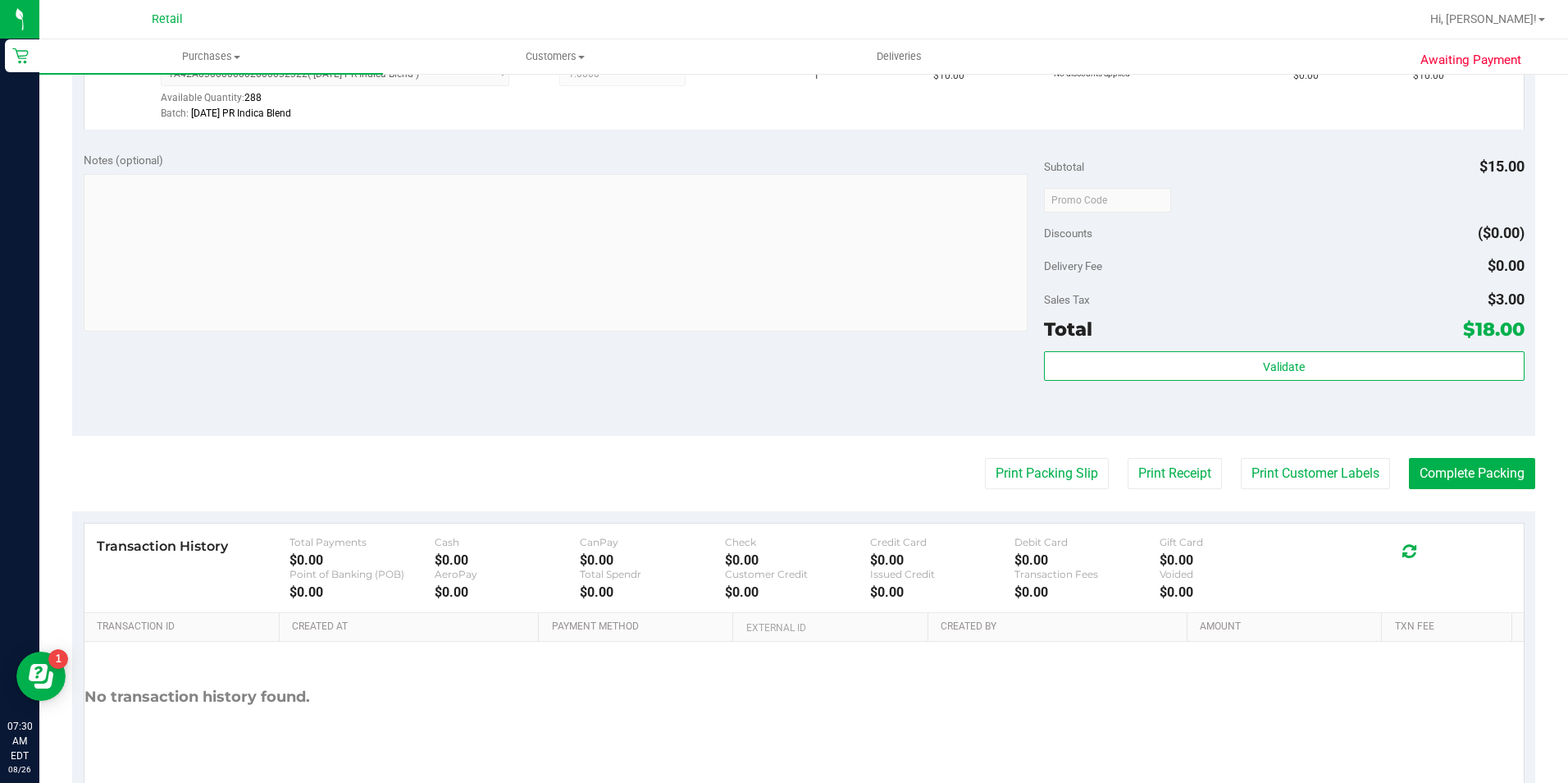
scroll to position [654, 0]
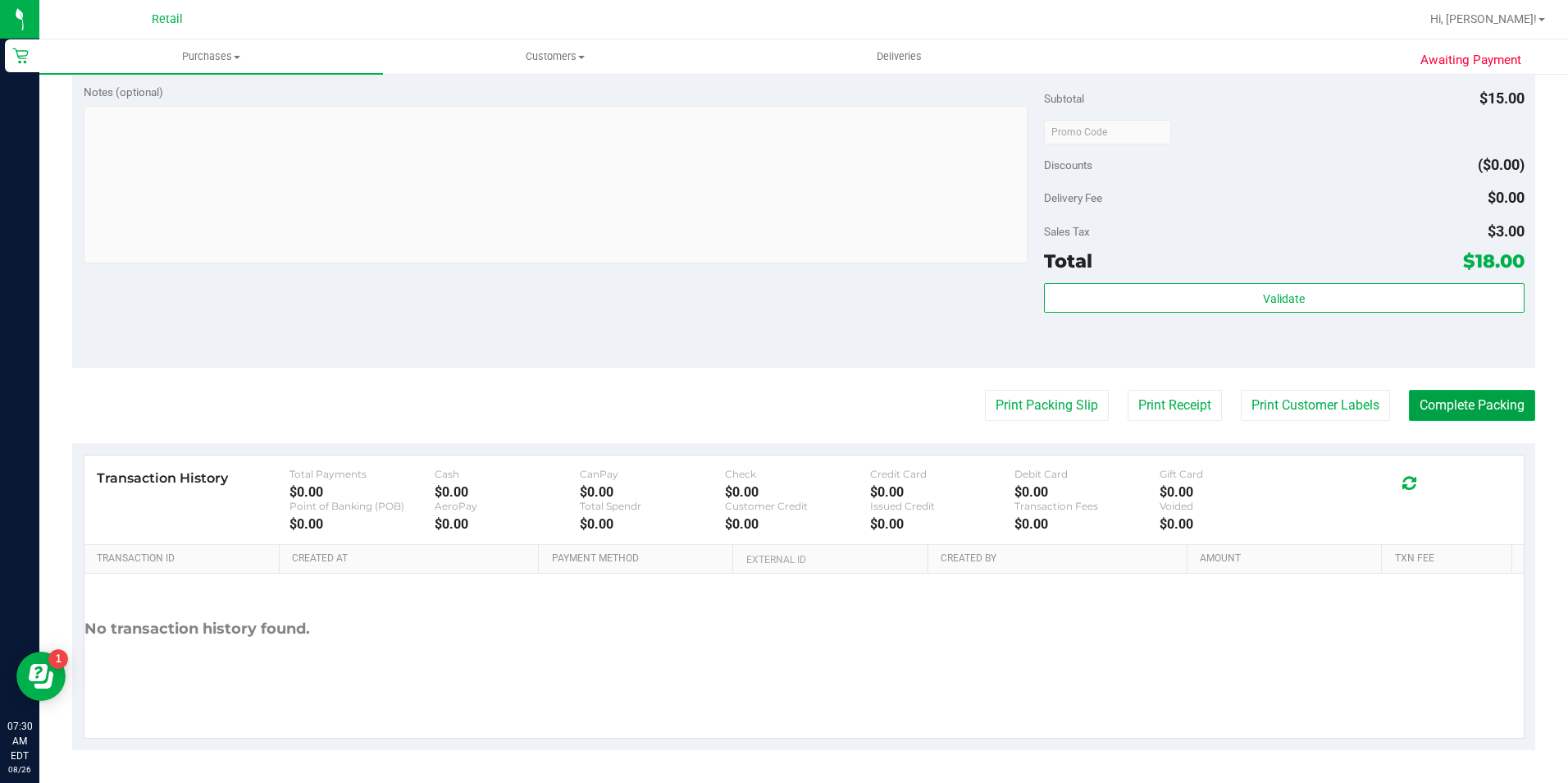
click at [1440, 417] on button "Complete Packing" at bounding box center [1472, 405] width 126 height 31
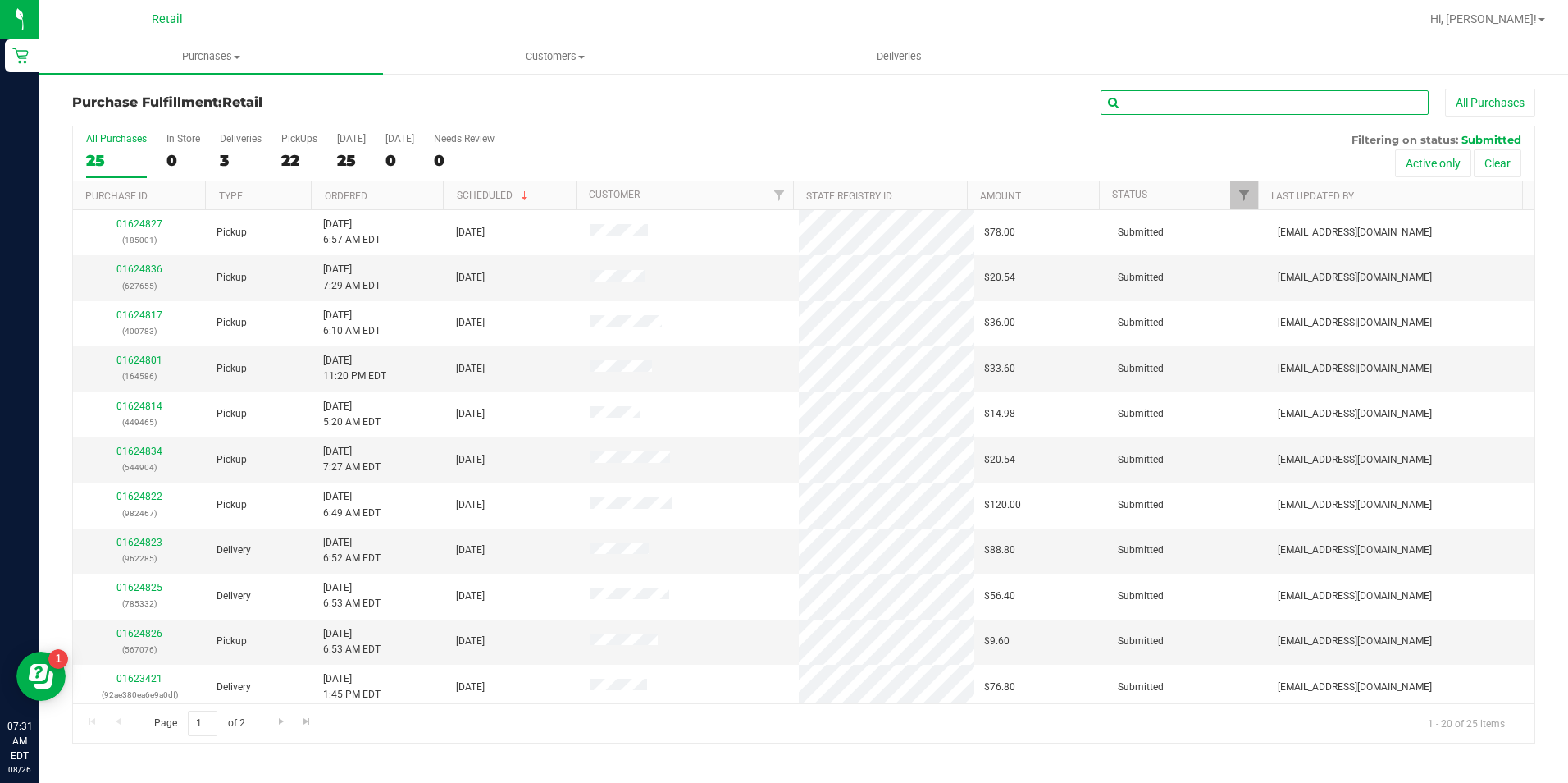
click at [1171, 108] on input "text" at bounding box center [1265, 102] width 328 height 25
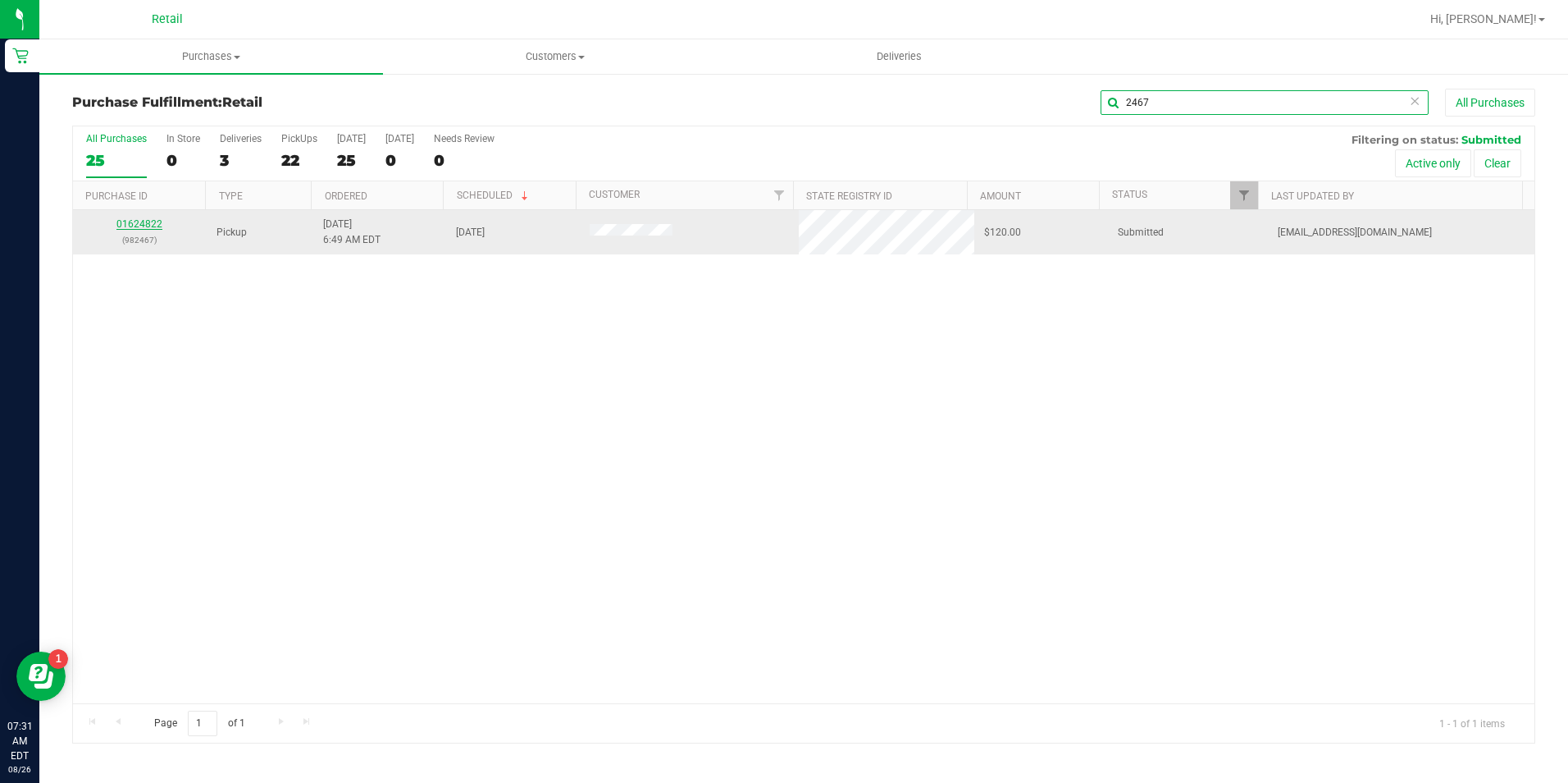
type input "2467"
click at [152, 227] on link "01624822" at bounding box center [139, 224] width 46 height 12
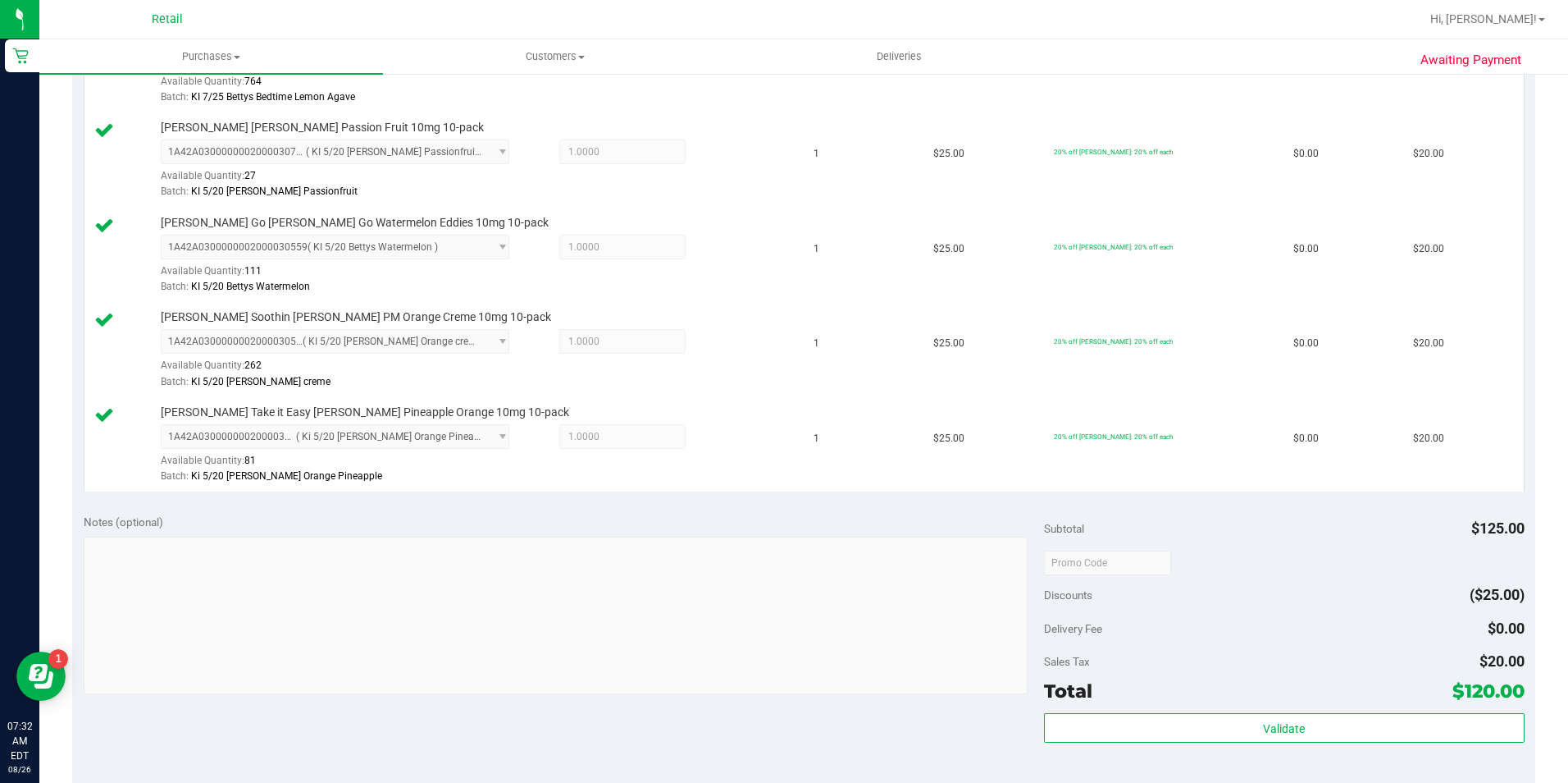
scroll to position [738, 0]
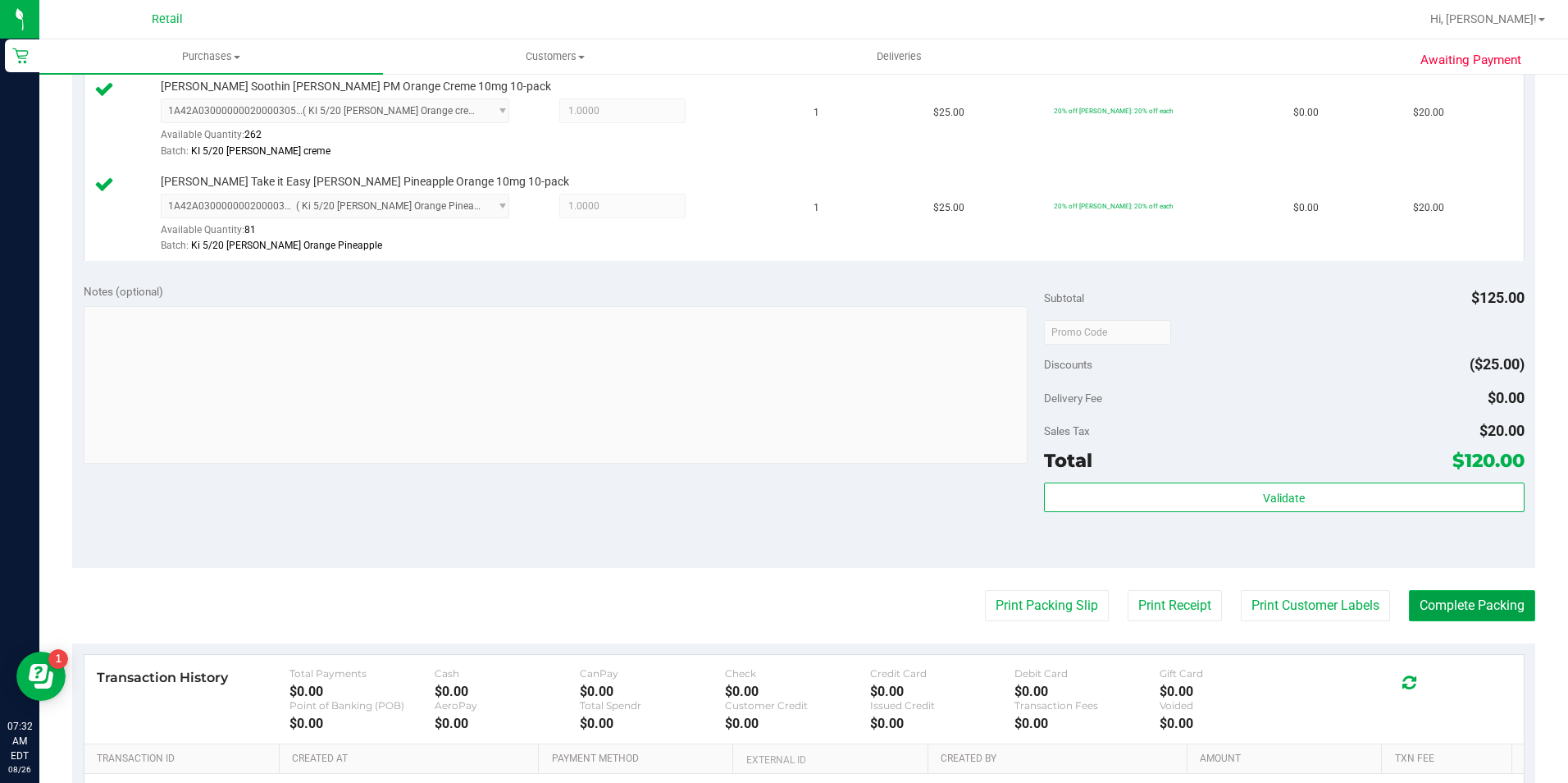
drag, startPoint x: 1421, startPoint y: 612, endPoint x: 1417, endPoint y: 602, distance: 10.8
click at [1417, 600] on button "Complete Packing" at bounding box center [1472, 605] width 126 height 31
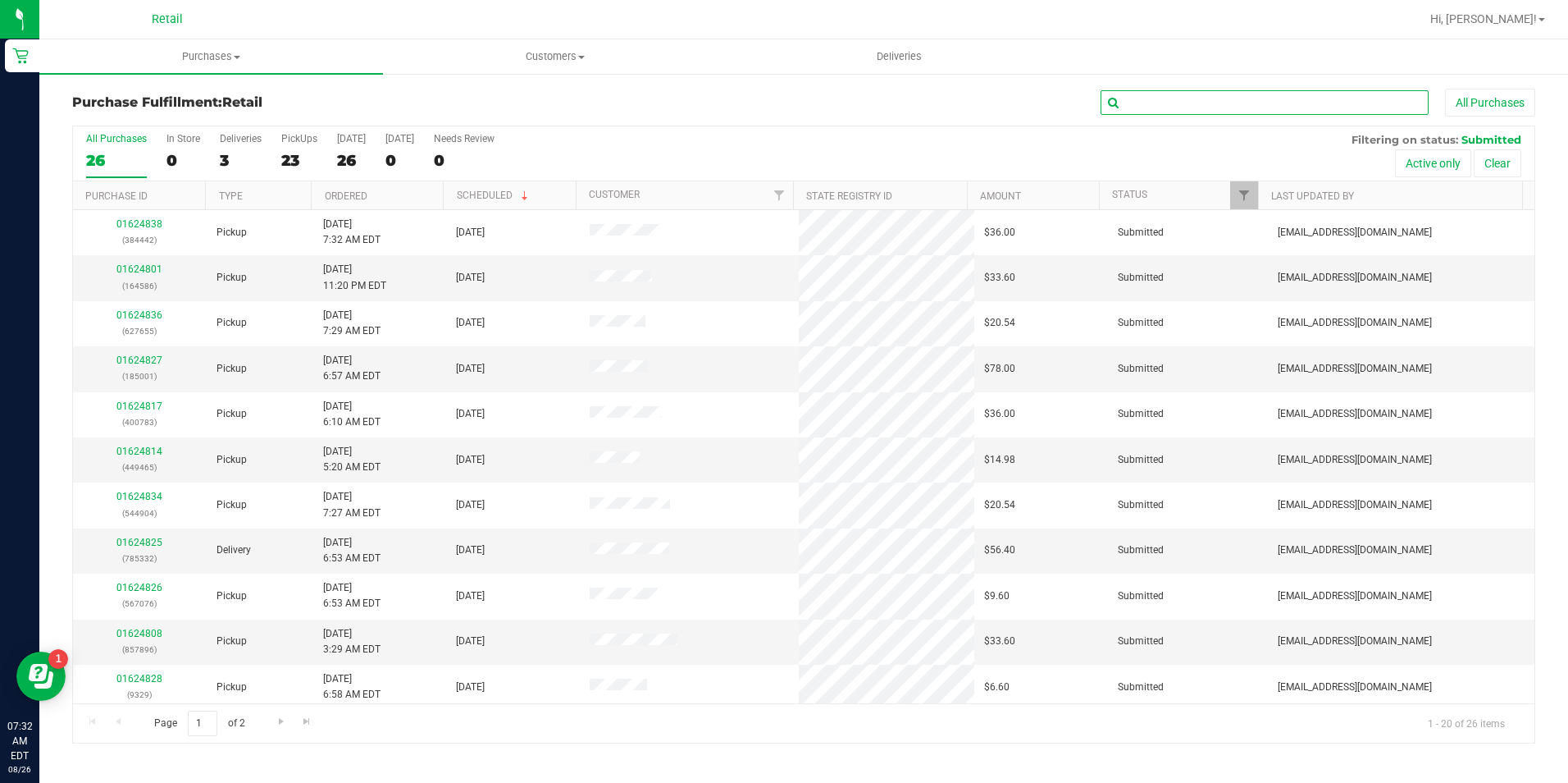
click at [1219, 107] on input "text" at bounding box center [1265, 102] width 328 height 25
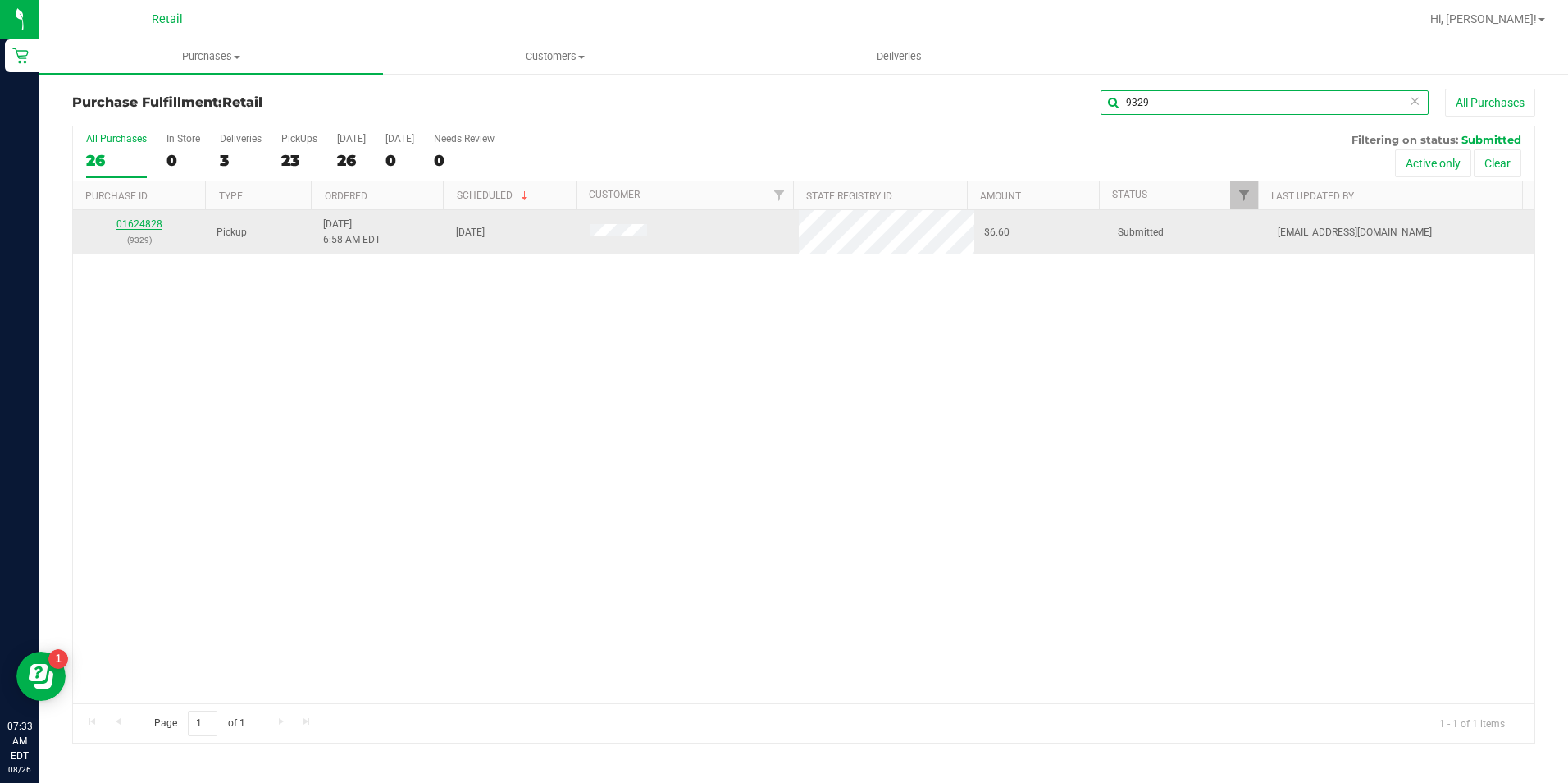
type input "9329"
click at [152, 222] on link "01624828" at bounding box center [139, 224] width 46 height 12
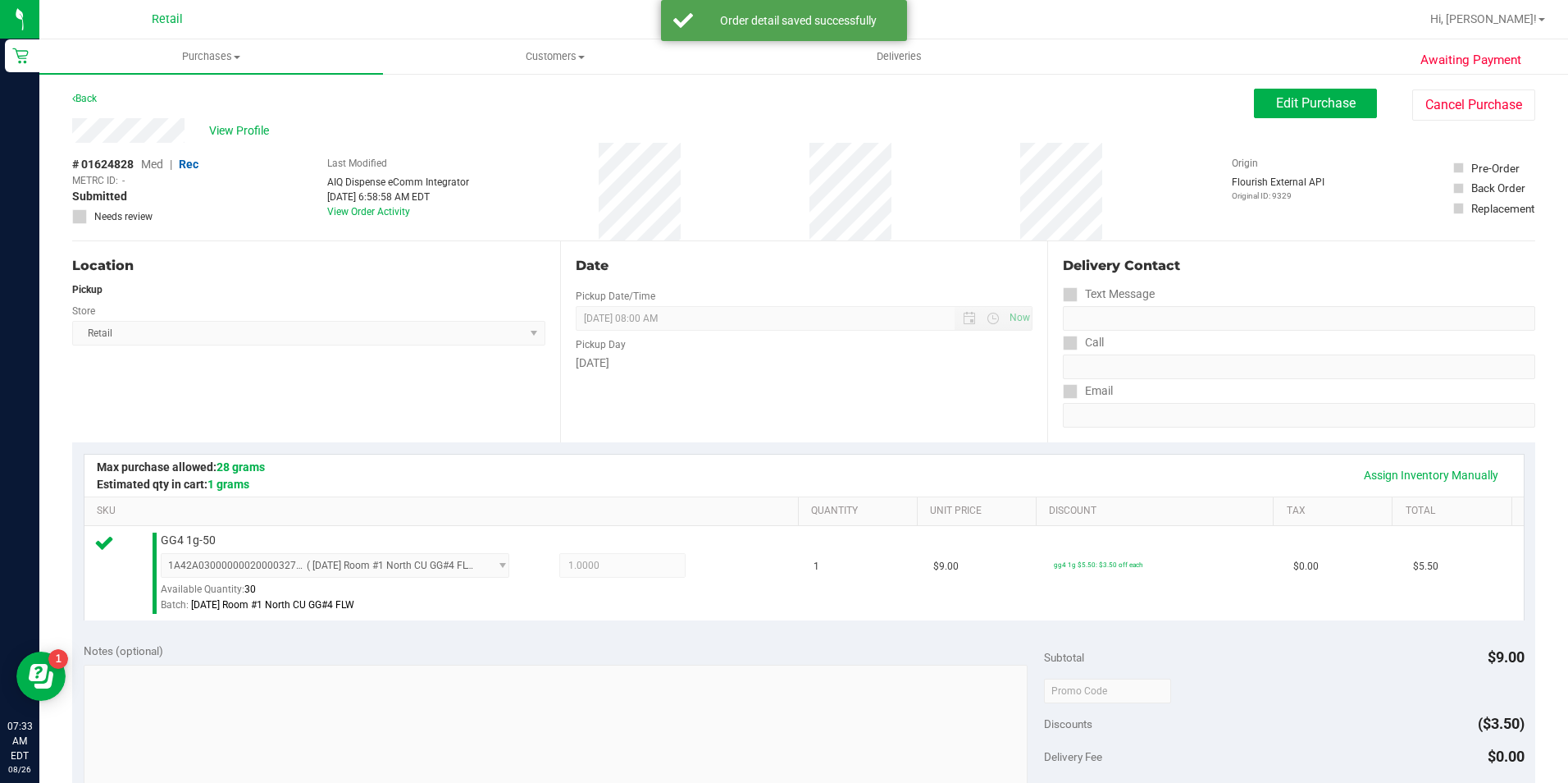
scroll to position [328, 0]
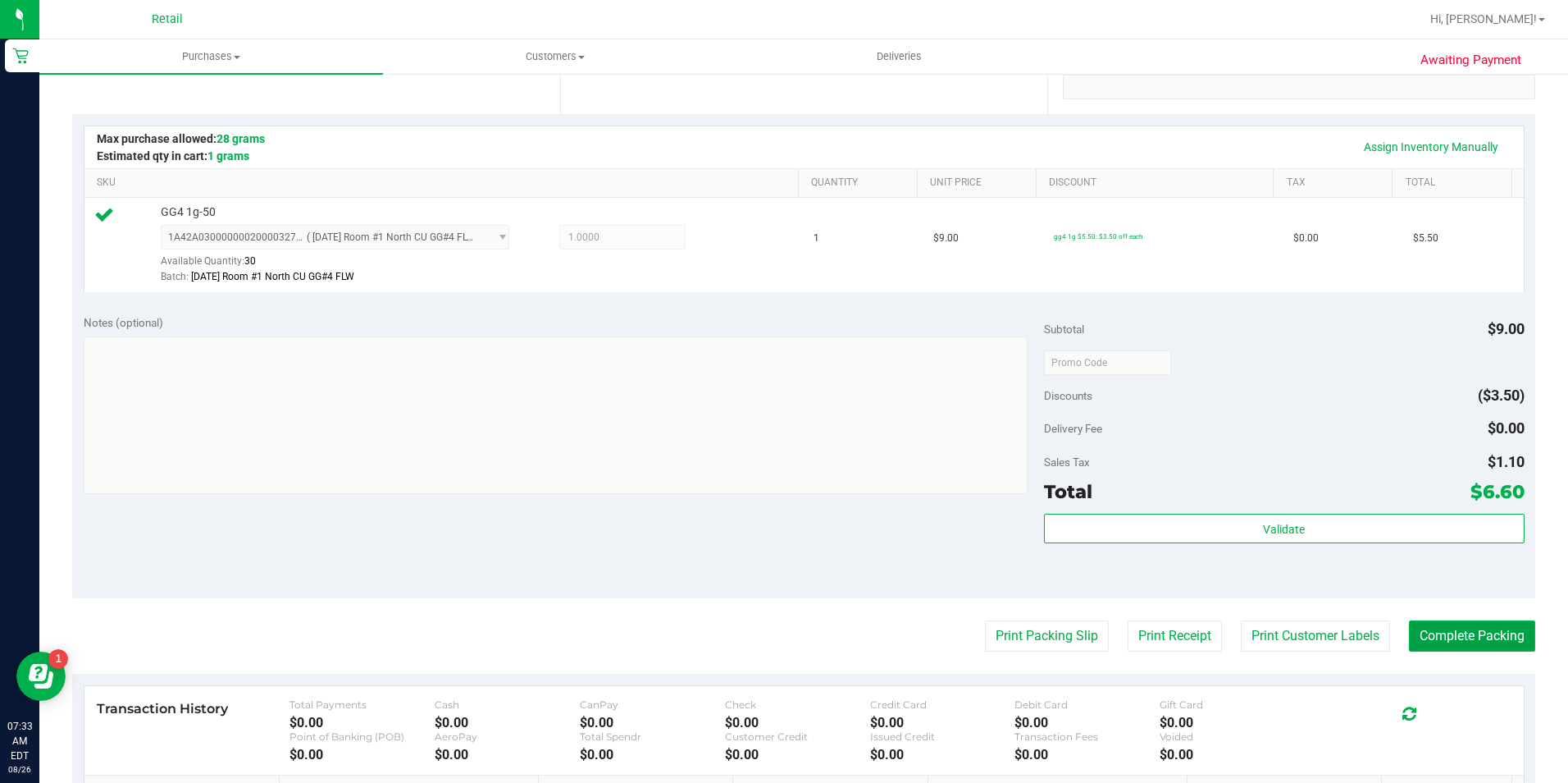
click at [1440, 627] on button "Complete Packing" at bounding box center [1472, 636] width 126 height 31
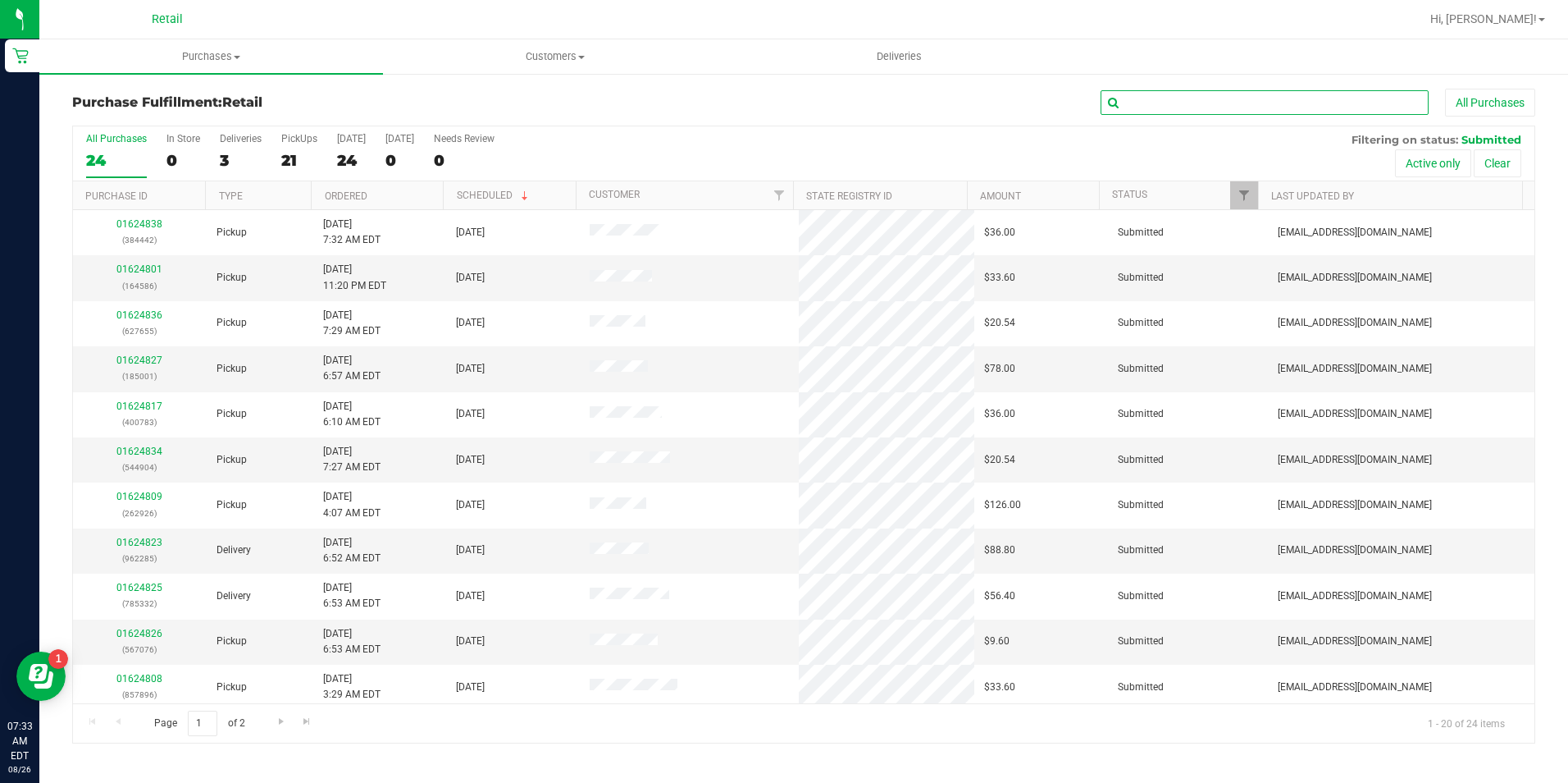
click at [1134, 103] on input "text" at bounding box center [1265, 102] width 328 height 25
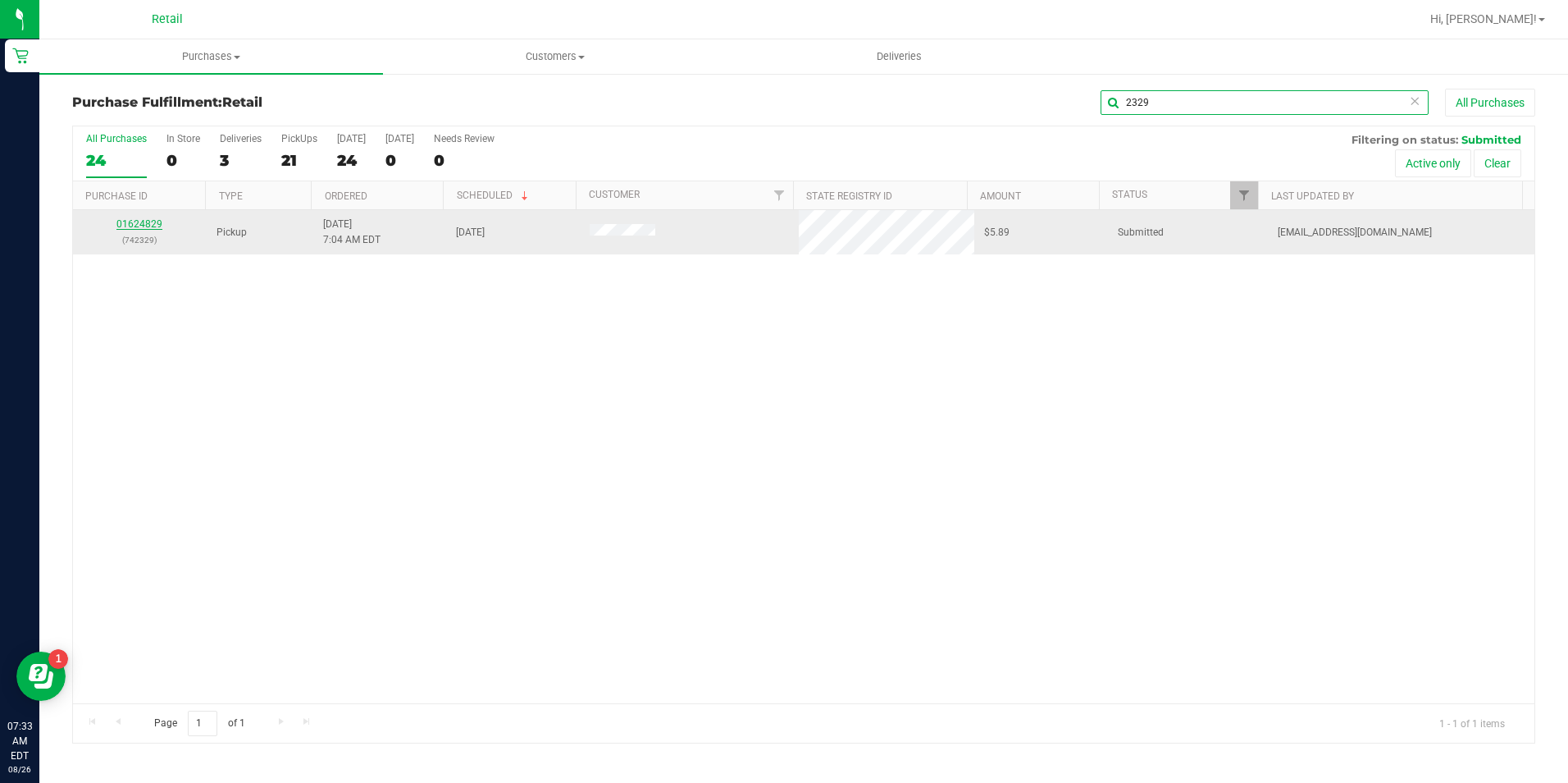
type input "2329"
click at [150, 222] on link "01624829" at bounding box center [139, 224] width 46 height 12
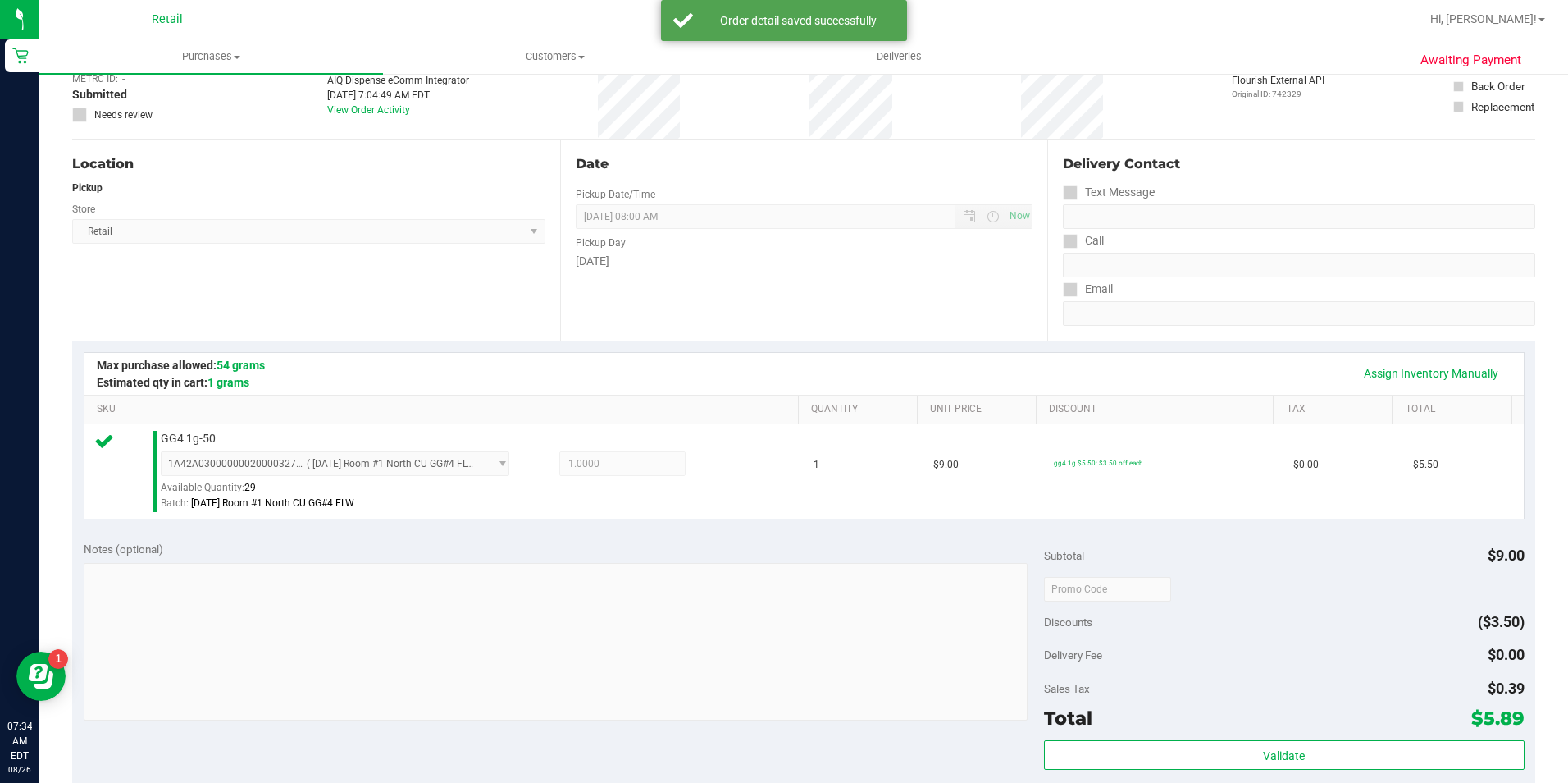
scroll to position [410, 0]
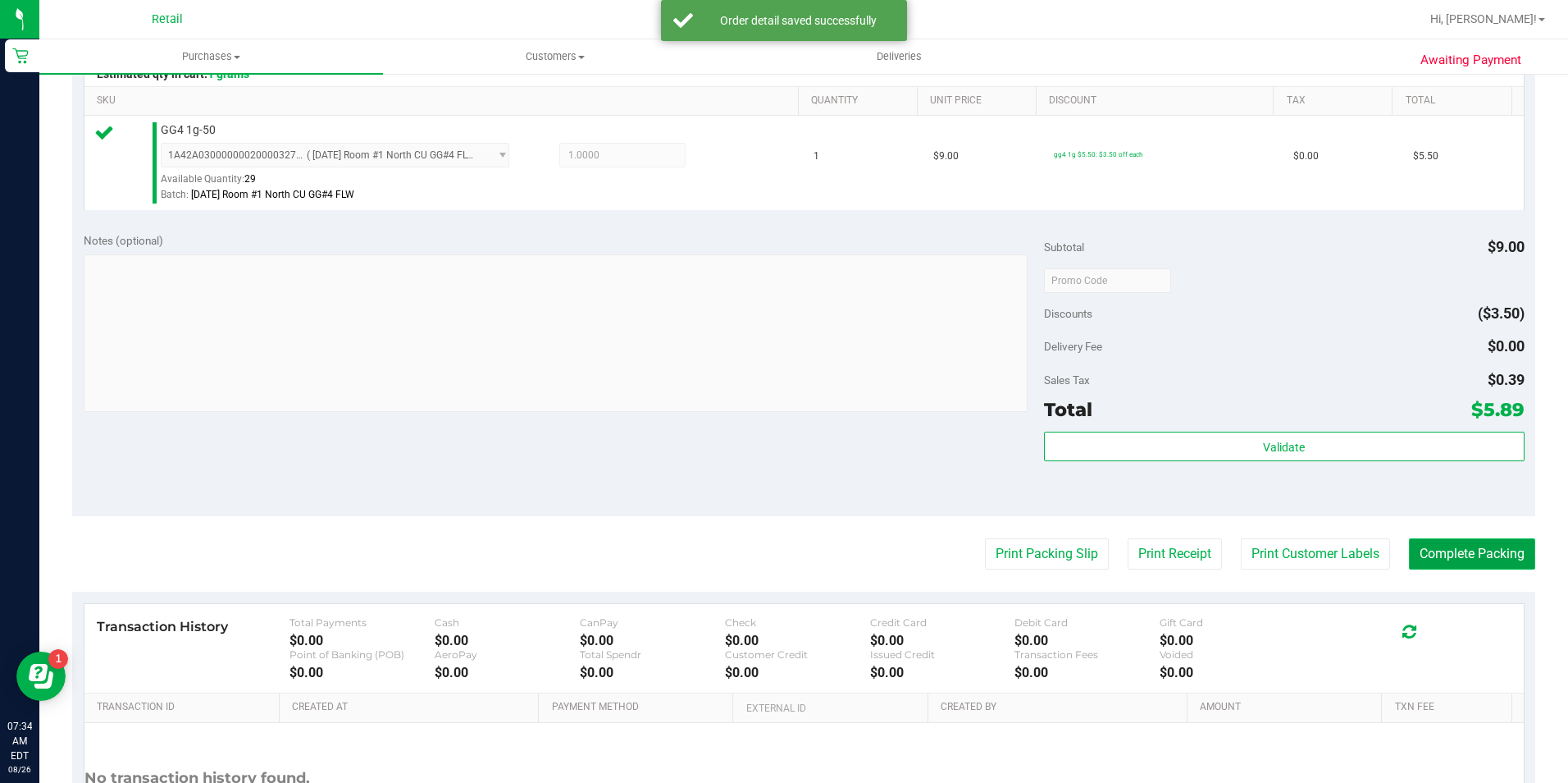
click at [1473, 554] on button "Complete Packing" at bounding box center [1472, 554] width 126 height 31
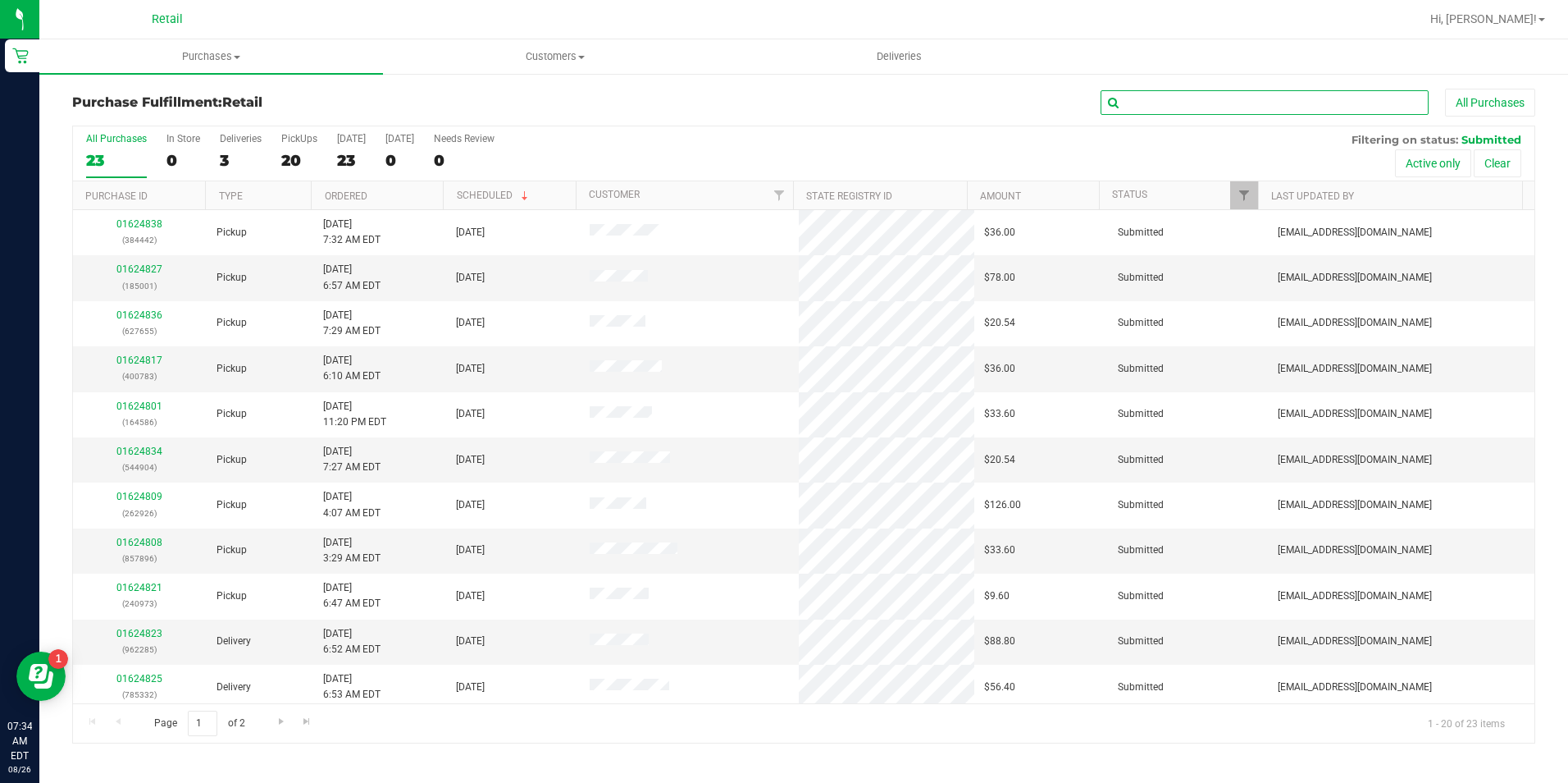
click at [1150, 104] on input "text" at bounding box center [1265, 102] width 328 height 25
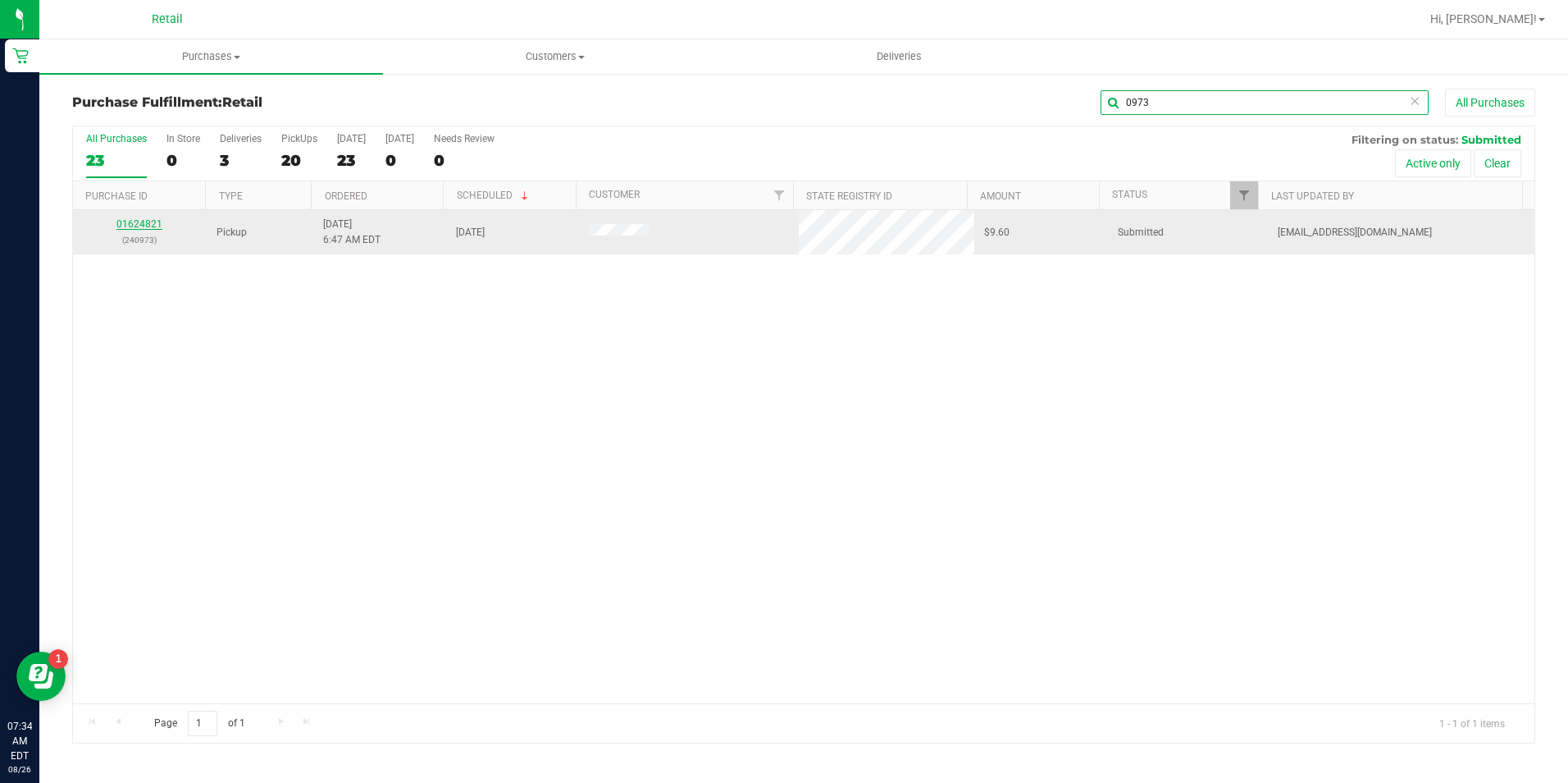
type input "0973"
click at [149, 227] on link "01624821" at bounding box center [139, 224] width 46 height 12
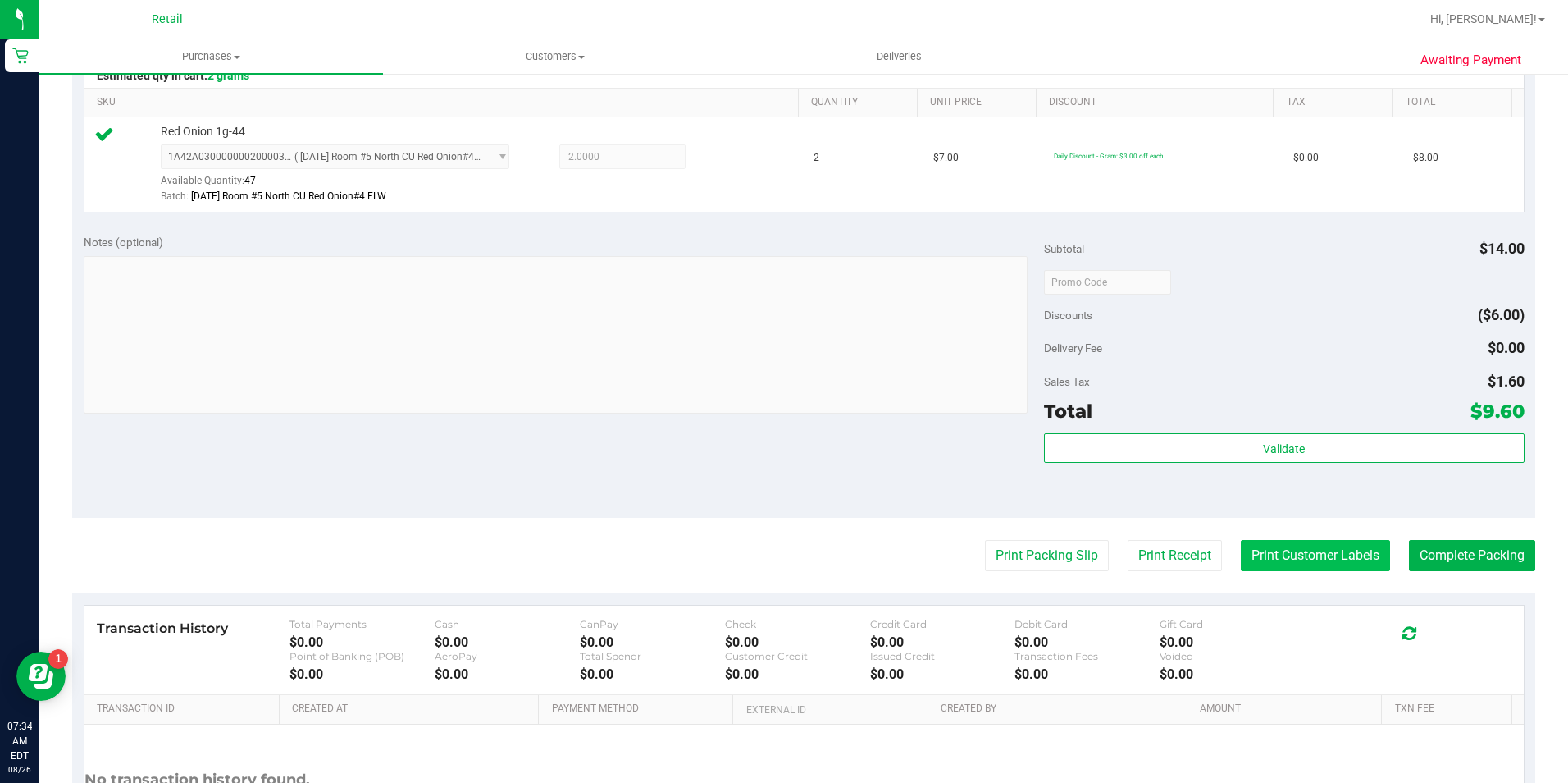
scroll to position [410, 0]
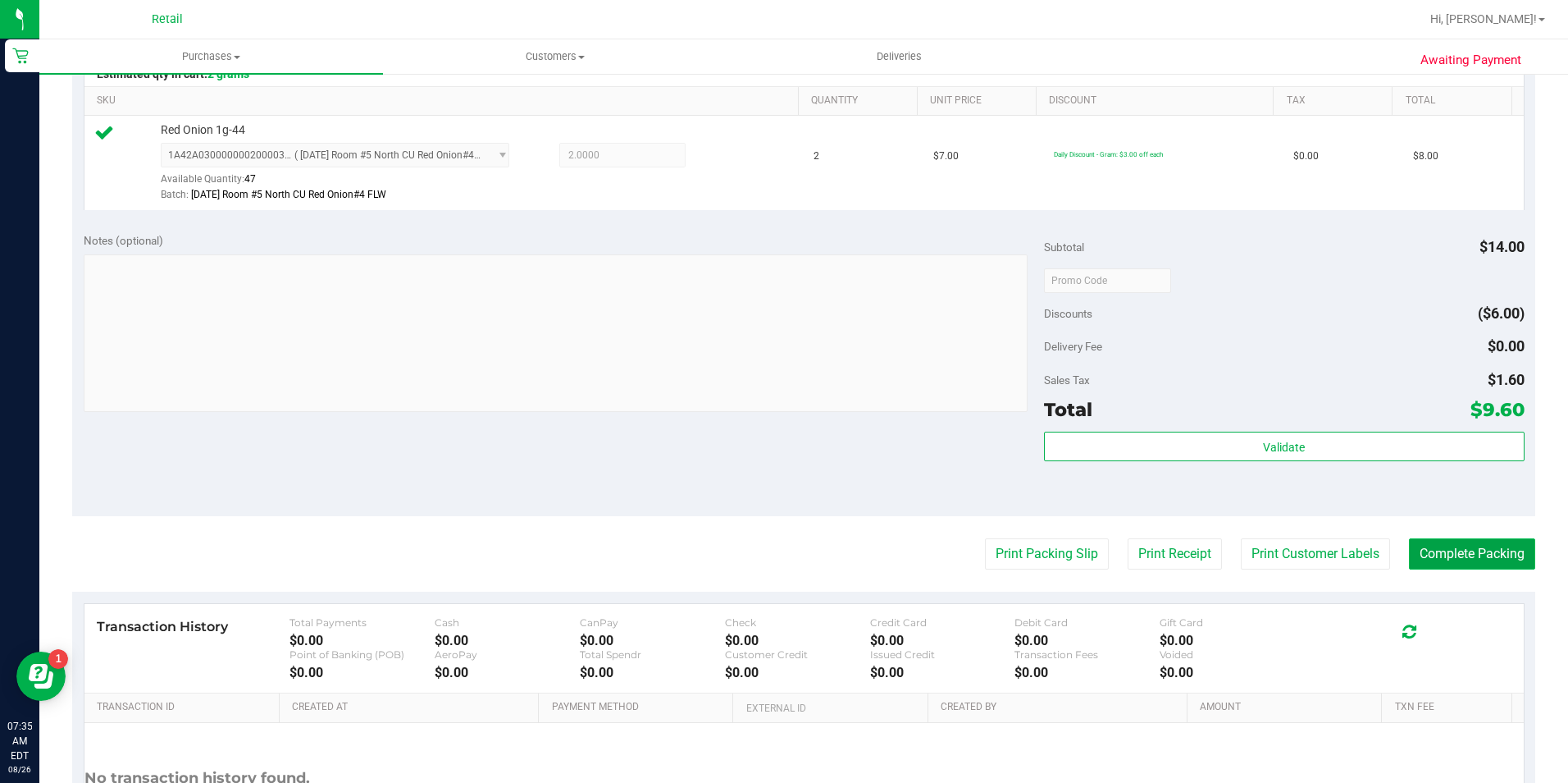
click at [1429, 549] on button "Complete Packing" at bounding box center [1472, 554] width 126 height 31
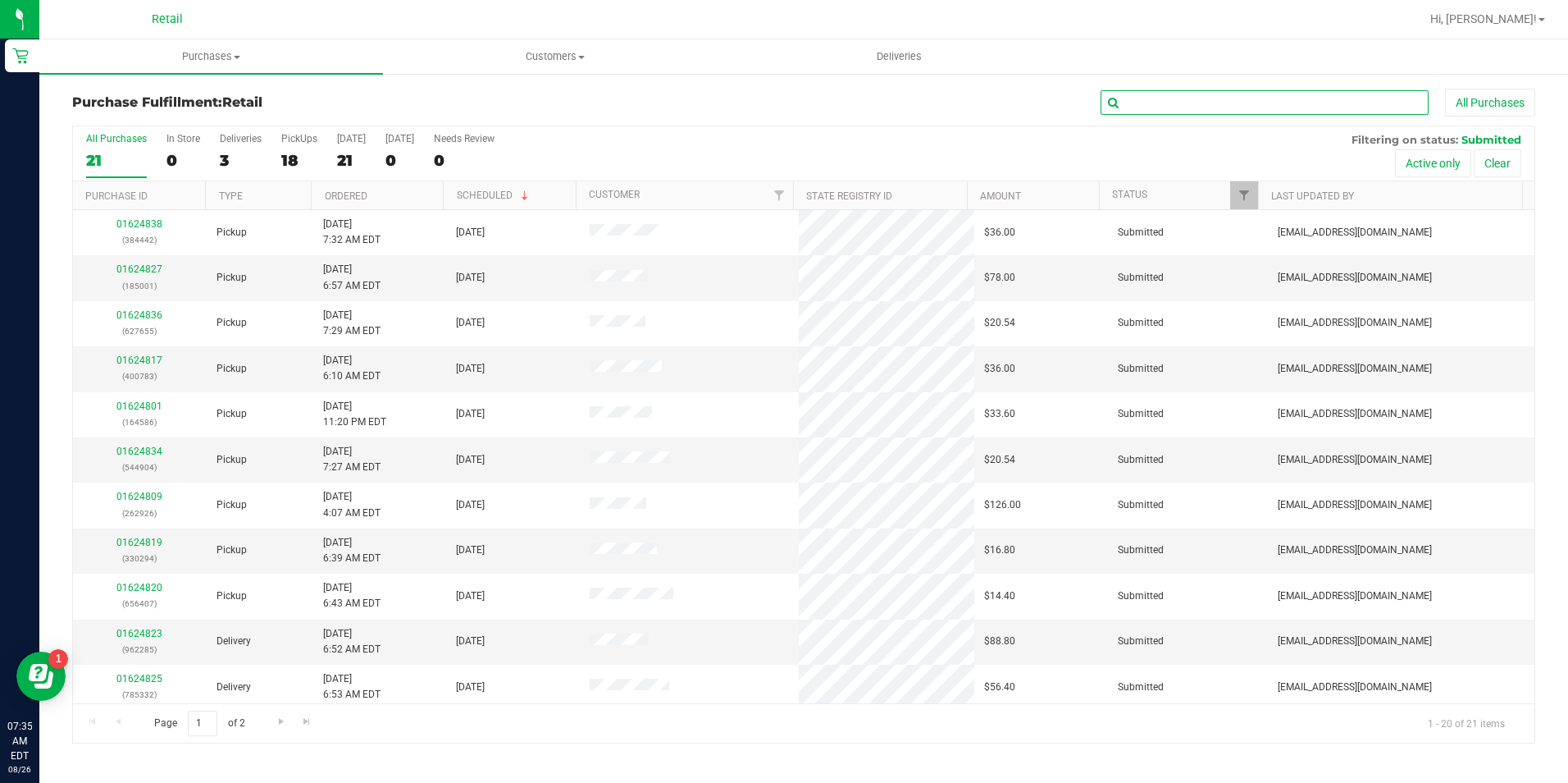
click at [1146, 102] on input "text" at bounding box center [1265, 102] width 328 height 25
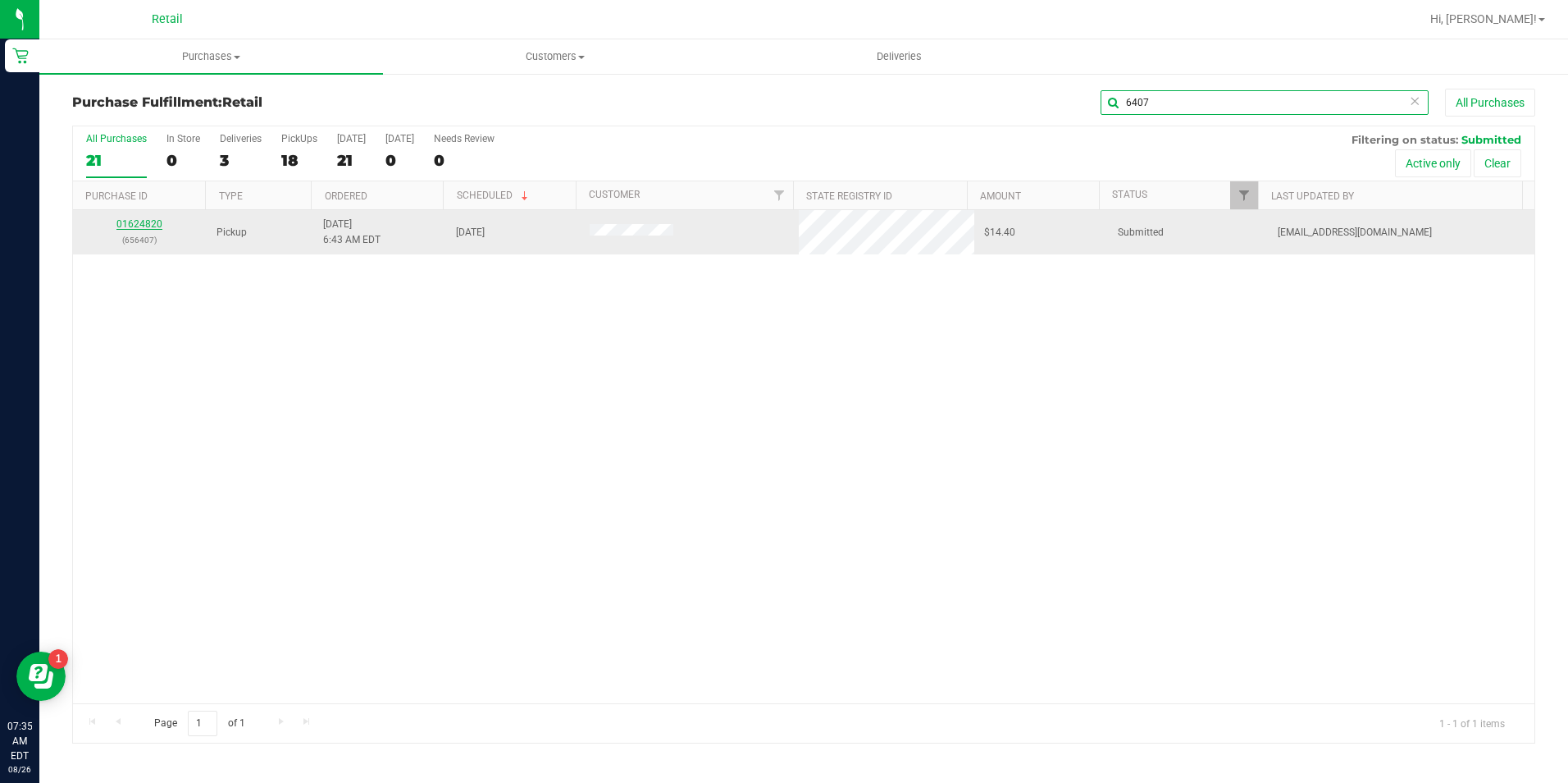
type input "6407"
click at [125, 229] on link "01624820" at bounding box center [139, 224] width 46 height 12
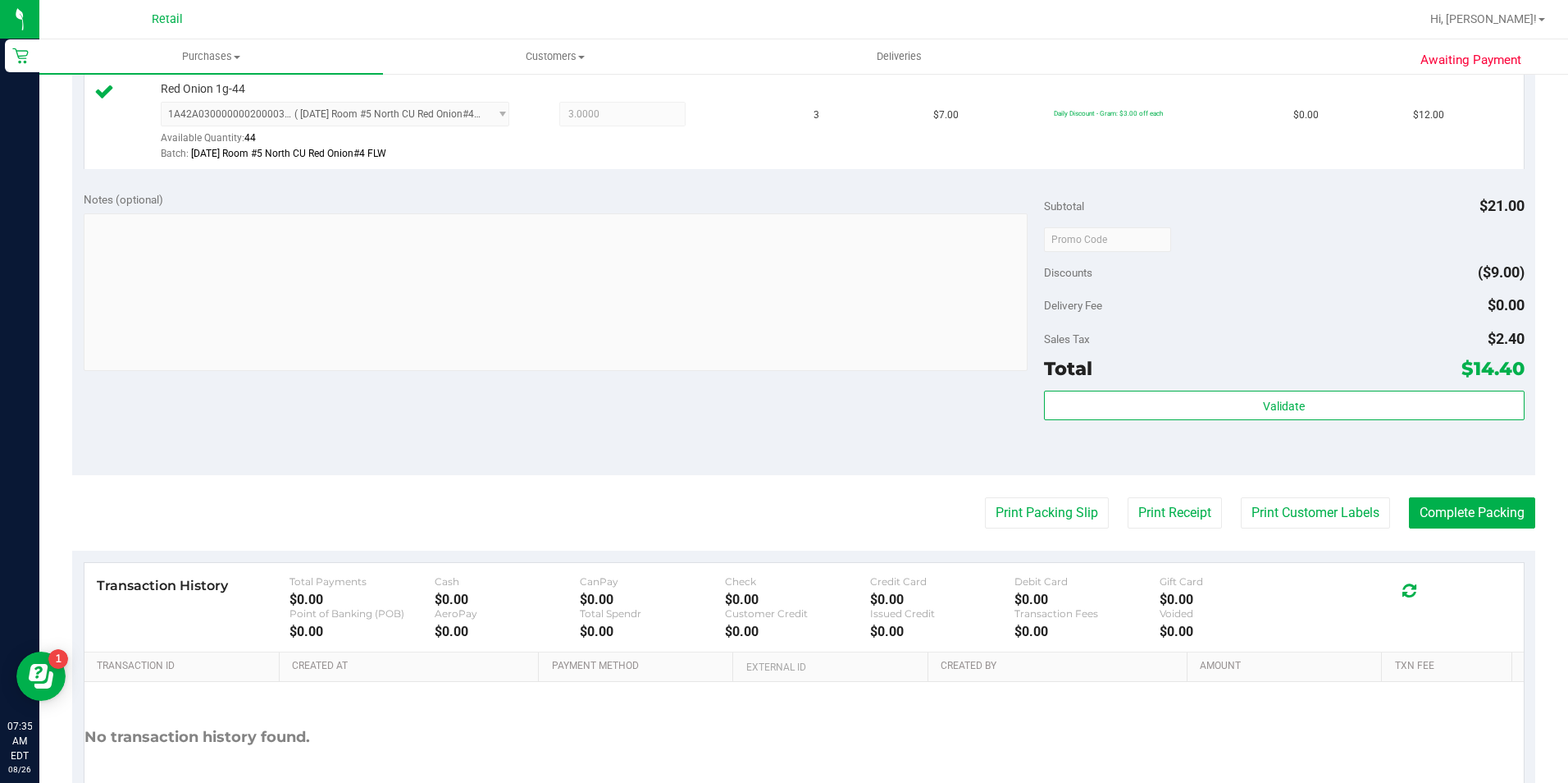
scroll to position [492, 0]
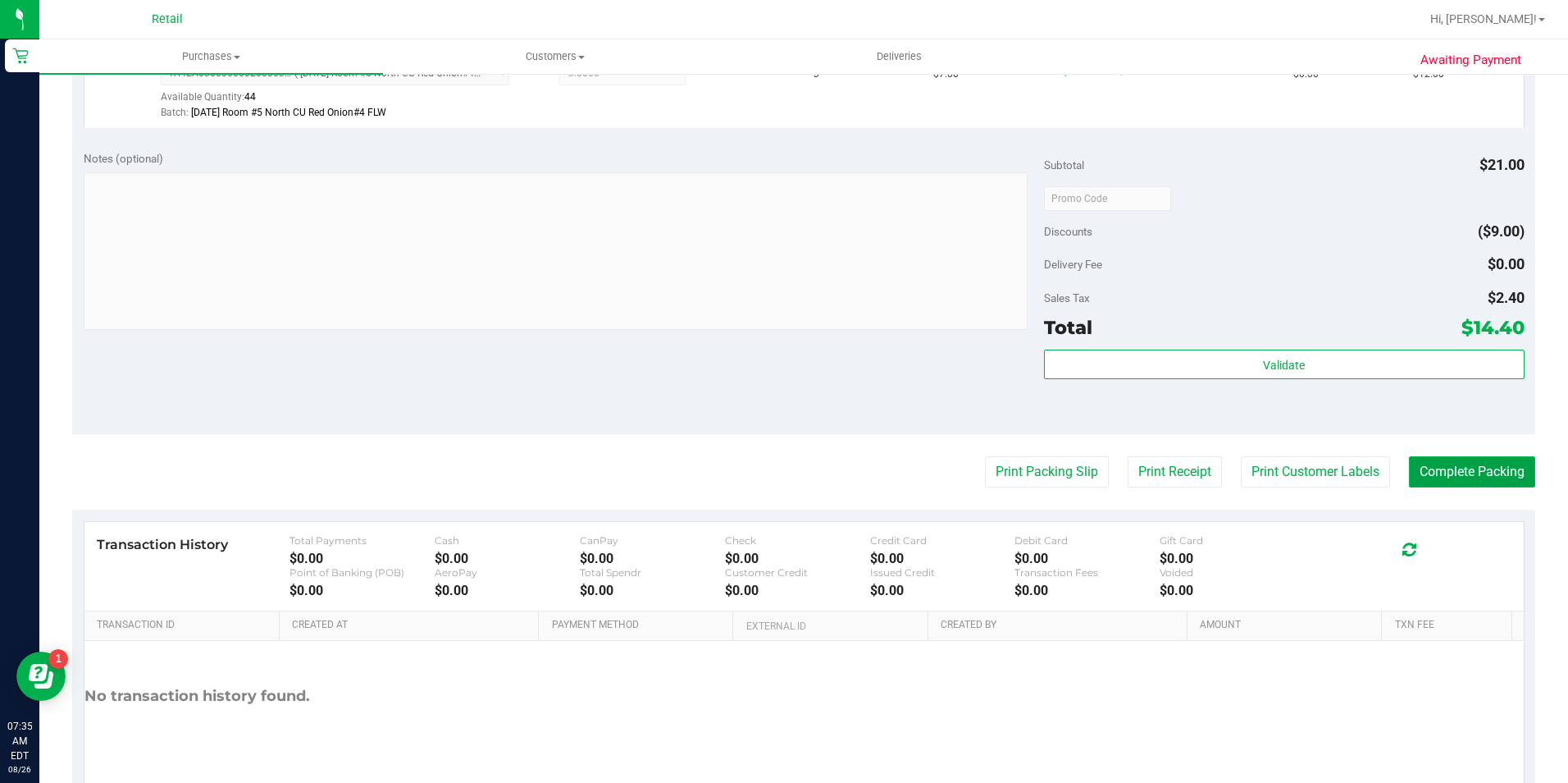
click at [1418, 479] on button "Complete Packing" at bounding box center [1472, 471] width 126 height 31
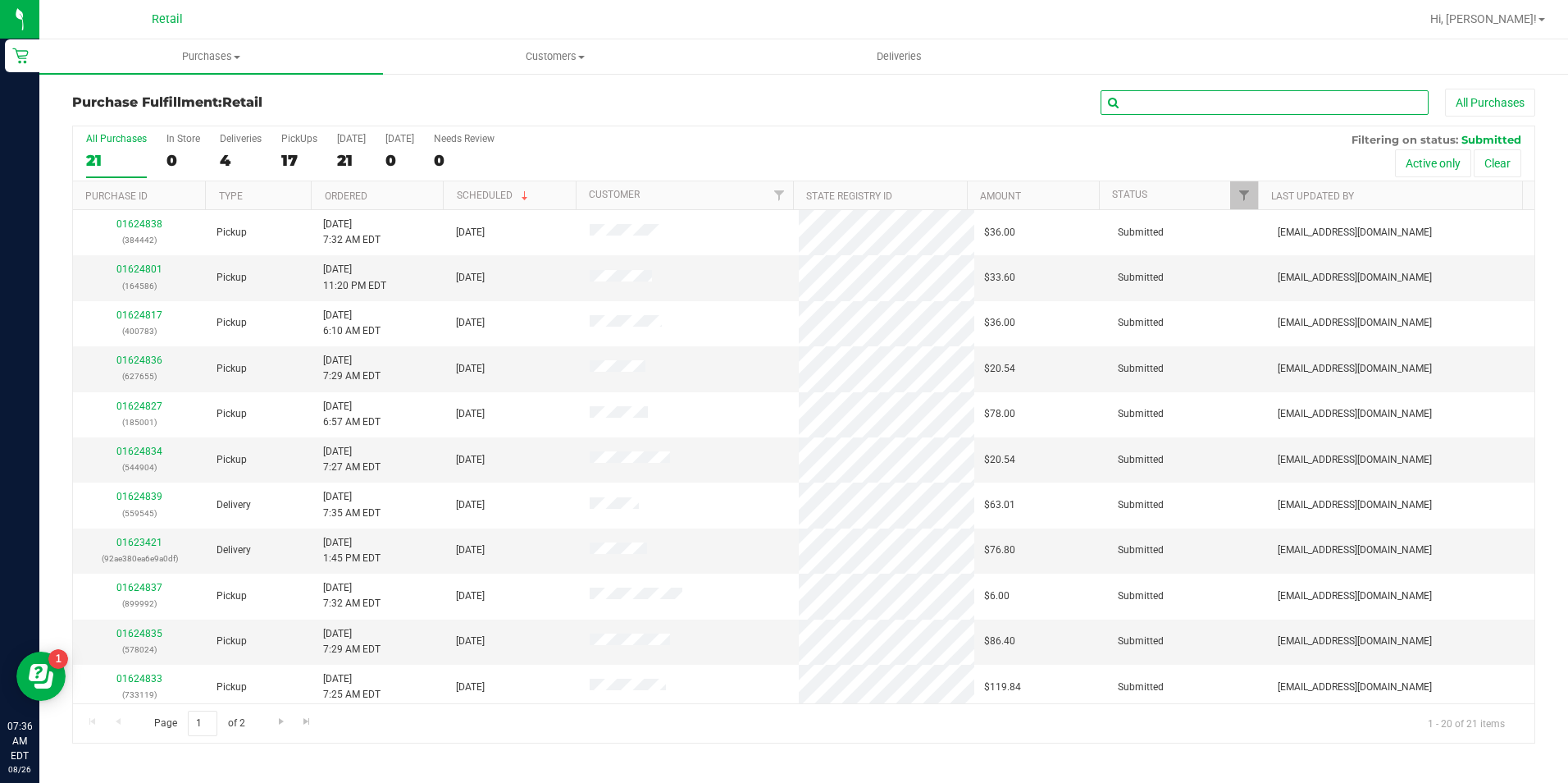
click at [1270, 96] on input "text" at bounding box center [1265, 102] width 328 height 25
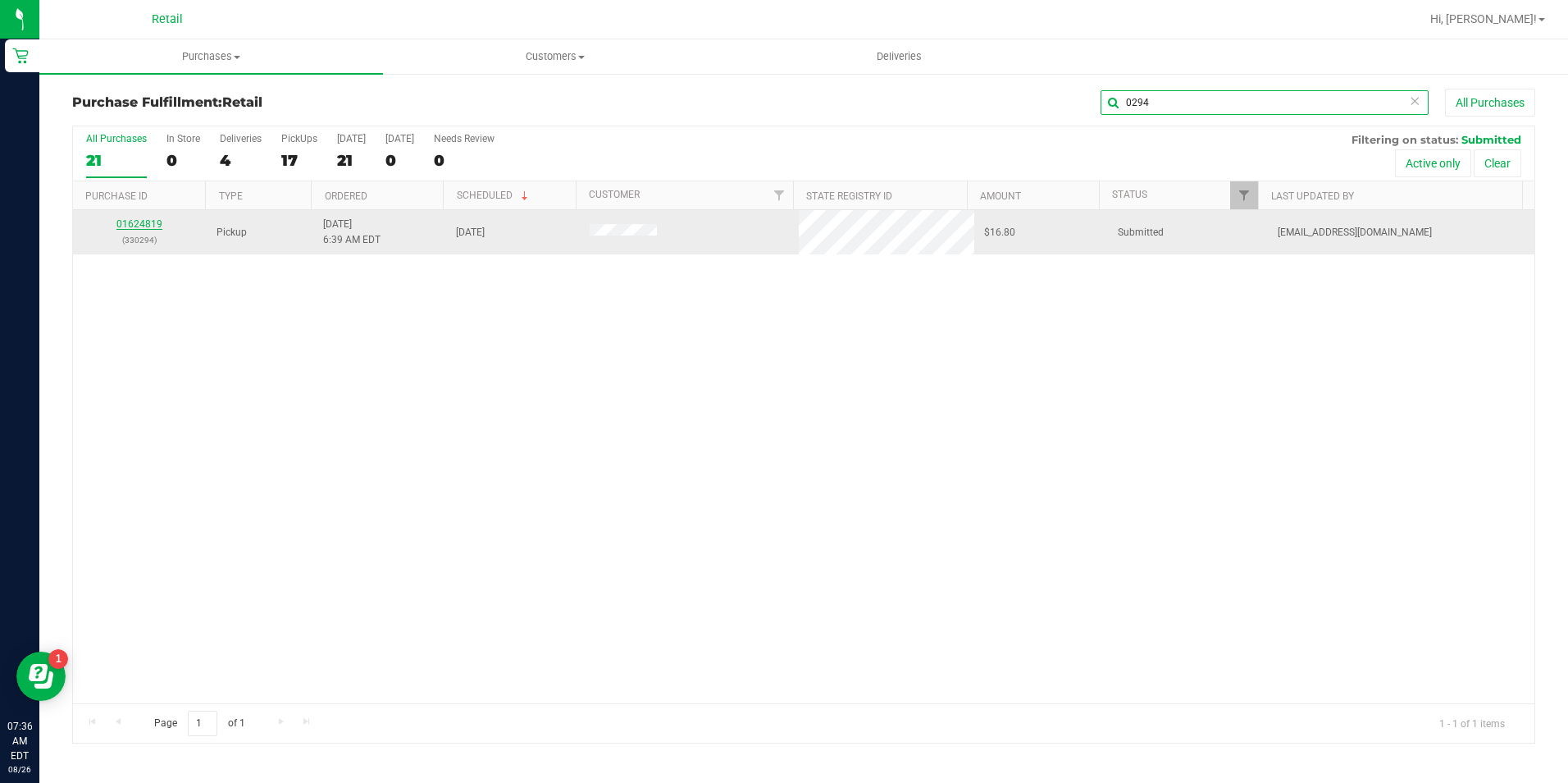
type input "0294"
click at [159, 222] on link "01624819" at bounding box center [139, 224] width 46 height 12
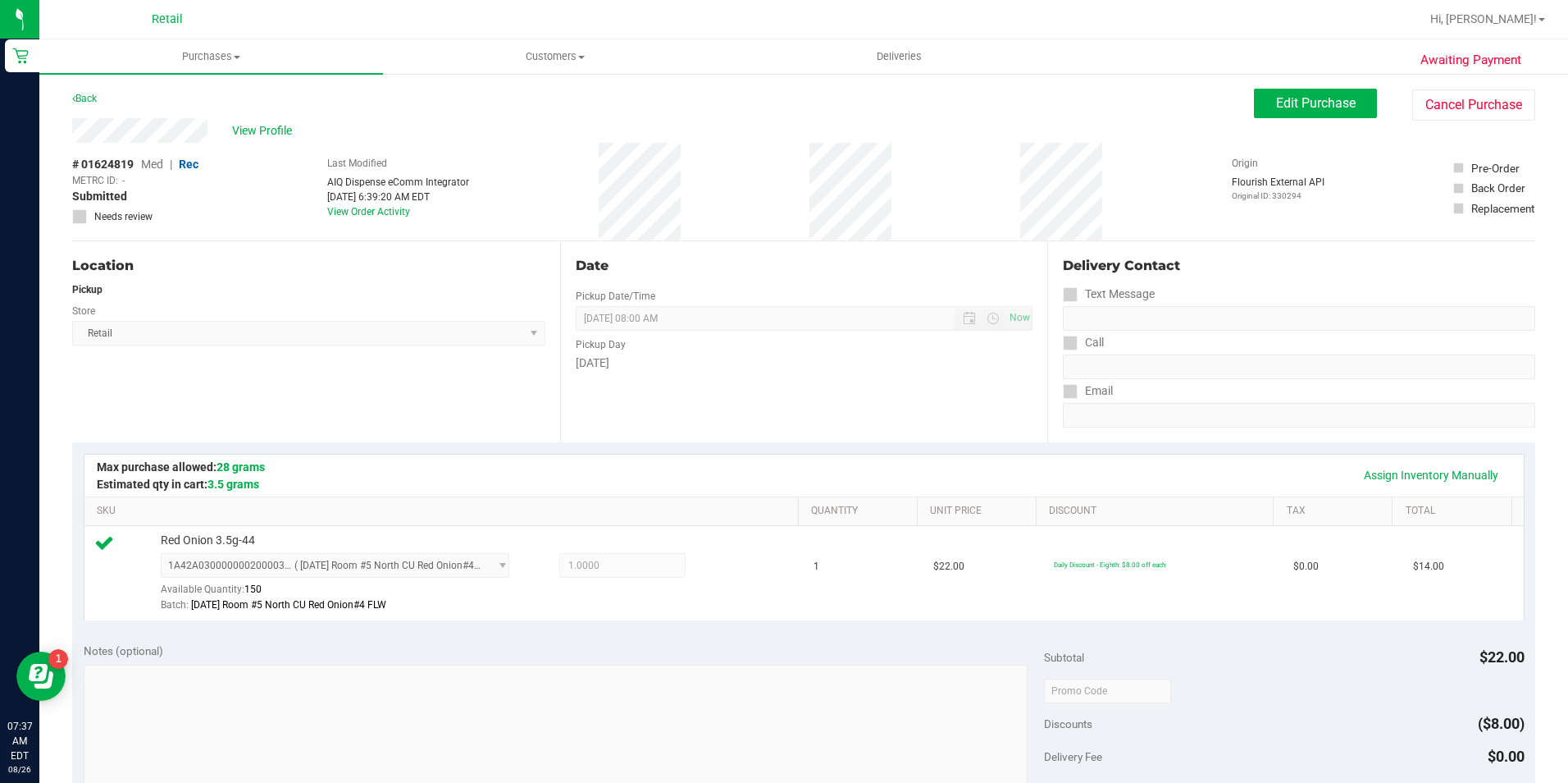
scroll to position [410, 0]
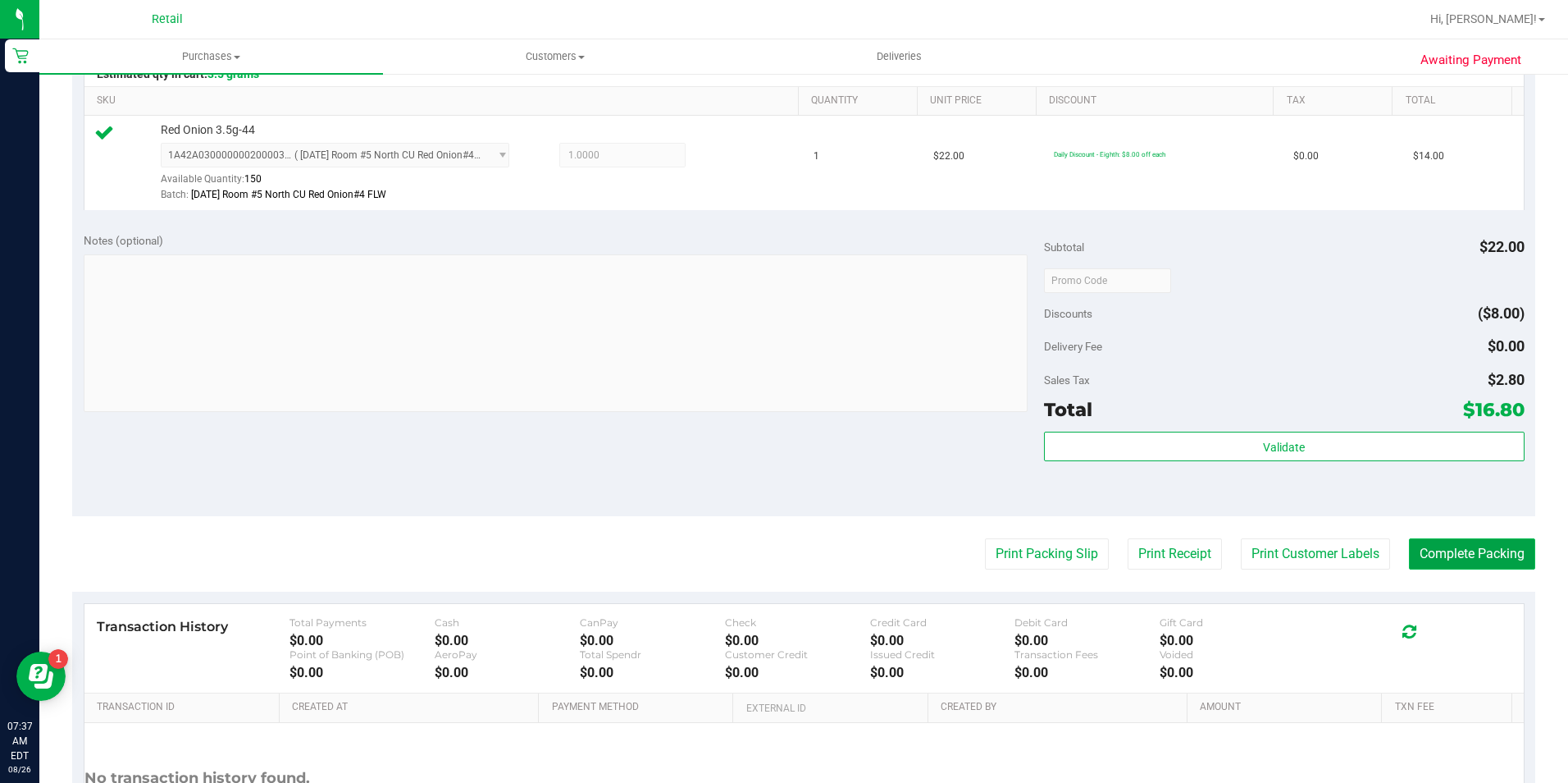
click at [1458, 556] on button "Complete Packing" at bounding box center [1472, 554] width 126 height 31
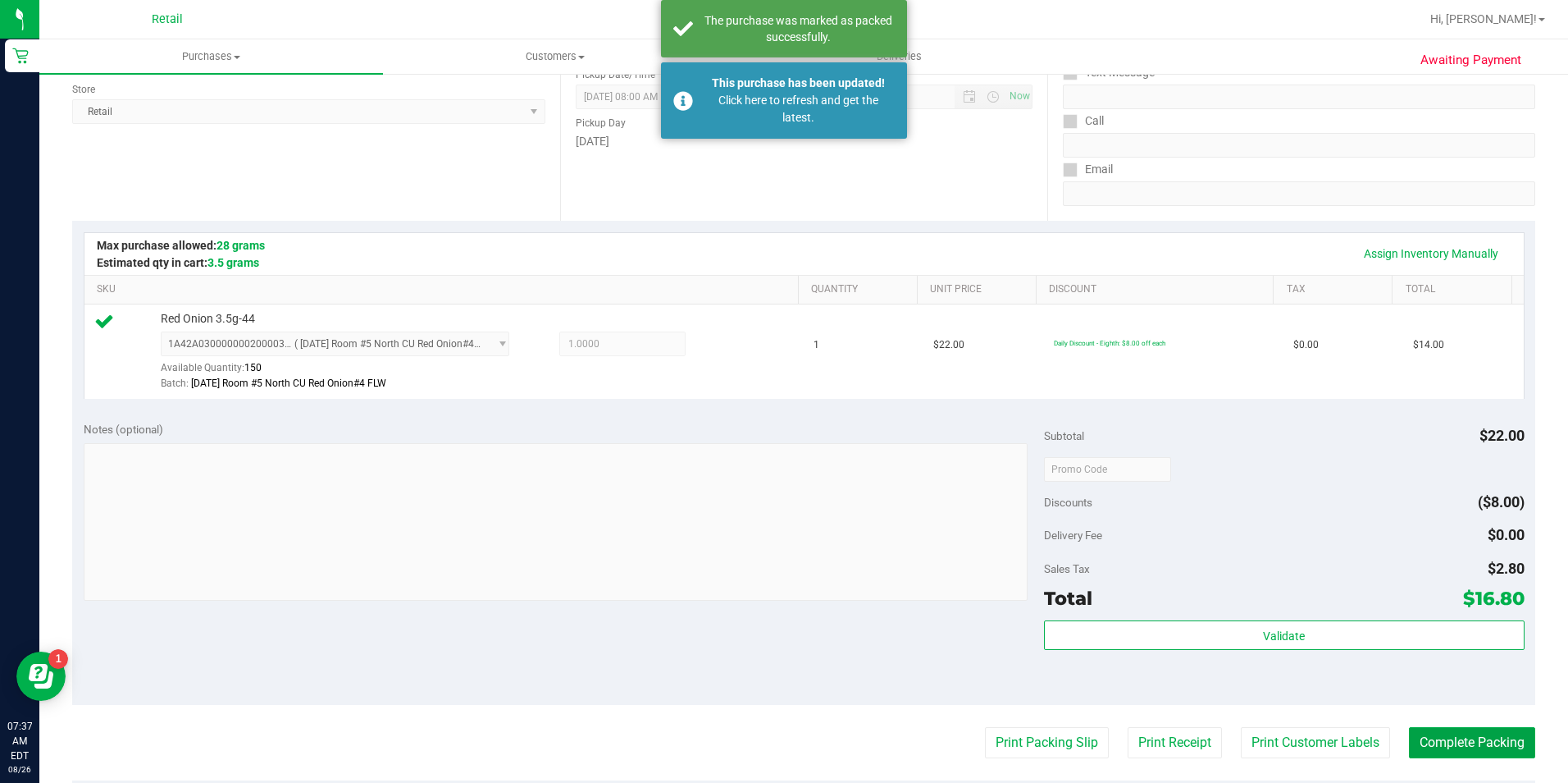
scroll to position [0, 0]
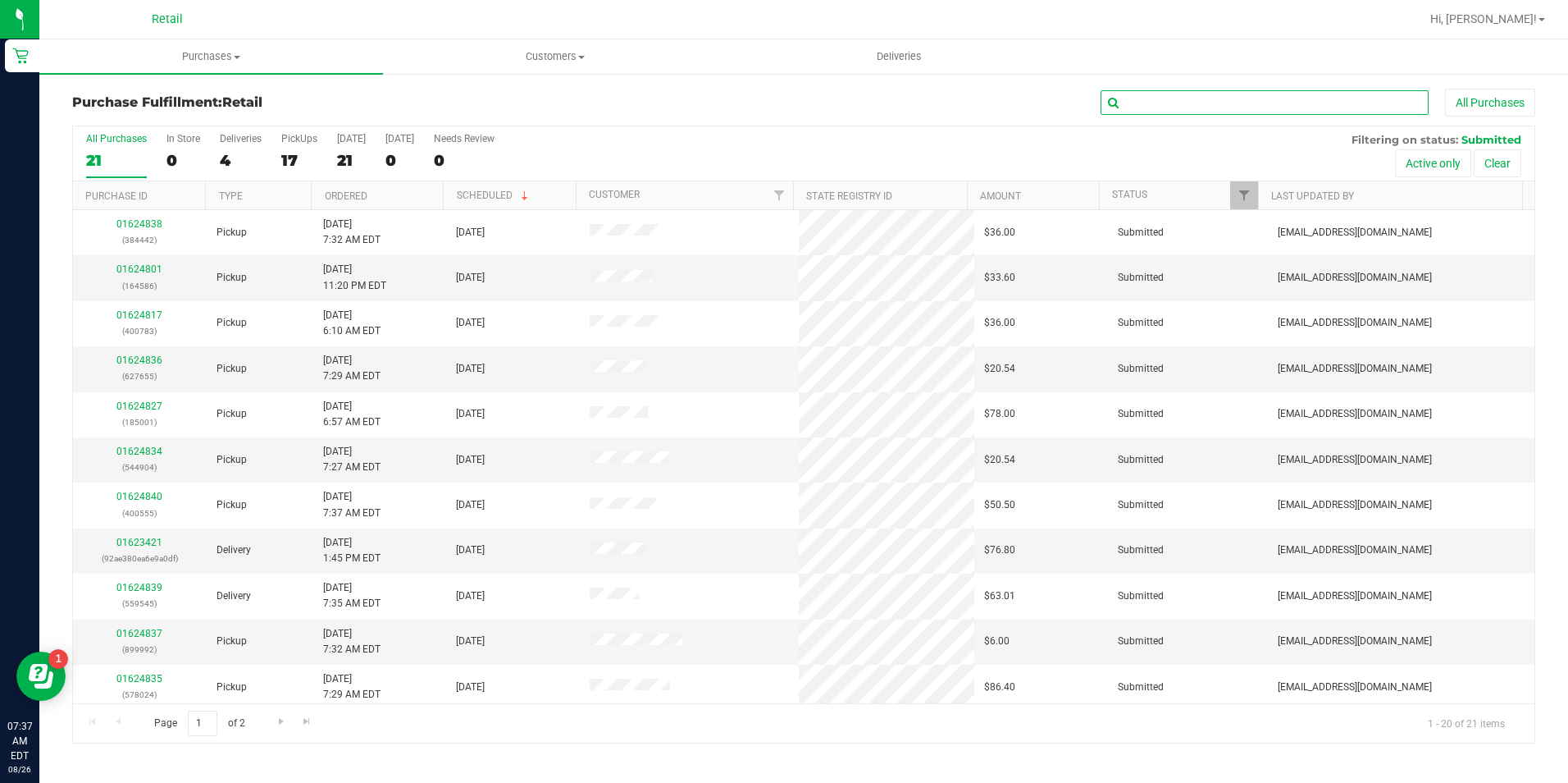
click at [1208, 110] on input "text" at bounding box center [1265, 102] width 328 height 25
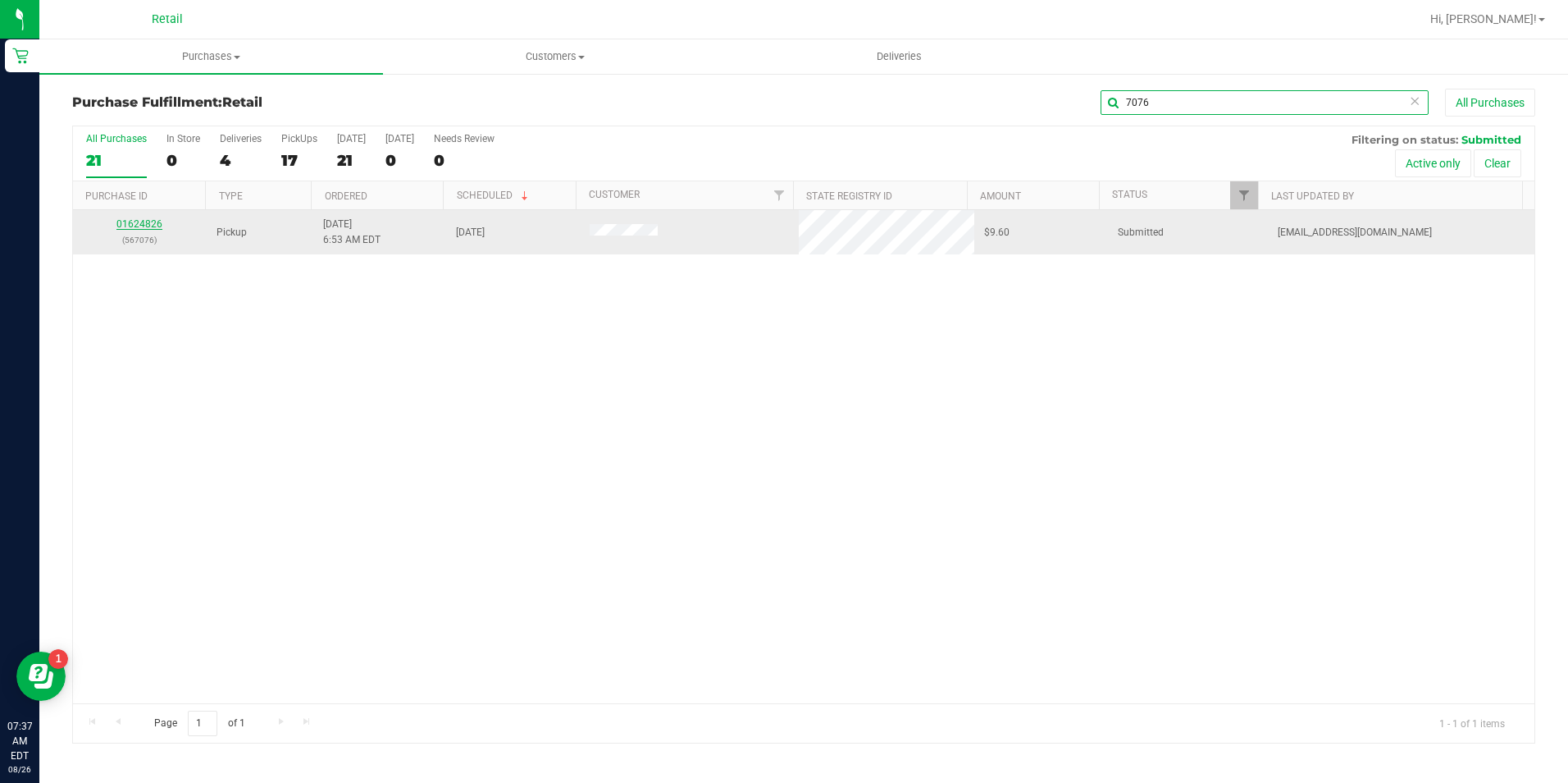
type input "7076"
click at [128, 226] on link "01624826" at bounding box center [139, 224] width 46 height 12
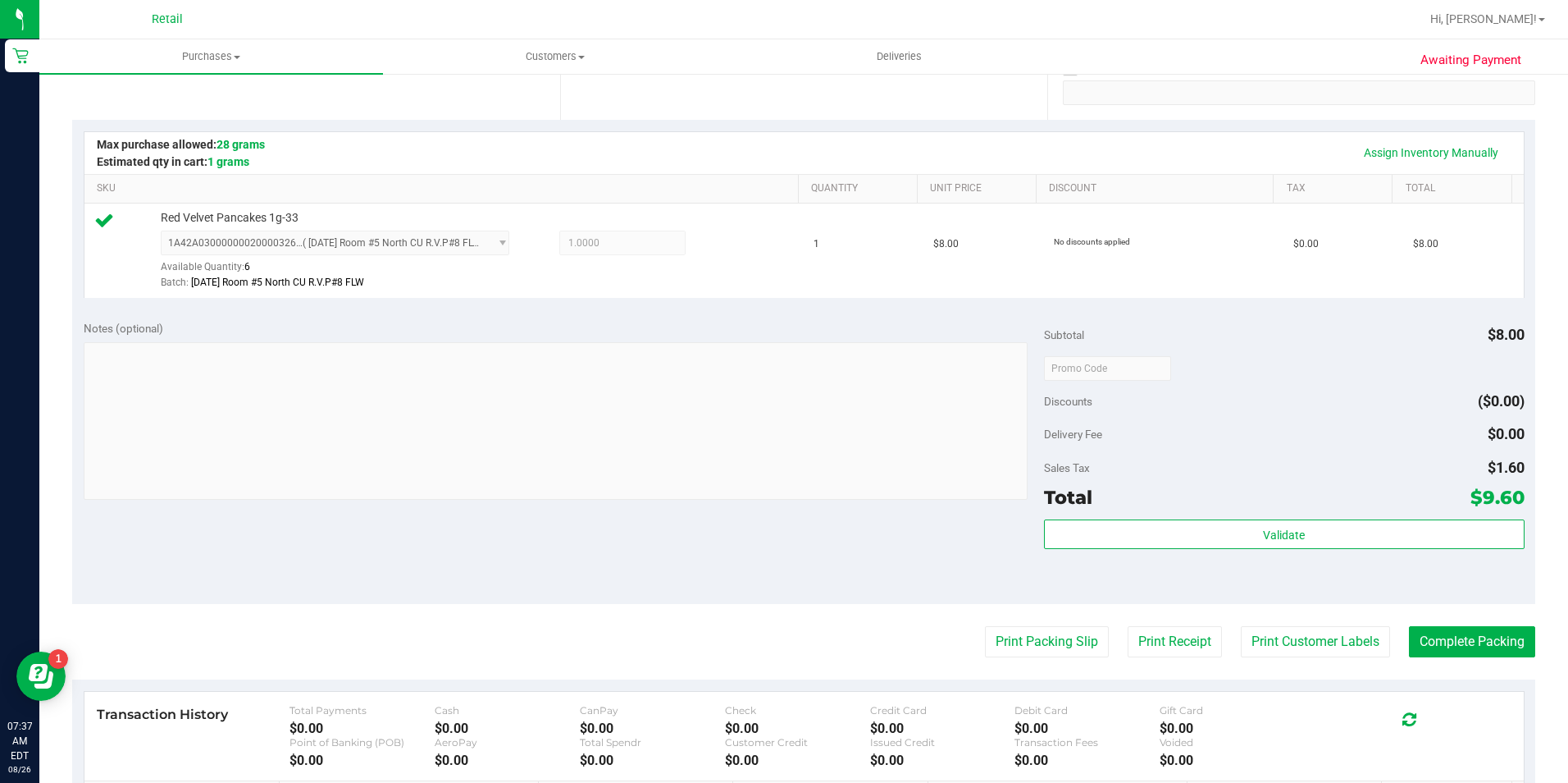
scroll to position [328, 0]
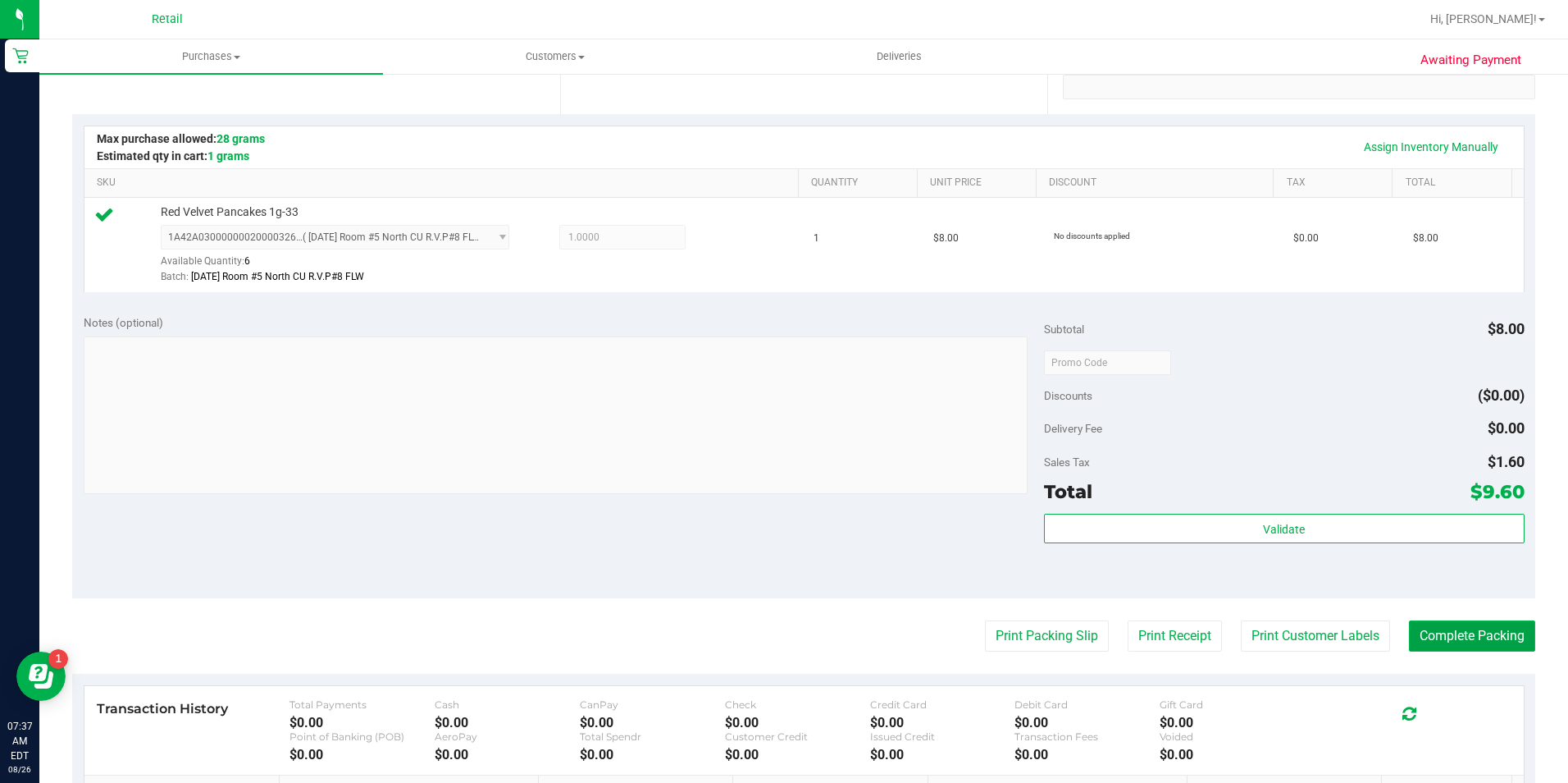
click at [1429, 635] on button "Complete Packing" at bounding box center [1472, 636] width 126 height 31
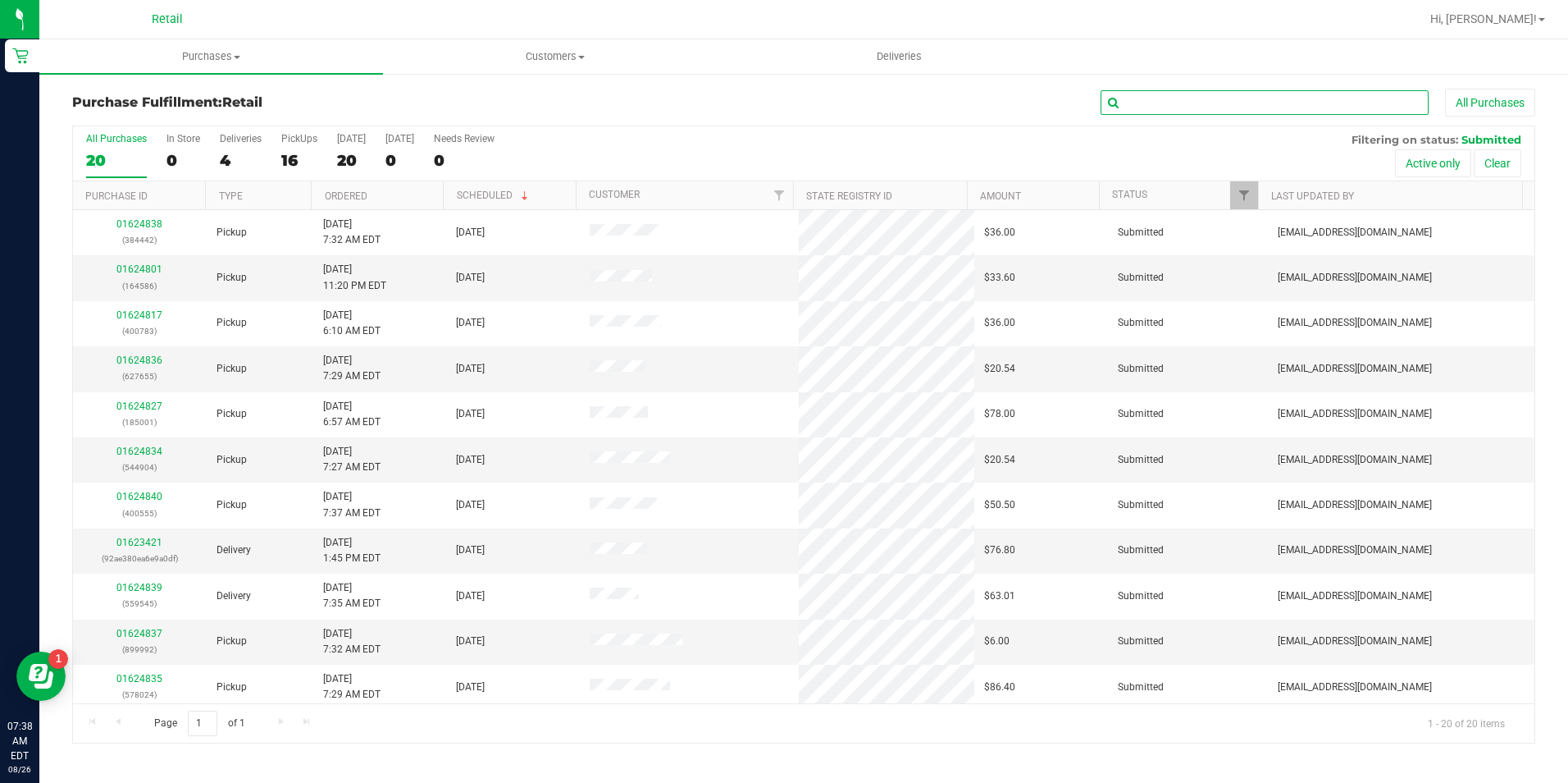
click at [1196, 96] on input "text" at bounding box center [1265, 102] width 328 height 25
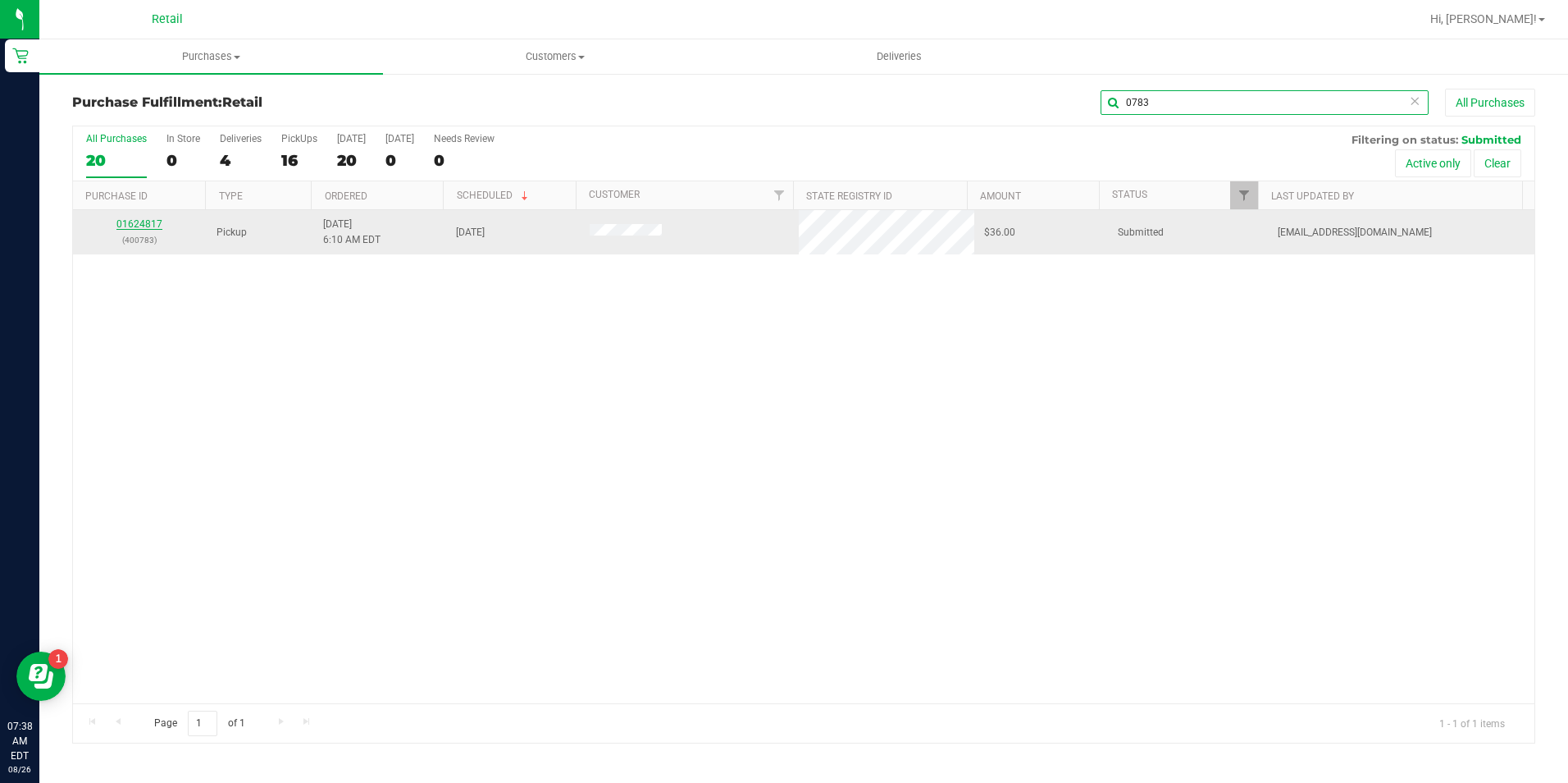
type input "0783"
click at [130, 224] on link "01624817" at bounding box center [139, 224] width 46 height 12
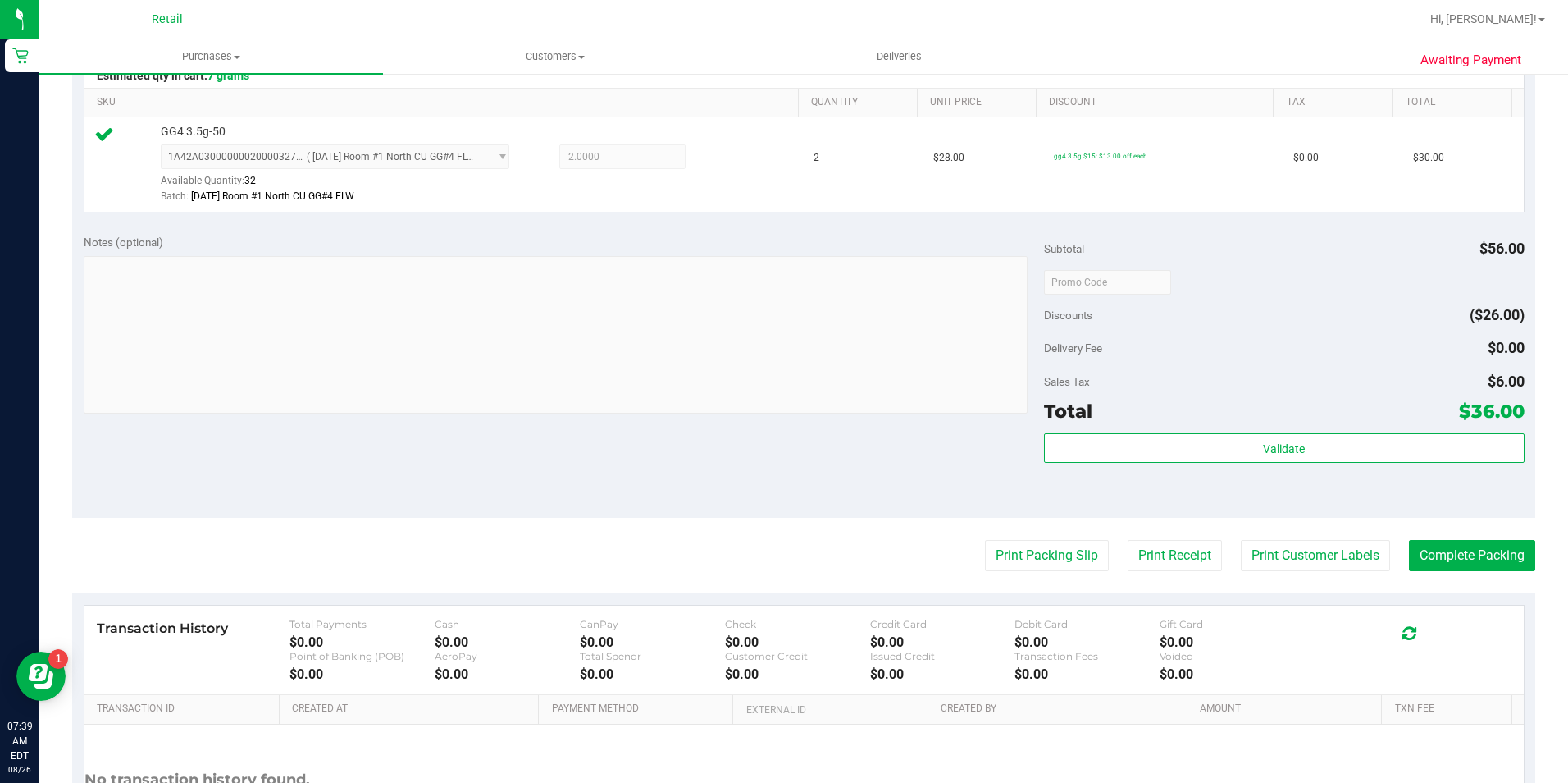
scroll to position [410, 0]
click at [1455, 560] on button "Complete Packing" at bounding box center [1472, 554] width 126 height 31
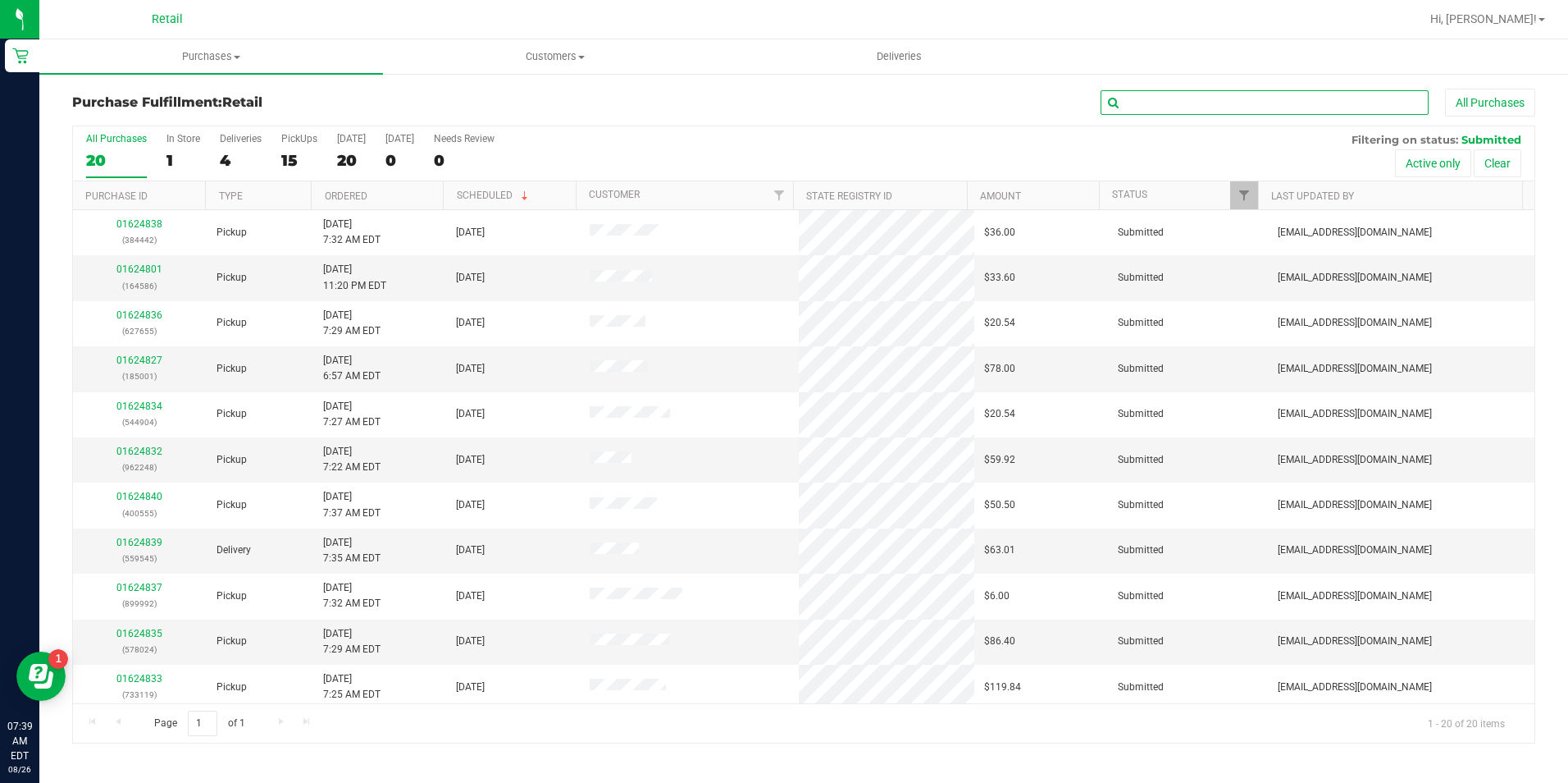
click at [1248, 102] on input "text" at bounding box center [1265, 102] width 328 height 25
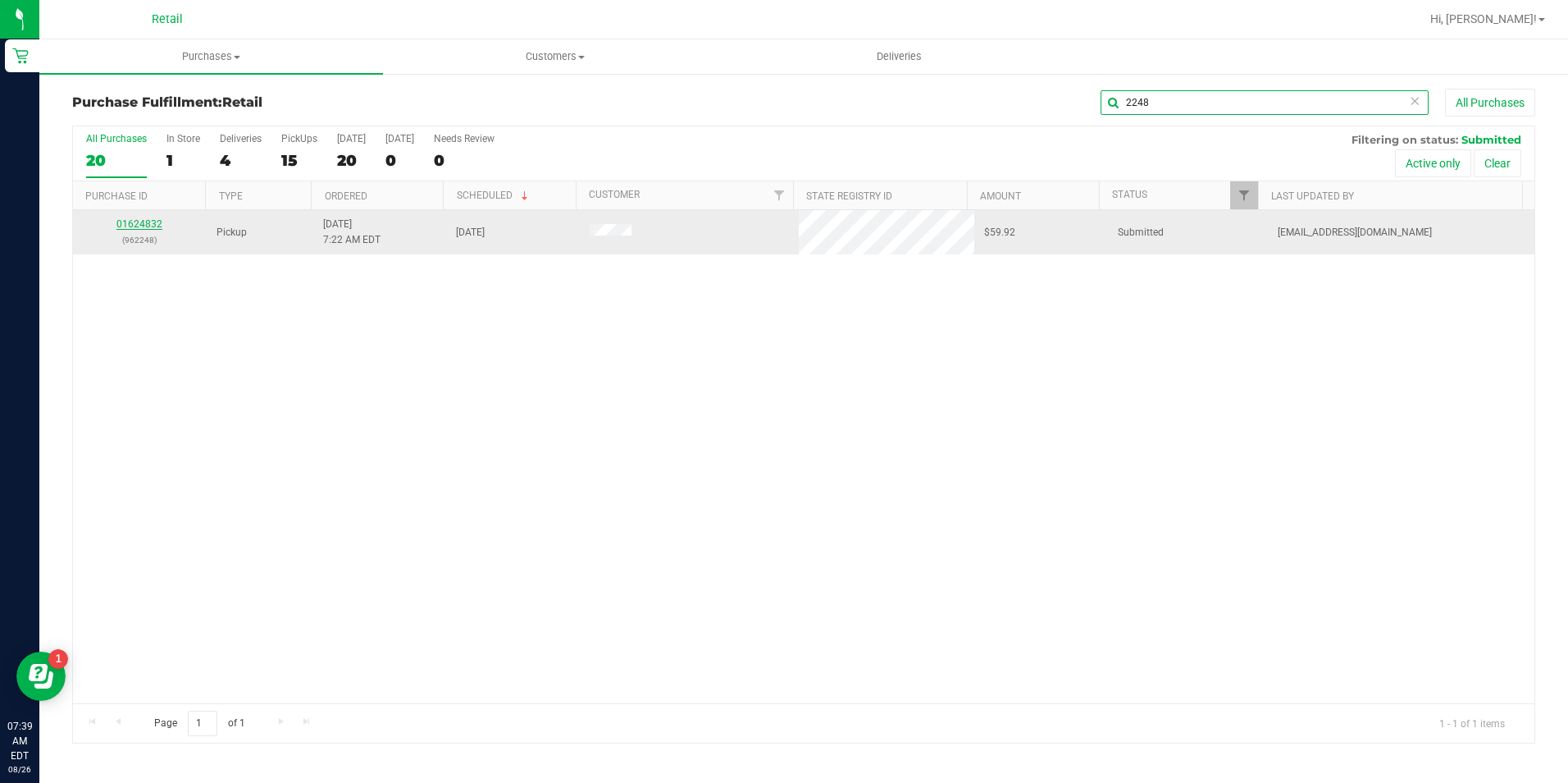
type input "2248"
click at [139, 226] on link "01624832" at bounding box center [139, 224] width 46 height 12
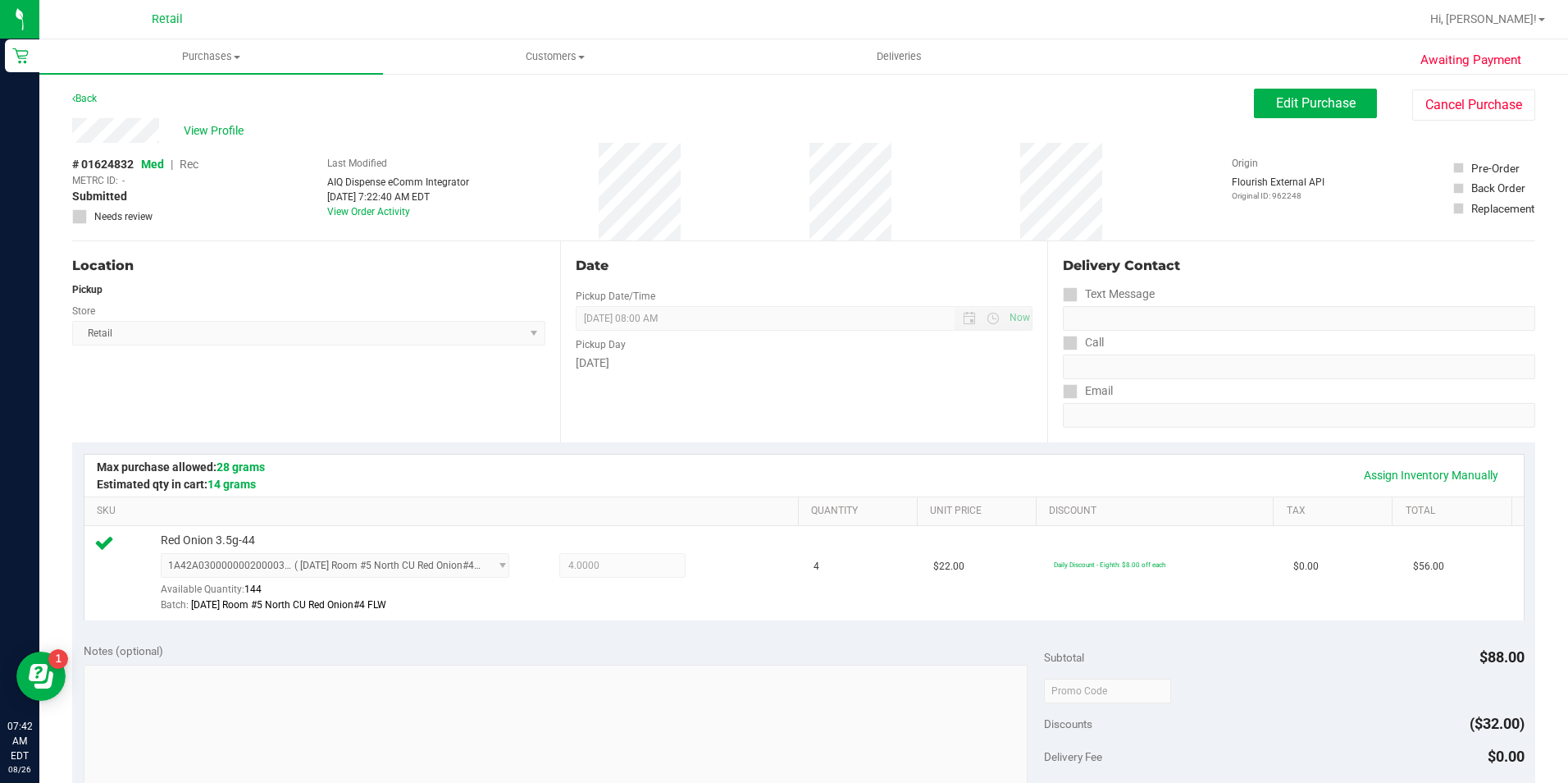
scroll to position [410, 0]
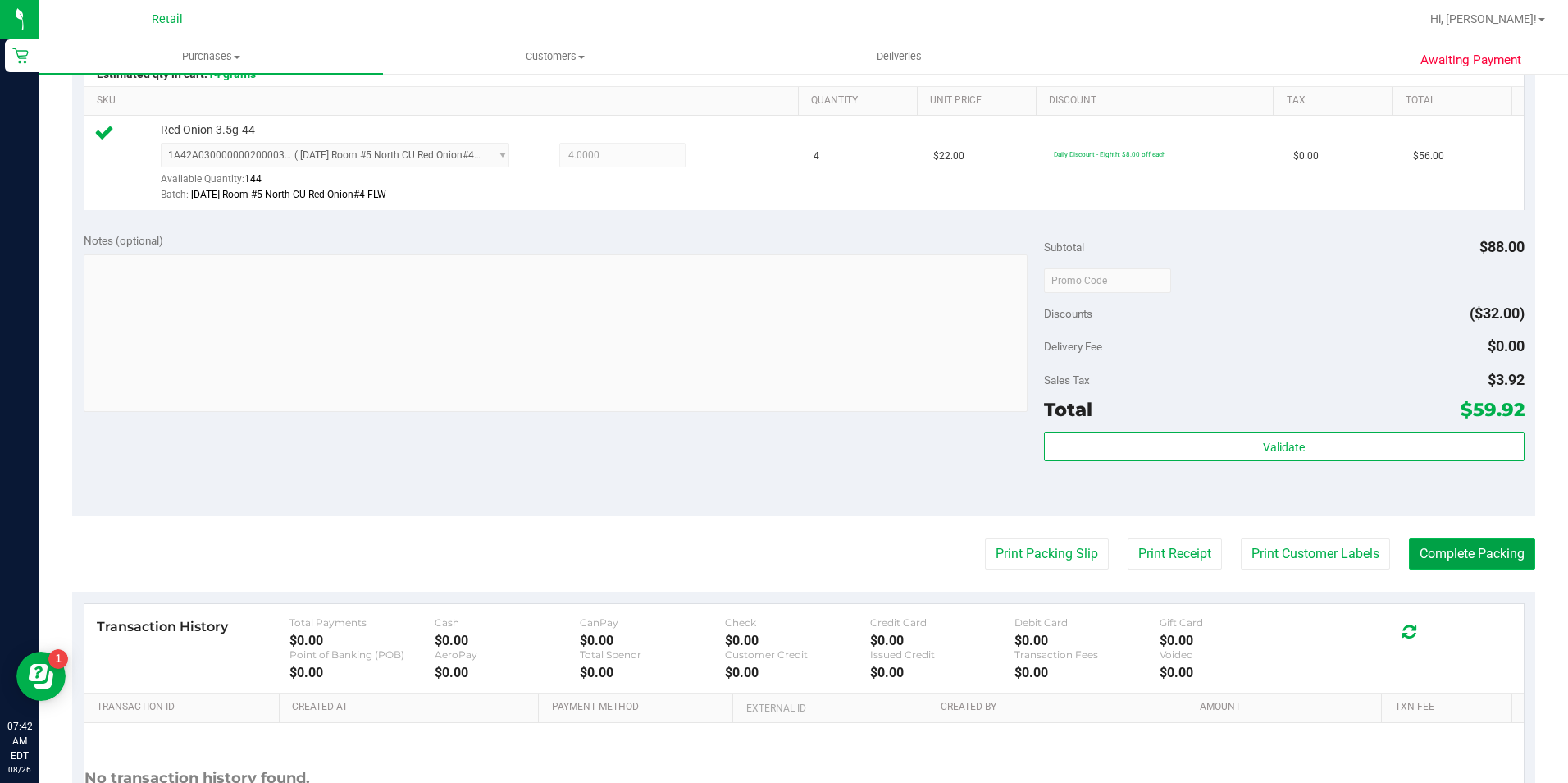
click at [1455, 553] on button "Complete Packing" at bounding box center [1472, 554] width 126 height 31
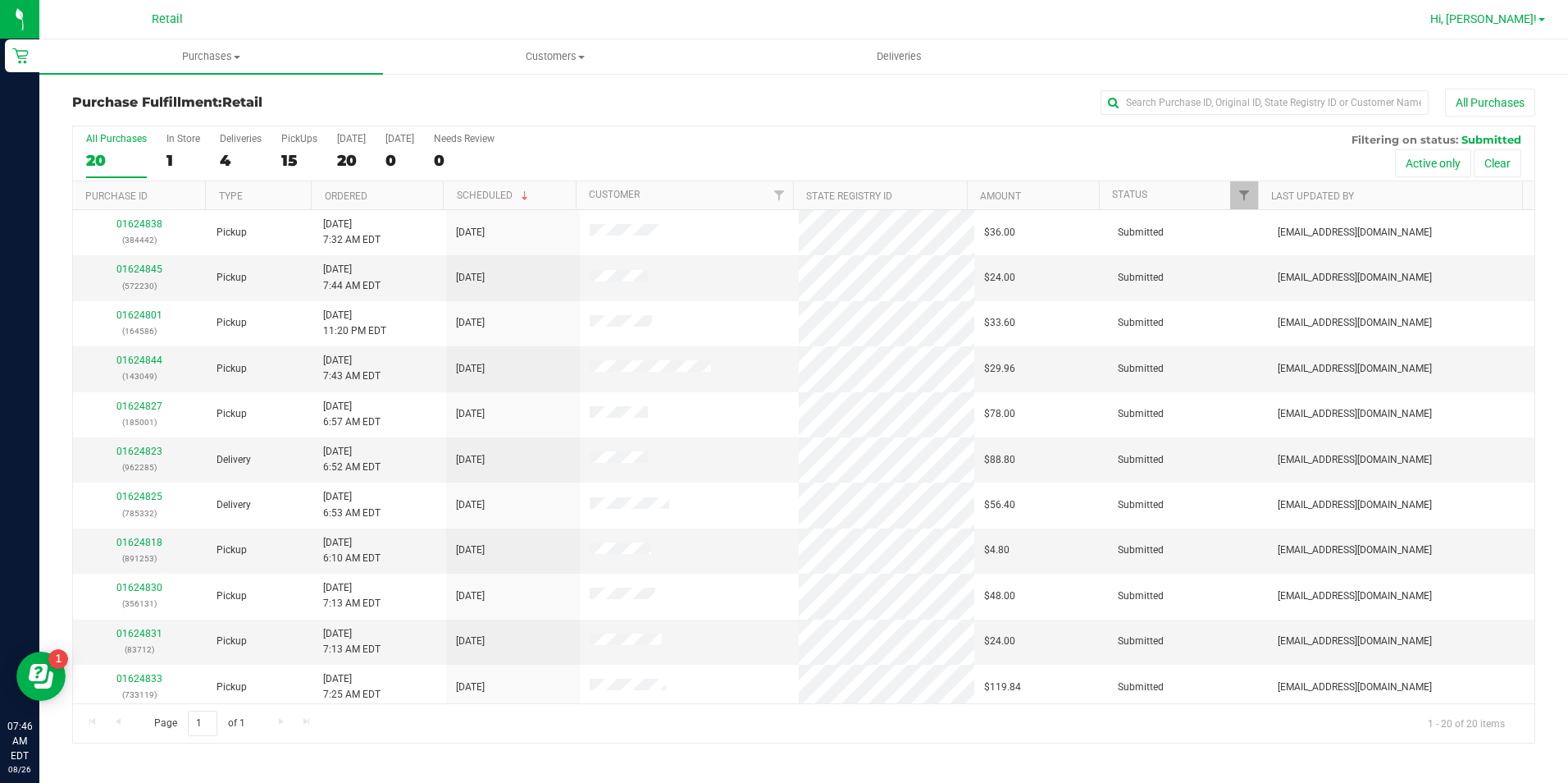
click at [1528, 14] on span "Hi, [PERSON_NAME]!" at bounding box center [1483, 19] width 107 height 14
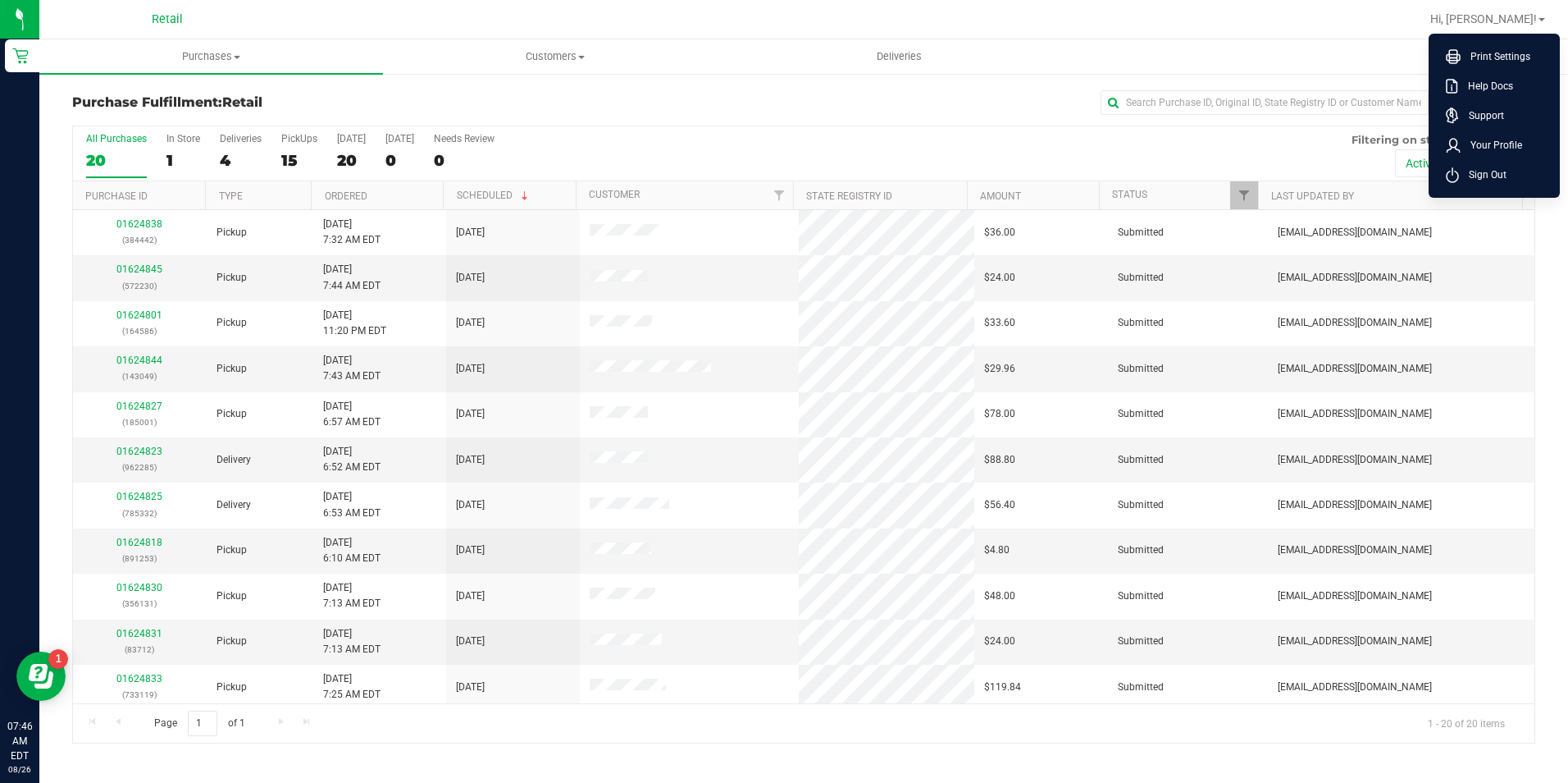
click at [1529, 177] on li "Sign Out" at bounding box center [1494, 174] width 123 height 30
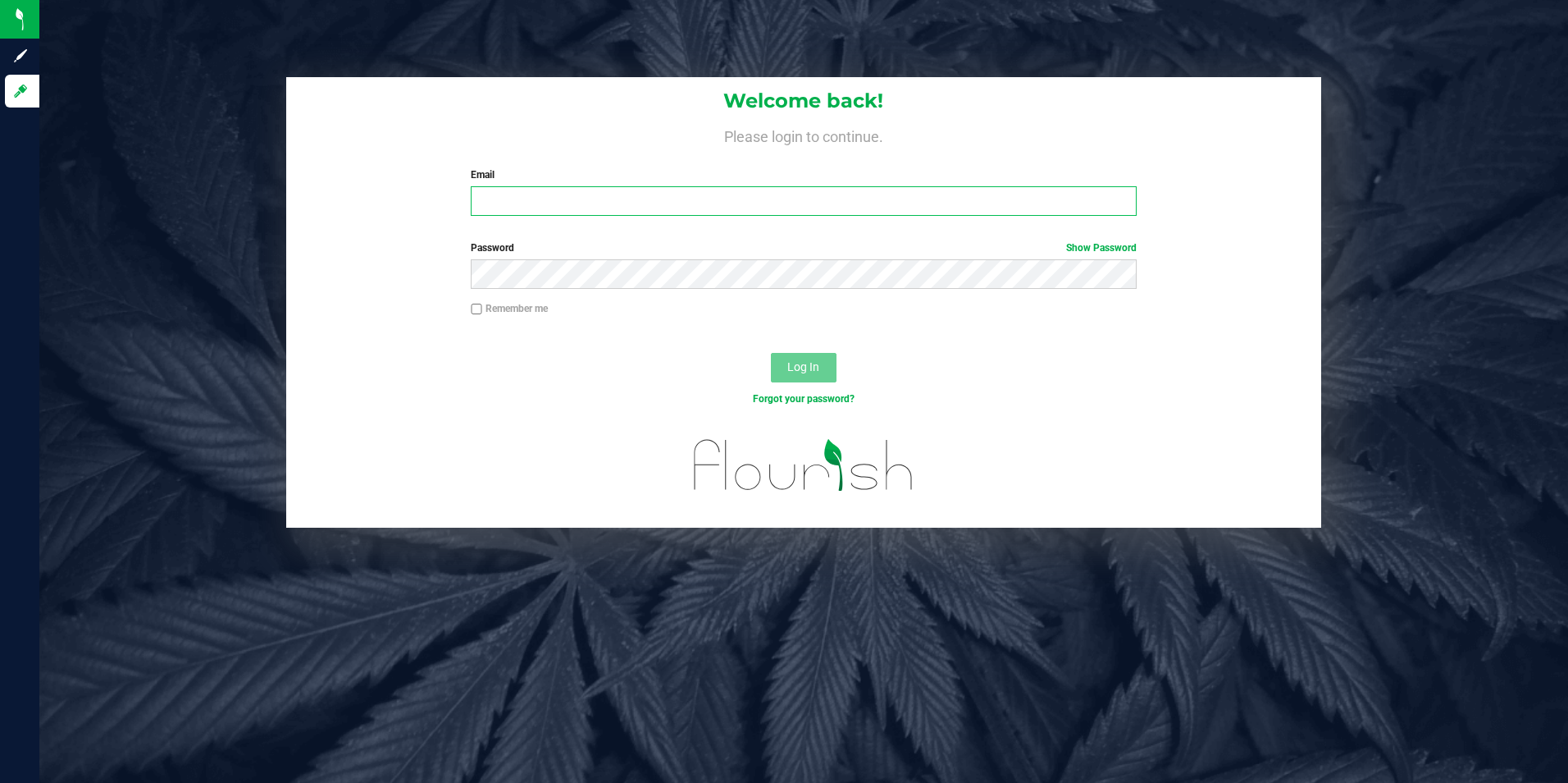
type input "abbynappa@yahoo.com"
drag, startPoint x: 666, startPoint y: 210, endPoint x: 145, endPoint y: 327, distance: 534.0
click at [145, 327] on div "Welcome back! Please login to continue. Email abbynappa@yahoo.com Required Plea…" at bounding box center [804, 302] width 1554 height 451
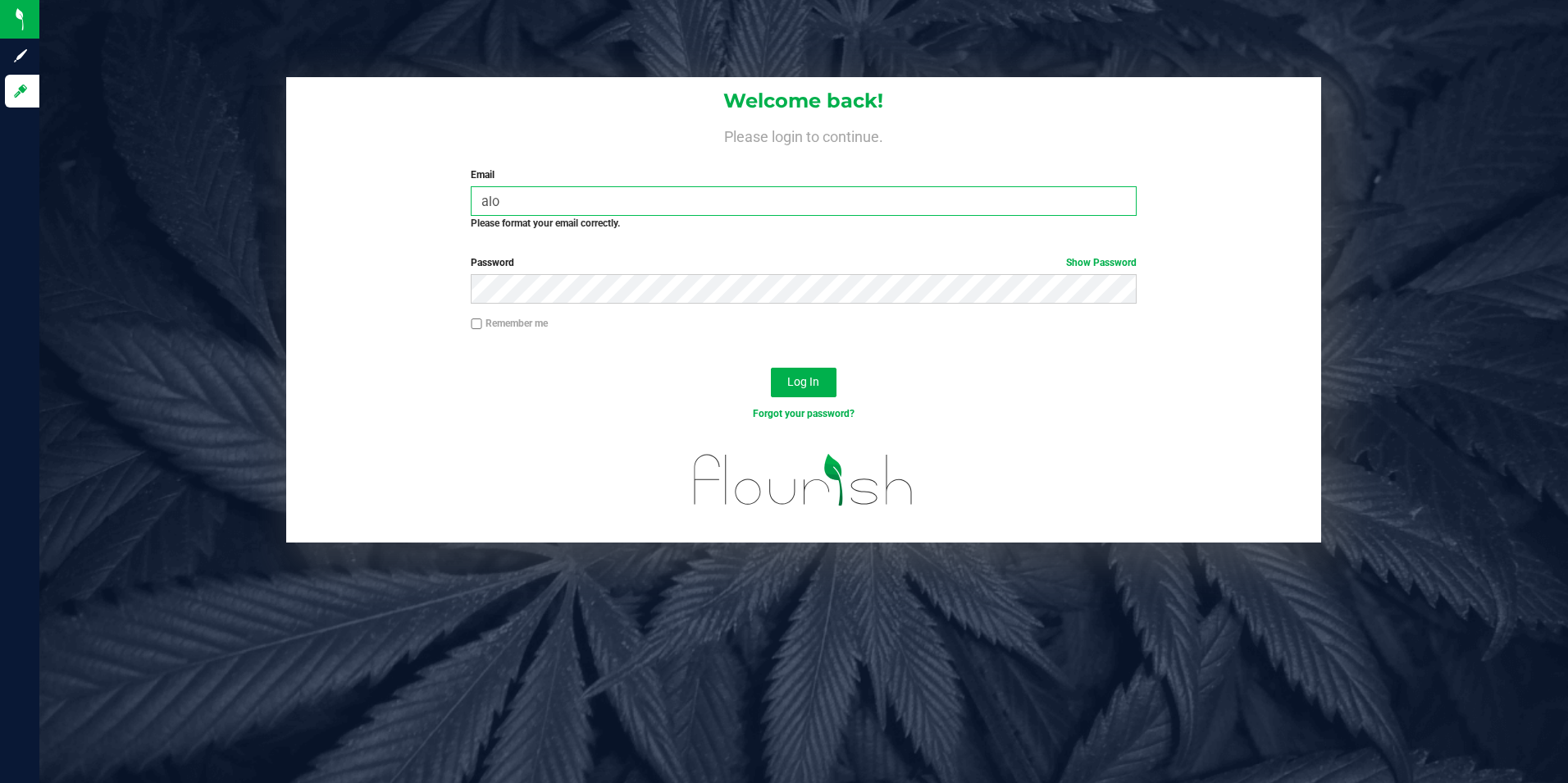
type input "alopes4224@gmail.com"
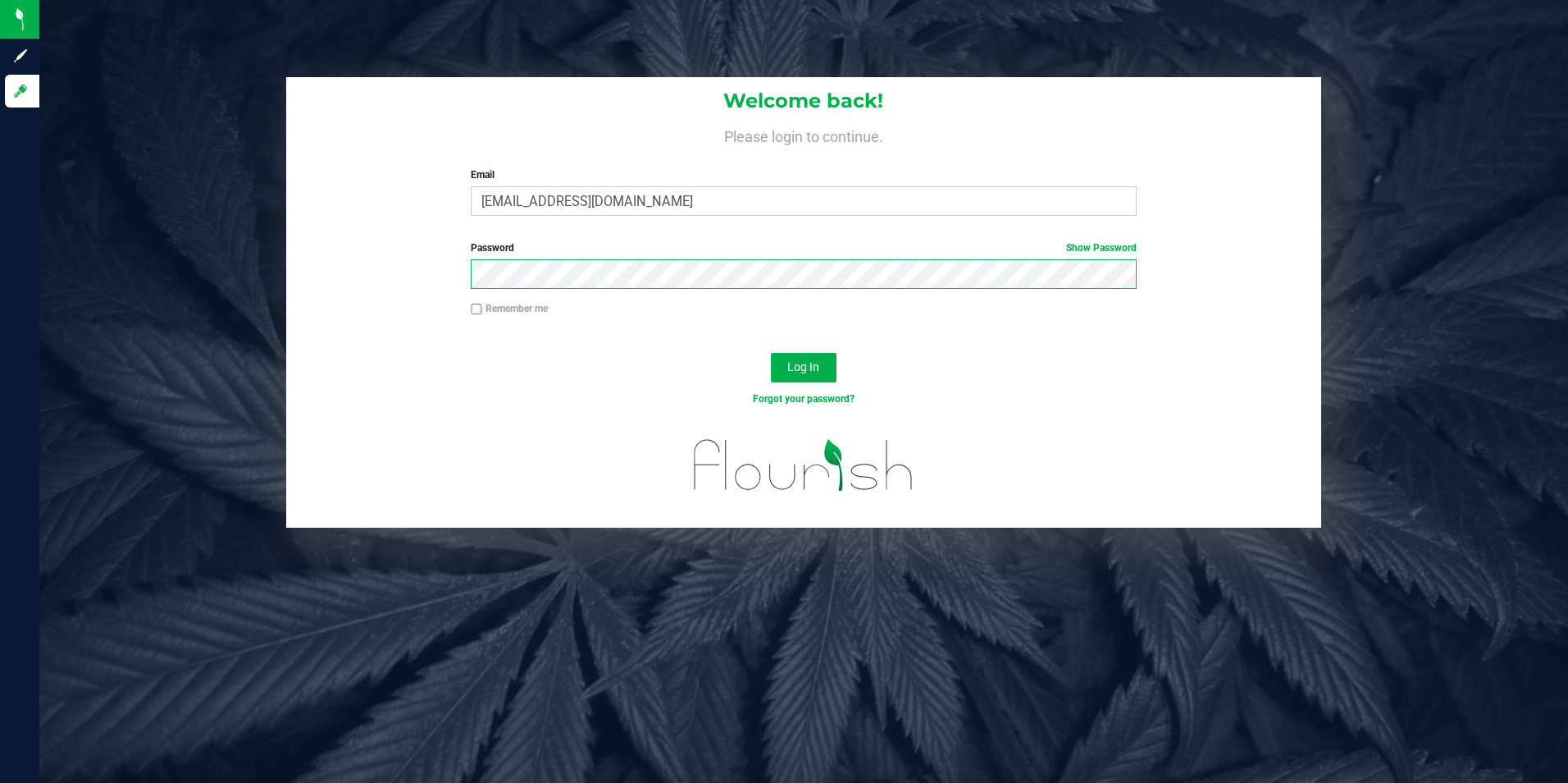
click at [446, 283] on div "Password Show Password" at bounding box center [805, 271] width 1036 height 61
click at [771, 353] on button "Log In" at bounding box center [804, 367] width 66 height 30
